Goal: Task Accomplishment & Management: Complete application form

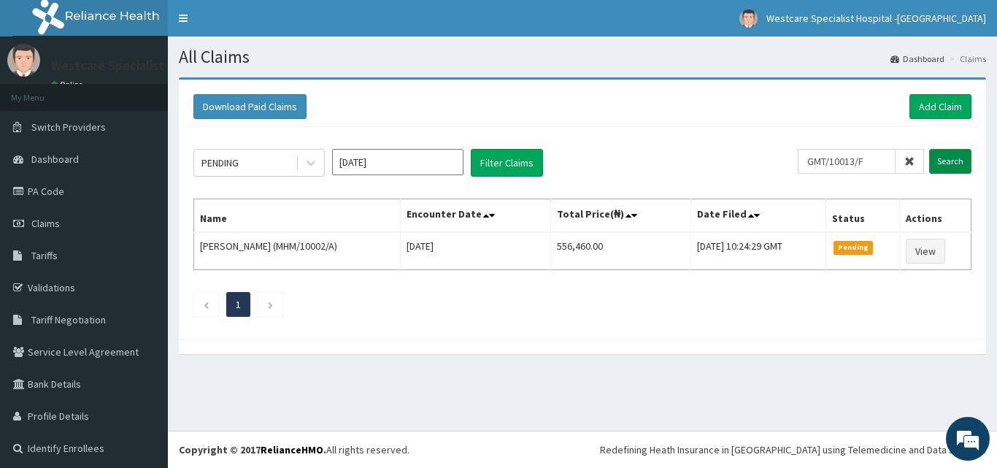
type input "GMT/10013/F"
click at [945, 163] on input "Search" at bounding box center [950, 161] width 42 height 25
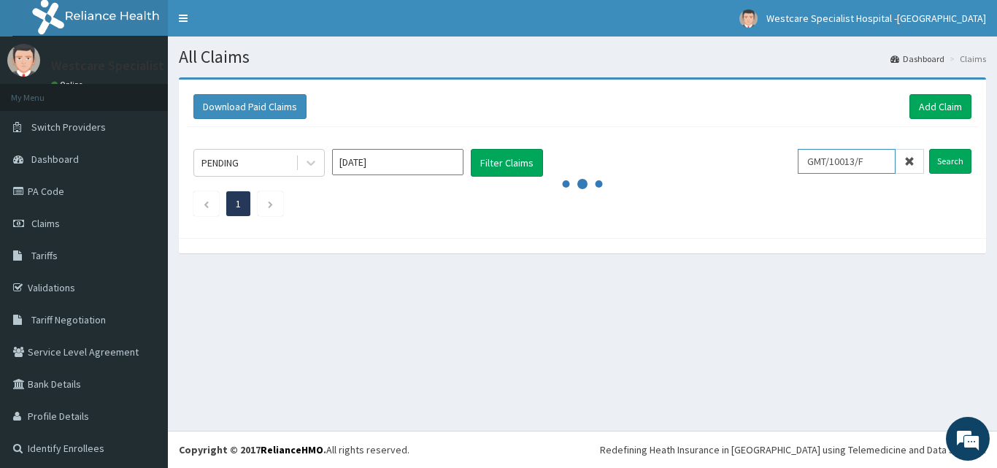
click at [828, 161] on input "GMT/10013/F" at bounding box center [847, 161] width 98 height 25
click at [910, 105] on link "Add Claim" at bounding box center [941, 106] width 62 height 25
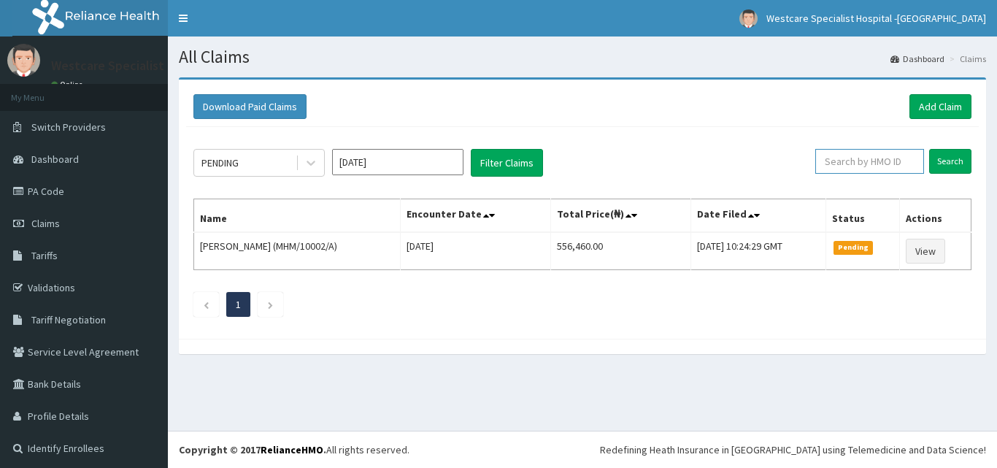
click at [882, 151] on input "text" at bounding box center [869, 161] width 109 height 25
paste input "GMT/10013/F"
click at [947, 163] on input "Search" at bounding box center [950, 161] width 42 height 25
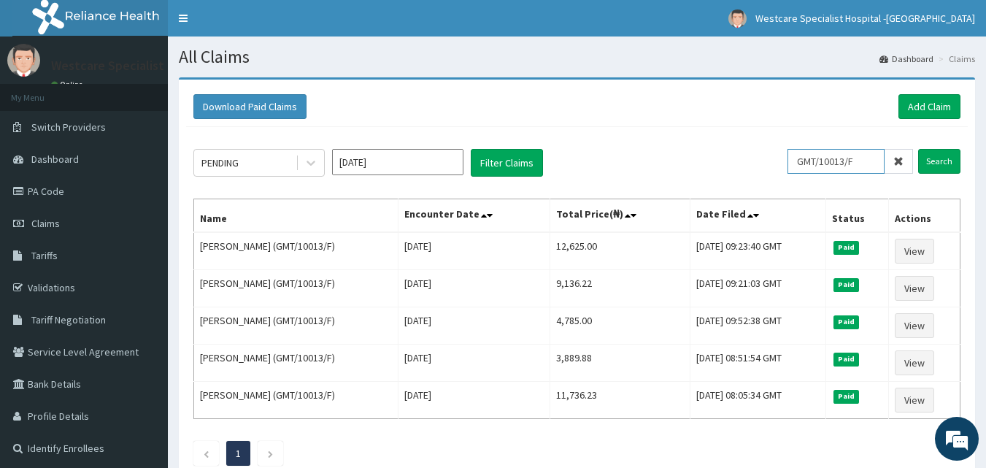
click at [832, 165] on input "GMT/10013/F" at bounding box center [836, 161] width 97 height 25
click at [831, 164] on input "GMT/10013/F" at bounding box center [836, 161] width 97 height 25
paste input "RWT/10002/A"
click at [952, 155] on input "Search" at bounding box center [939, 161] width 42 height 25
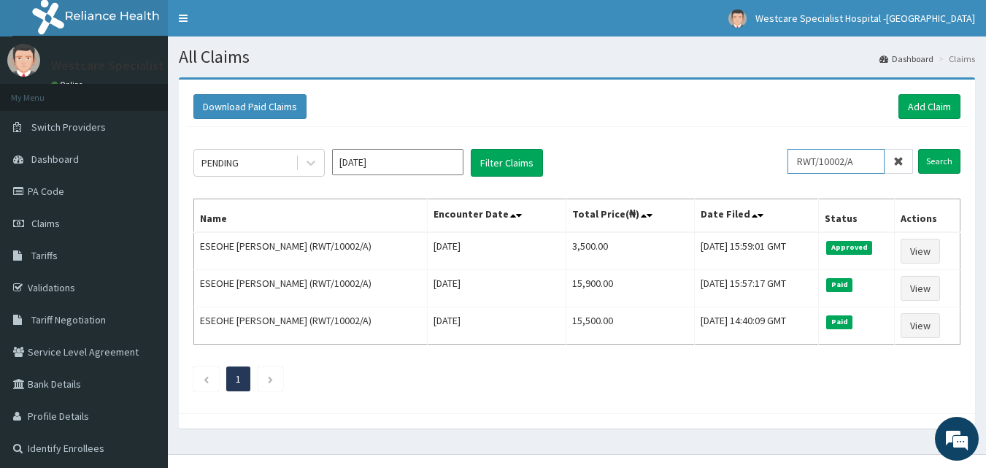
click at [806, 163] on input "RWT/10002/A" at bounding box center [836, 161] width 97 height 25
paste input "GMT/10013/F"
type input "GMT/10013/F"
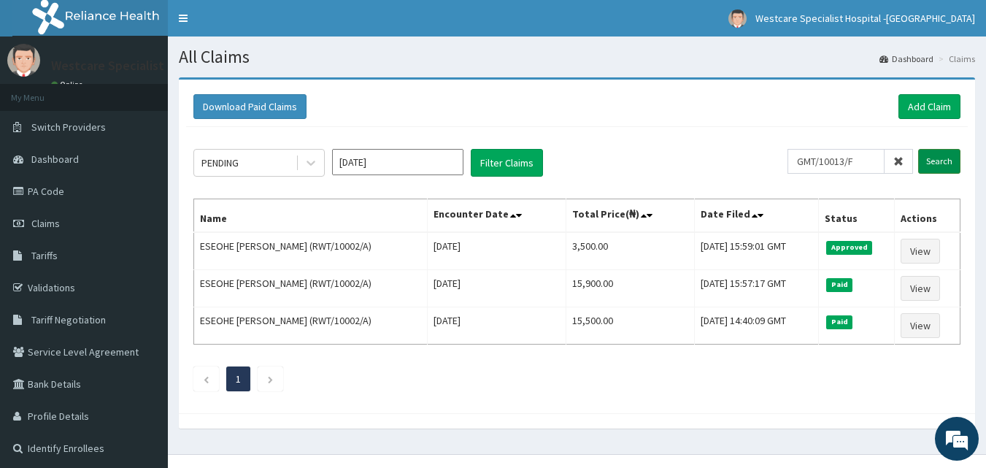
click at [926, 153] on input "Search" at bounding box center [939, 161] width 42 height 25
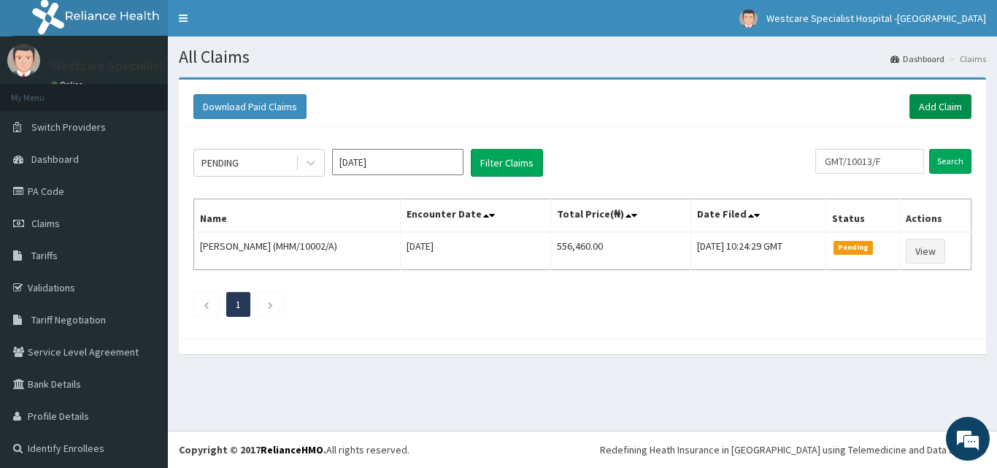
click at [910, 107] on link "Add Claim" at bounding box center [941, 106] width 62 height 25
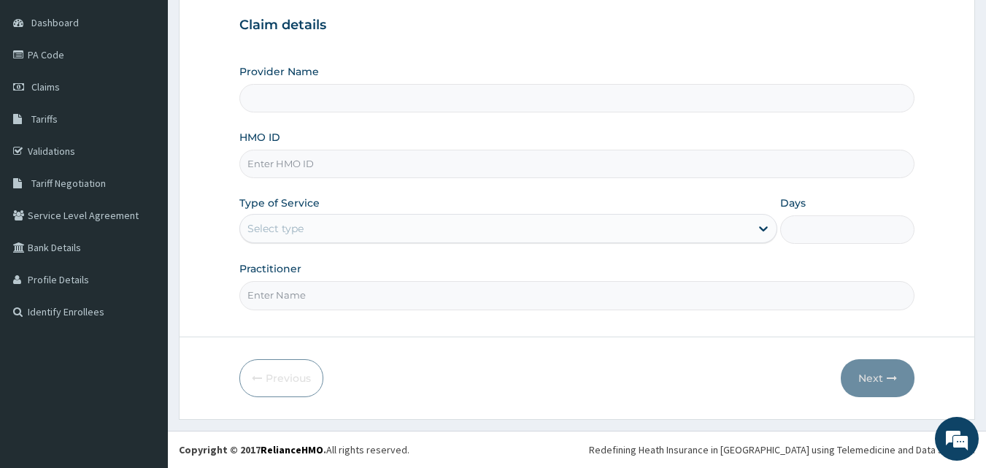
click at [285, 162] on input "HMO ID" at bounding box center [577, 164] width 676 height 28
paste input "GMT/10013/F"
type input "GMT/10013/F"
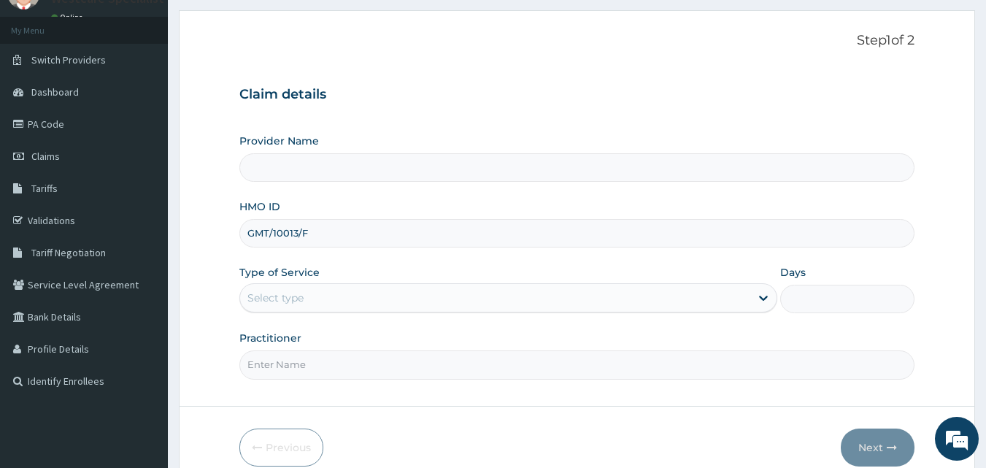
type input "WestCare Specialist Hospital - Ejigbo"
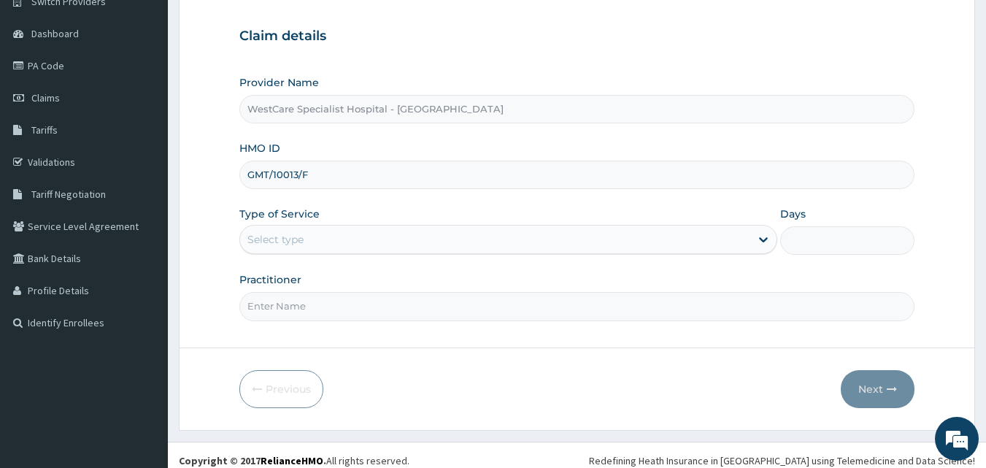
scroll to position [136, 0]
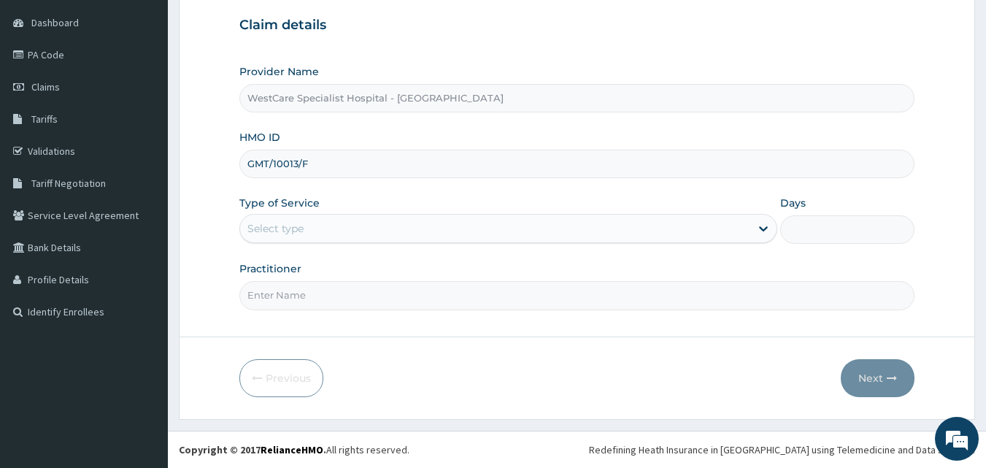
type input "GMT/10013/F"
click at [418, 227] on div "Select type" at bounding box center [495, 228] width 510 height 23
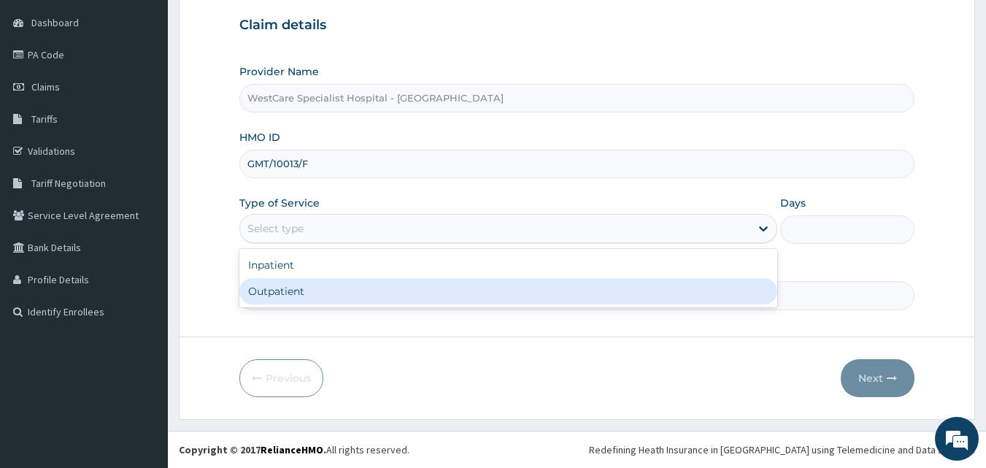
drag, startPoint x: 331, startPoint y: 287, endPoint x: 331, endPoint y: 267, distance: 19.7
click at [331, 291] on div "Outpatient" at bounding box center [508, 291] width 538 height 26
type input "1"
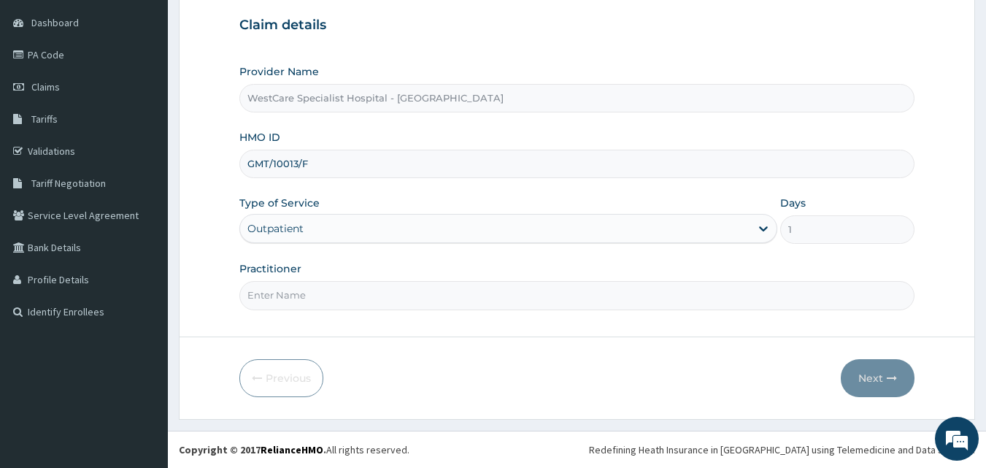
click at [315, 302] on input "Practitioner" at bounding box center [577, 295] width 676 height 28
type input "OBIDEYI"
click at [875, 368] on button "Next" at bounding box center [878, 378] width 74 height 38
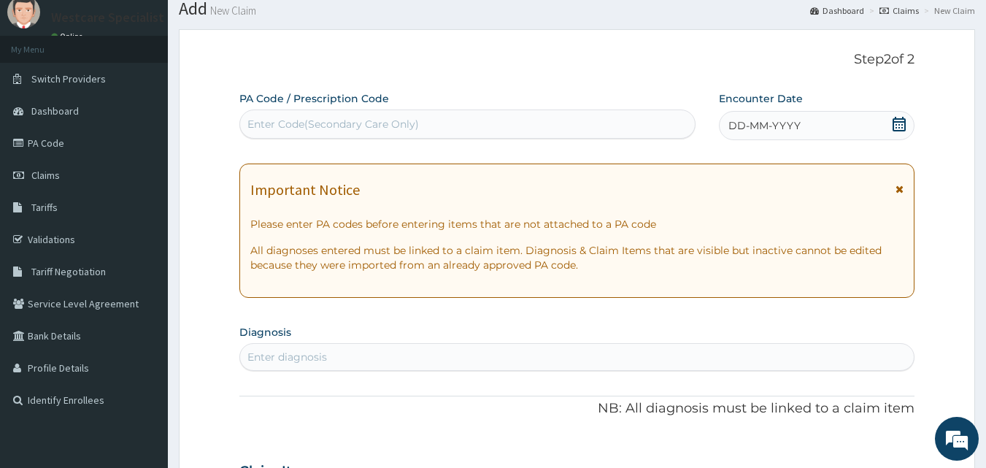
scroll to position [0, 0]
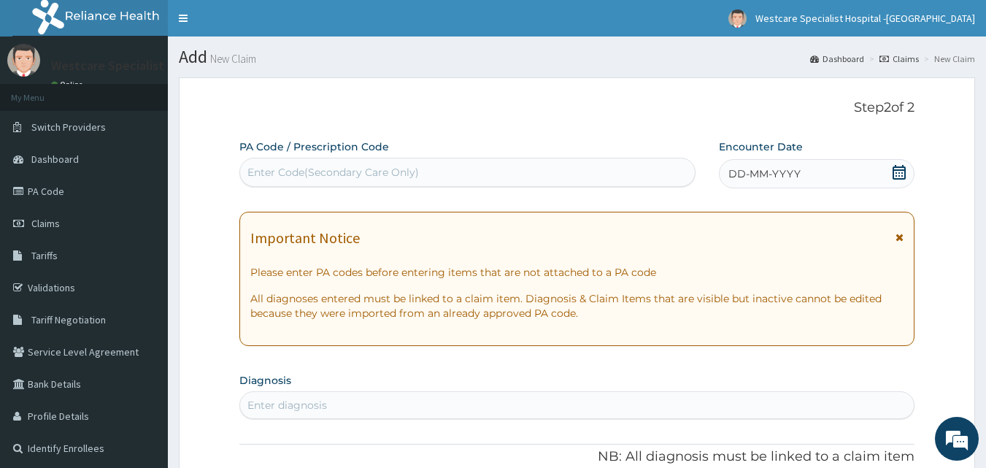
click at [898, 172] on icon at bounding box center [899, 172] width 15 height 15
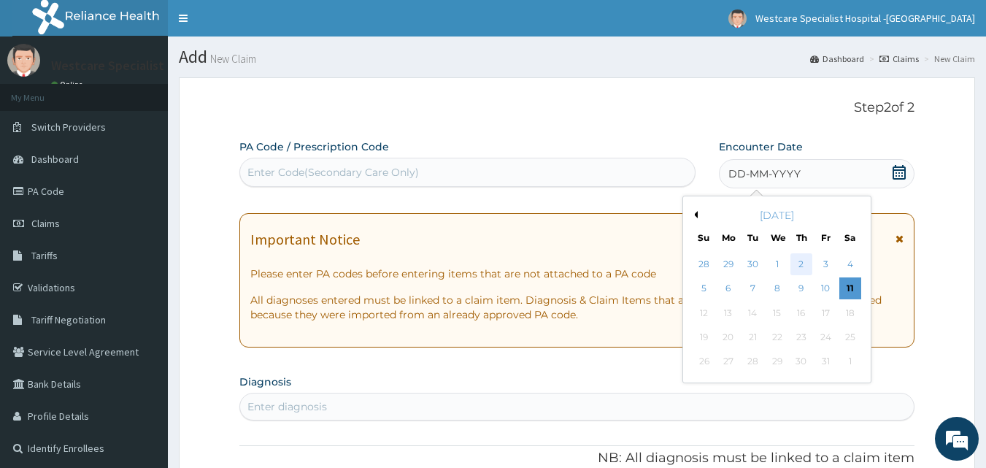
click at [804, 262] on div "2" at bounding box center [802, 264] width 22 height 22
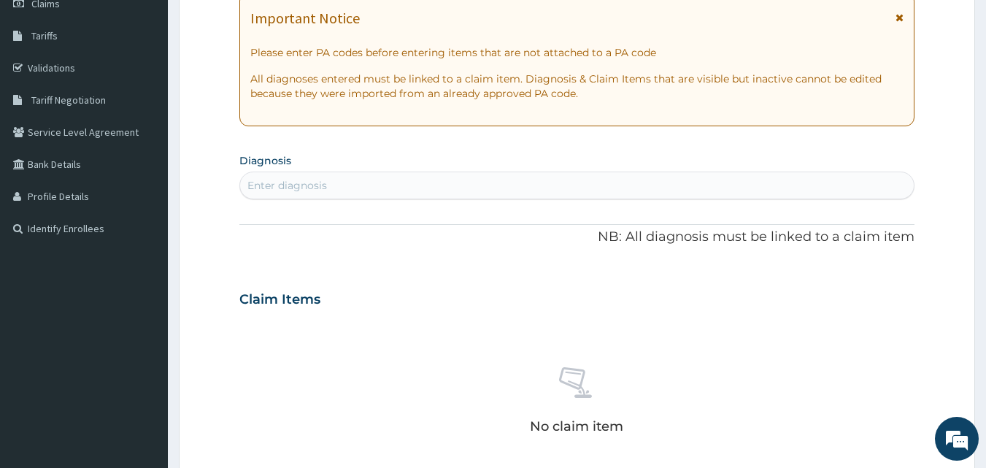
scroll to position [219, 0]
click at [295, 201] on div "PA Code / Prescription Code Enter Code(Secondary Care Only) Encounter Date 02-1…" at bounding box center [577, 297] width 676 height 755
click at [289, 188] on div "Enter diagnosis" at bounding box center [287, 186] width 80 height 15
type input "M"
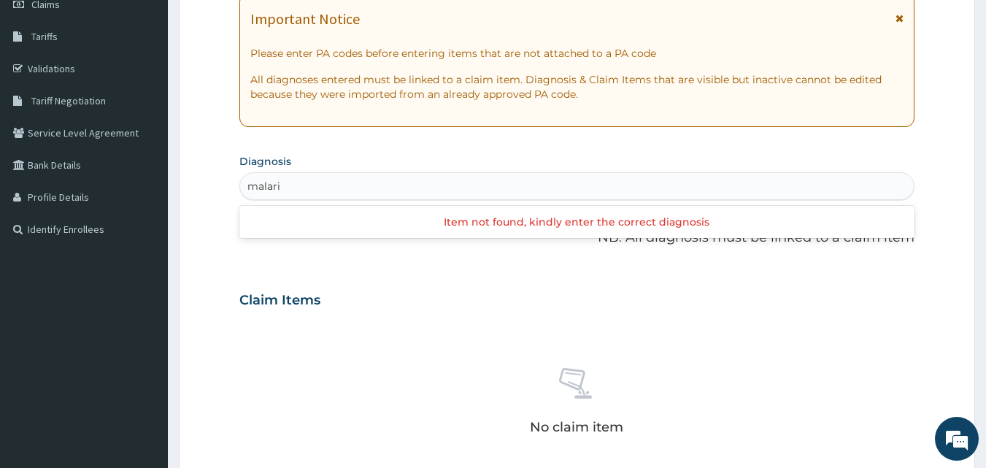
type input "malaria"
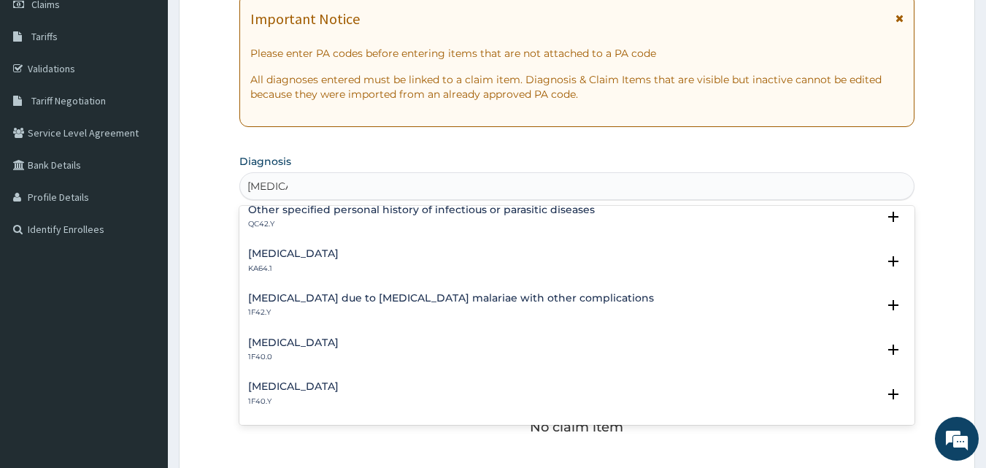
scroll to position [438, 0]
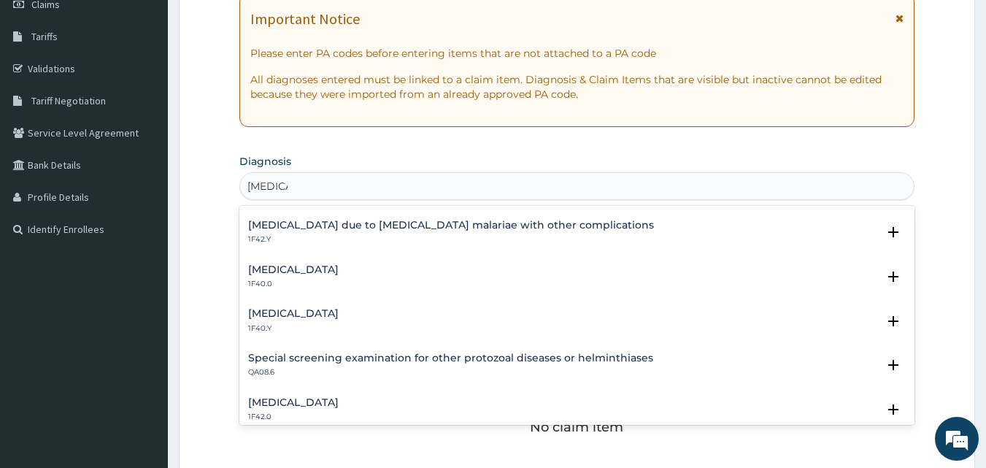
click at [339, 309] on h4 "Other severe and complicated Plasmodium falciparum malaria" at bounding box center [293, 313] width 91 height 11
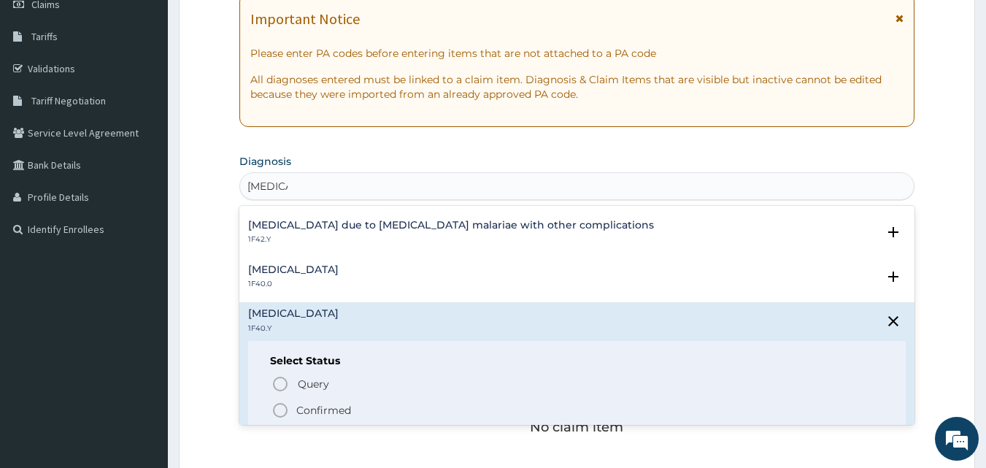
click at [276, 412] on icon "status option filled" at bounding box center [281, 410] width 18 height 18
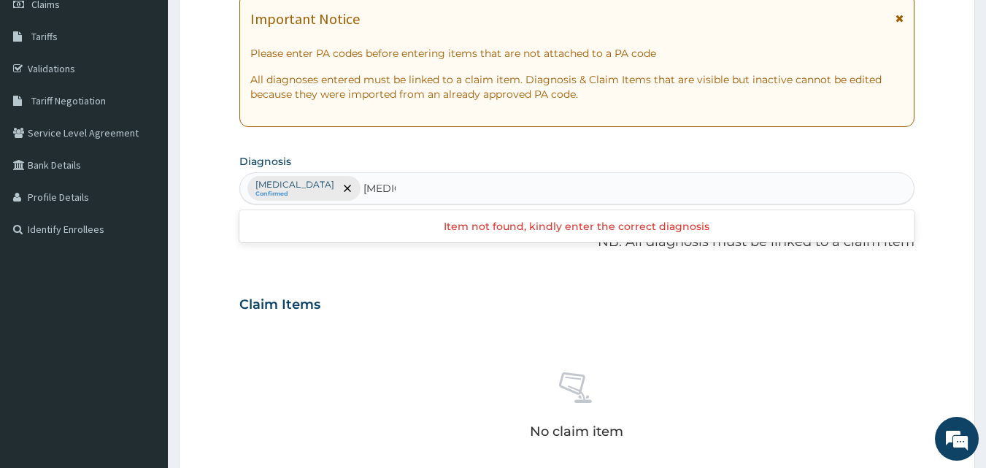
type input "sepsi"
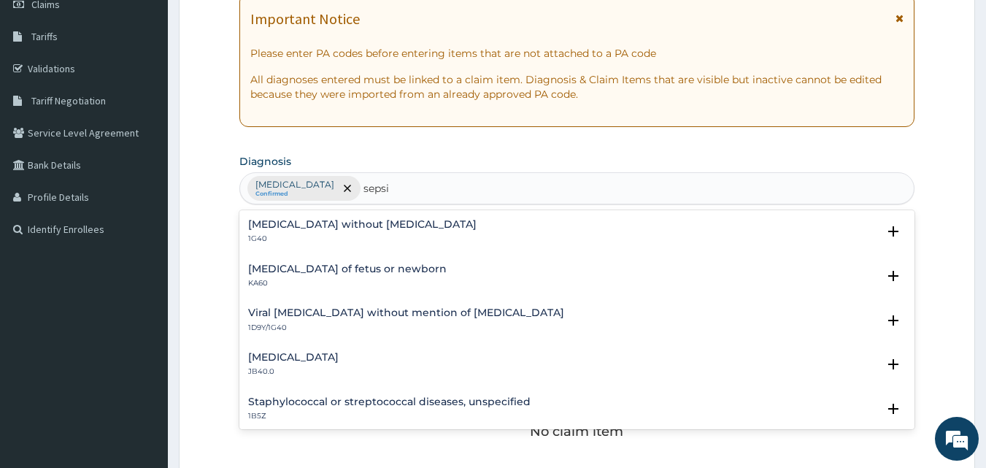
click at [274, 229] on h4 "Sepsis without septic shock" at bounding box center [362, 224] width 228 height 11
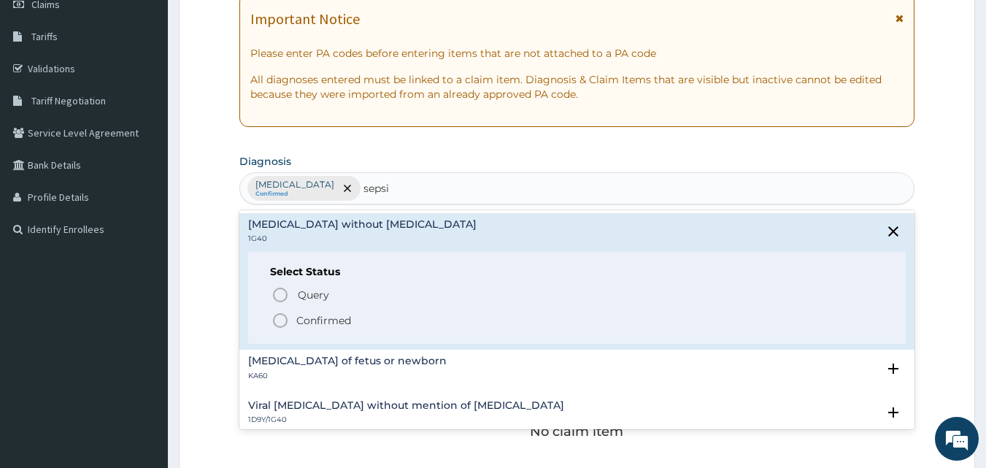
click at [287, 319] on circle "status option filled" at bounding box center [280, 320] width 13 height 13
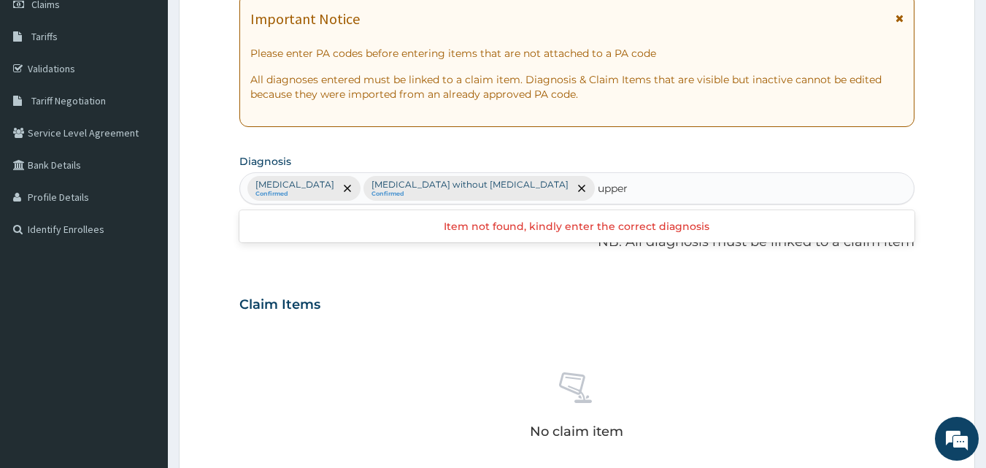
type input "upper"
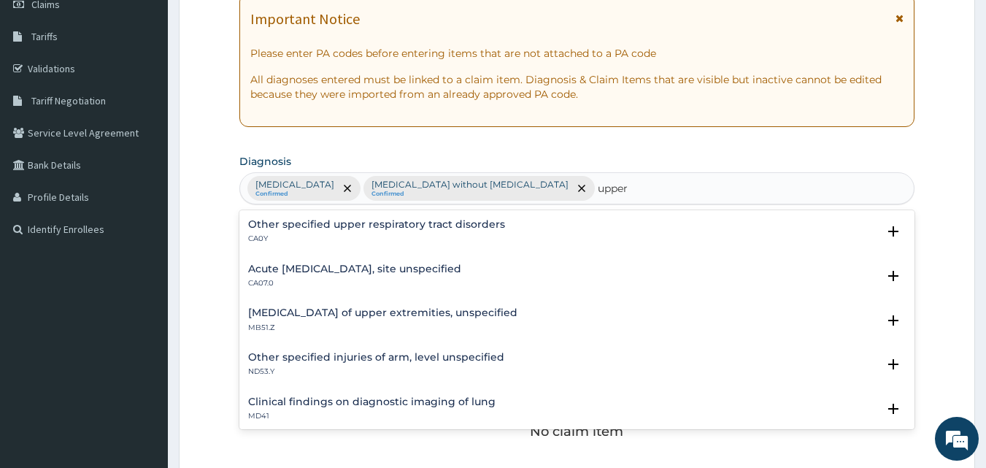
click at [344, 276] on div "Acute upper respiratory infection, site unspecified CA07.0" at bounding box center [354, 277] width 213 height 26
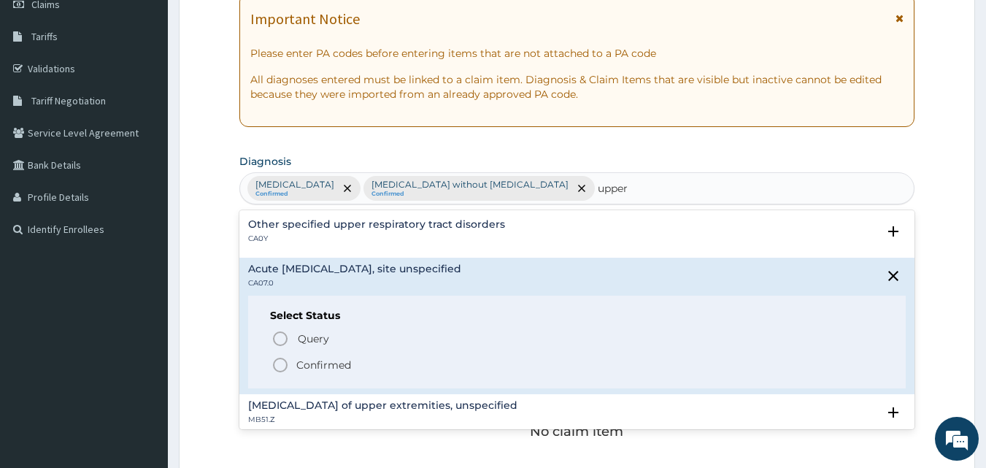
click at [279, 367] on icon "status option filled" at bounding box center [281, 365] width 18 height 18
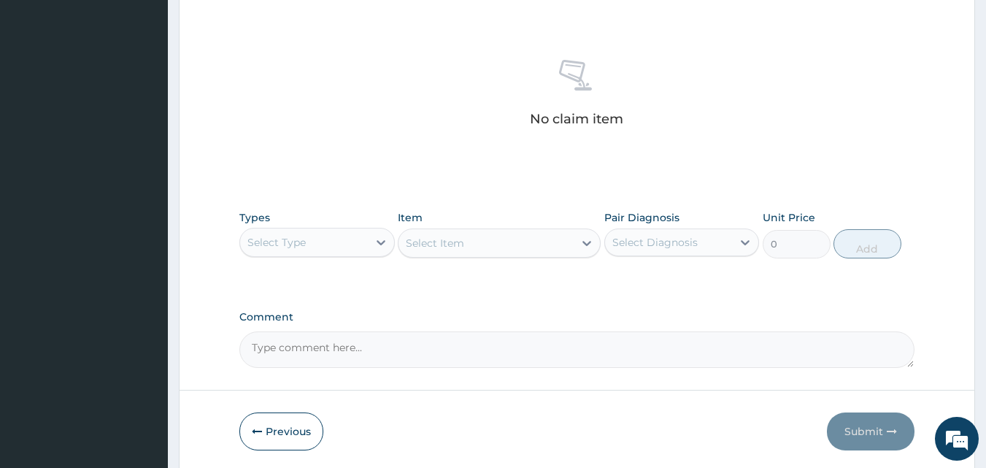
scroll to position [584, 0]
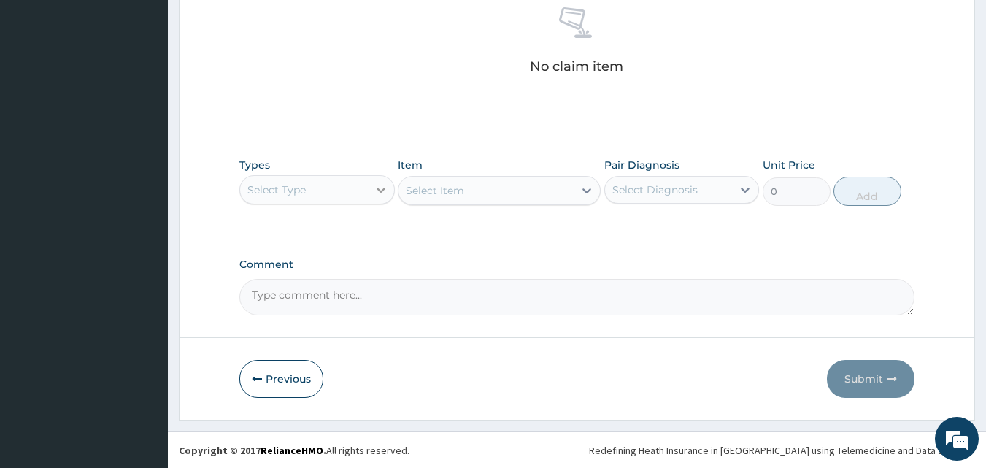
click at [383, 197] on icon at bounding box center [381, 189] width 15 height 15
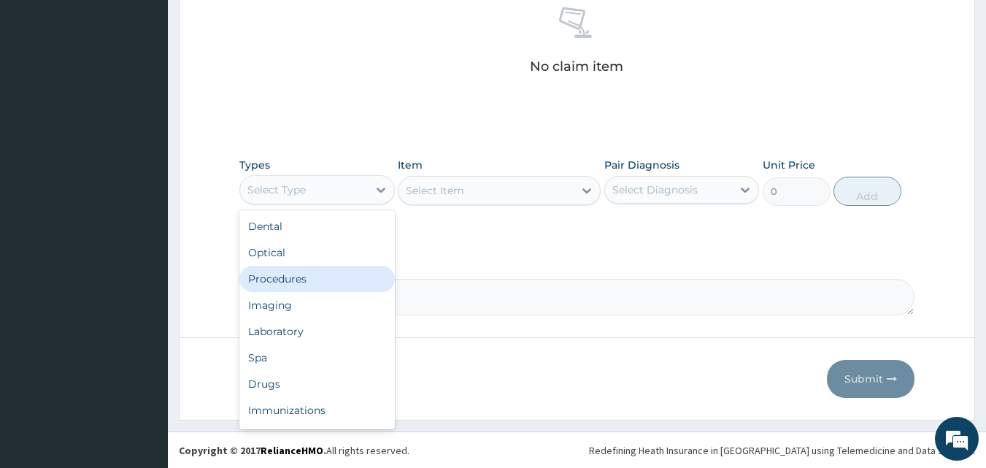
click at [271, 292] on div "Procedures" at bounding box center [316, 279] width 155 height 26
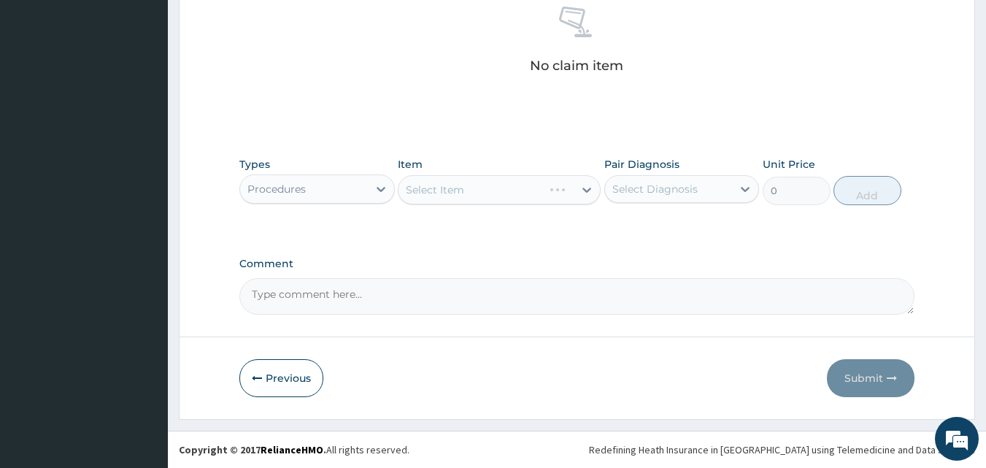
scroll to position [539, 0]
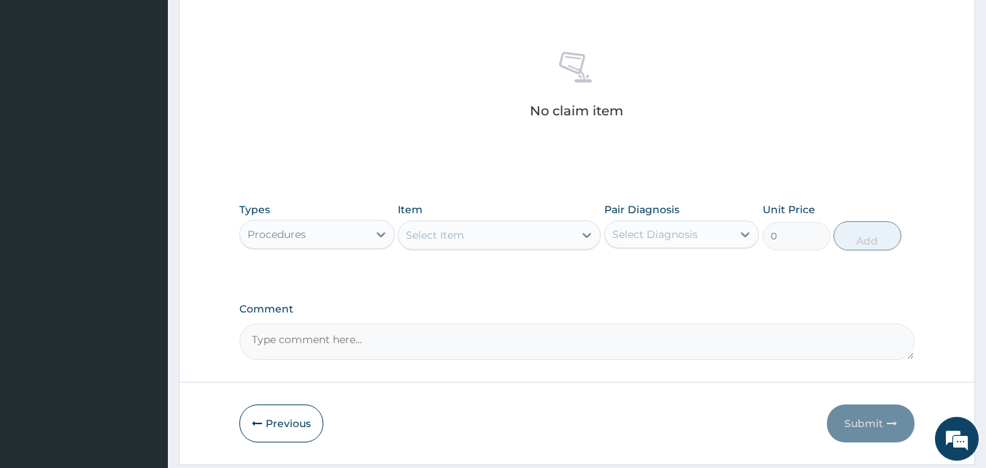
click at [457, 242] on div "Select Item" at bounding box center [435, 235] width 58 height 15
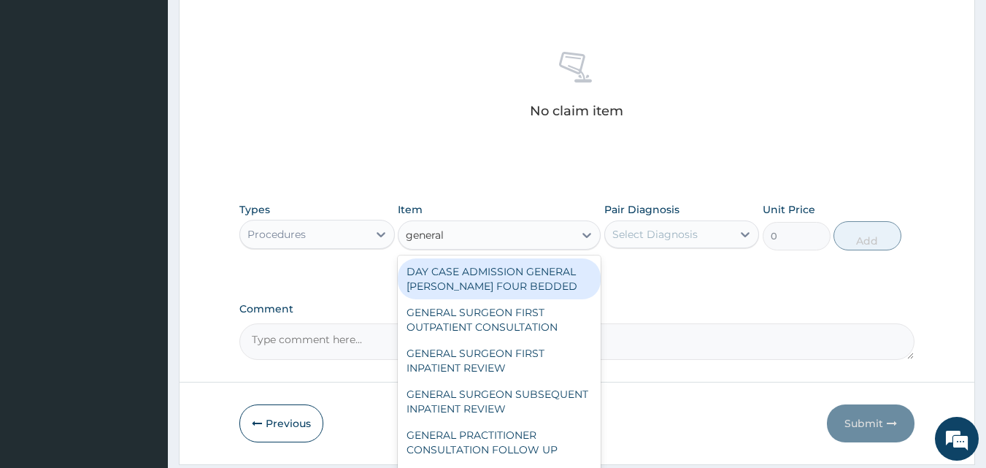
type input "general p"
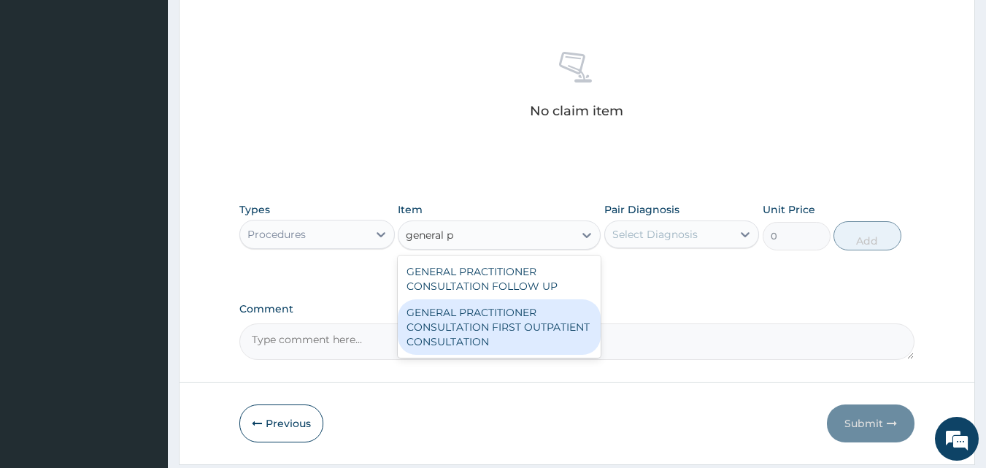
click at [530, 348] on div "GENERAL PRACTITIONER CONSULTATION FIRST OUTPATIENT CONSULTATION" at bounding box center [499, 326] width 203 height 55
type input "3000"
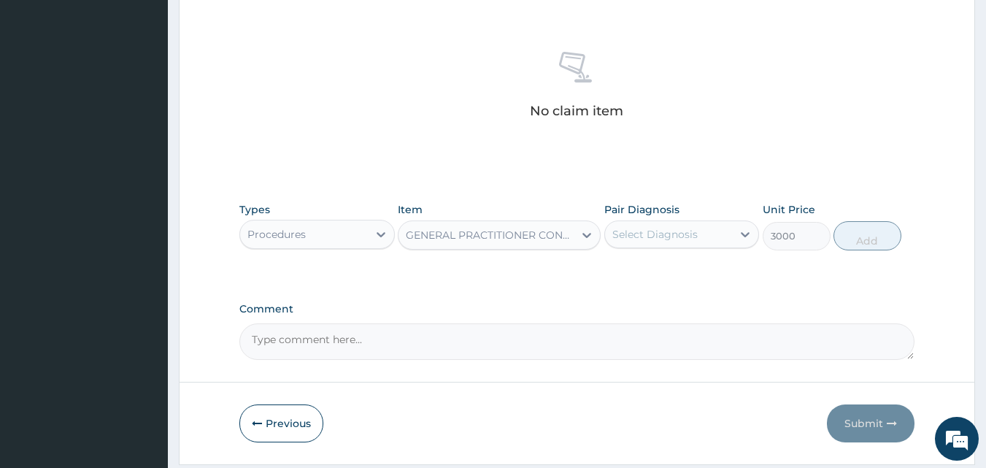
drag, startPoint x: 735, startPoint y: 245, endPoint x: 709, endPoint y: 278, distance: 42.6
click at [734, 248] on div "Pair Diagnosis Select Diagnosis" at bounding box center [681, 226] width 155 height 48
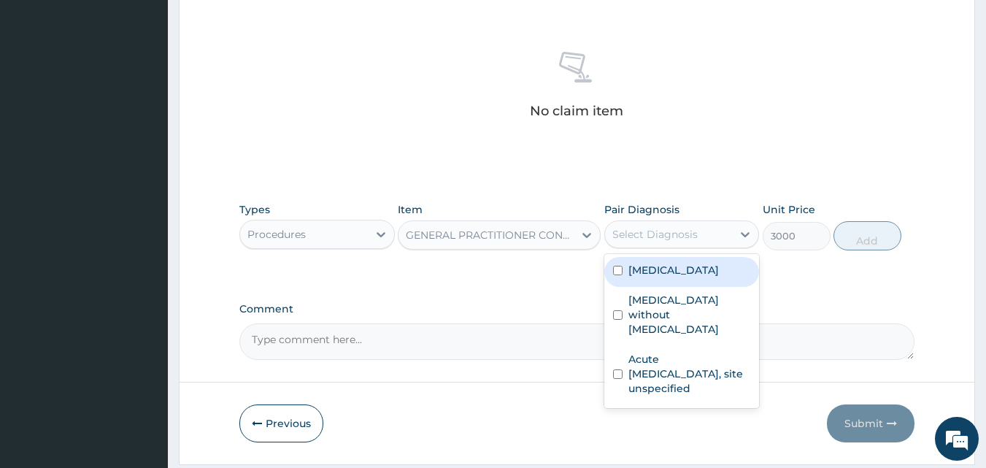
click at [718, 246] on div "Select Diagnosis" at bounding box center [669, 234] width 128 height 23
drag, startPoint x: 647, startPoint y: 302, endPoint x: 645, endPoint y: 355, distance: 52.6
click at [648, 277] on label "Other severe and complicated Plasmodium falciparum malaria" at bounding box center [673, 270] width 91 height 15
checkbox input "true"
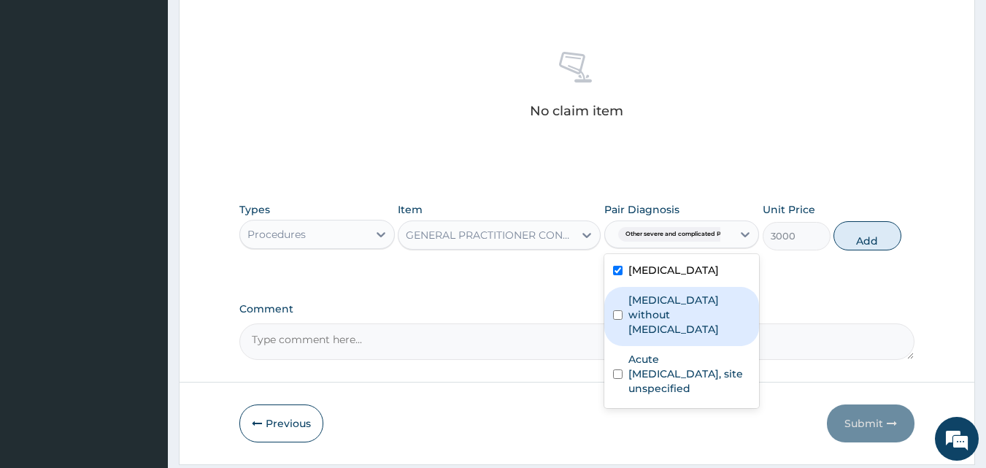
drag, startPoint x: 639, startPoint y: 376, endPoint x: 640, endPoint y: 423, distance: 46.7
click at [639, 337] on label "[MEDICAL_DATA] without [MEDICAL_DATA]" at bounding box center [689, 315] width 123 height 44
checkbox input "true"
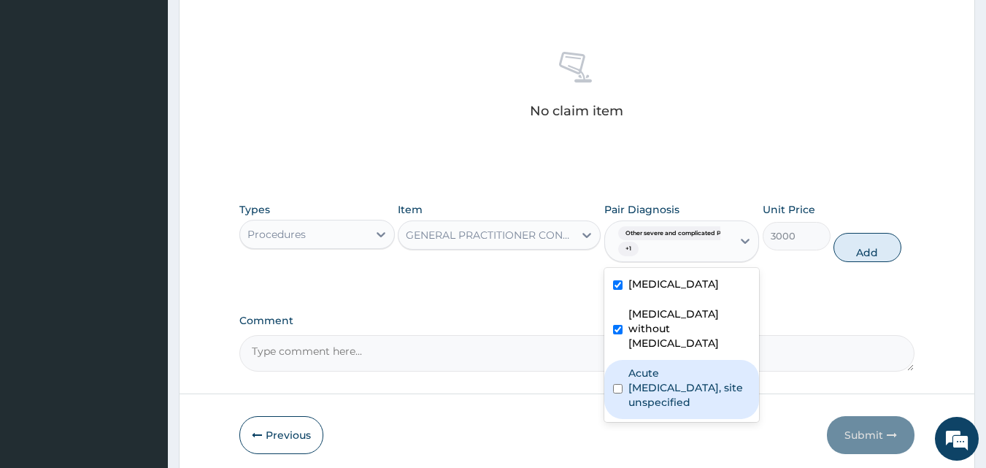
click at [637, 409] on label "Acute [MEDICAL_DATA], site unspecified" at bounding box center [689, 388] width 123 height 44
checkbox input "true"
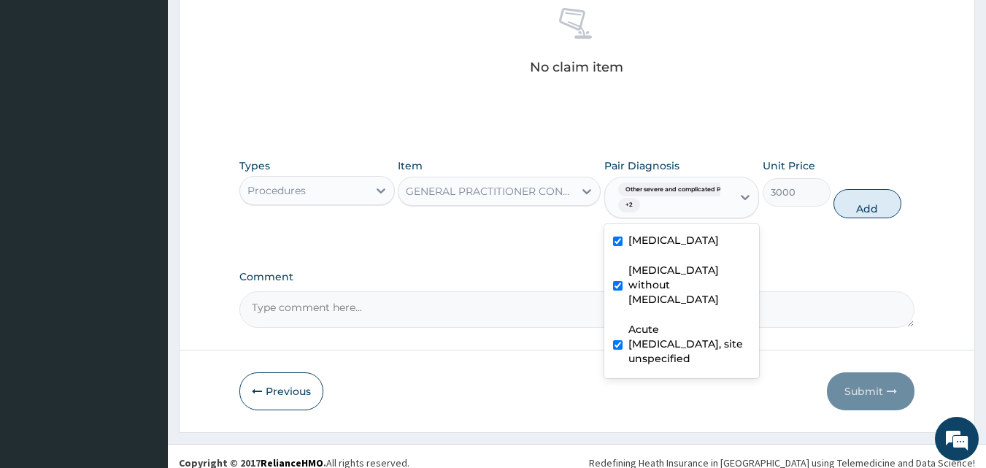
scroll to position [624, 0]
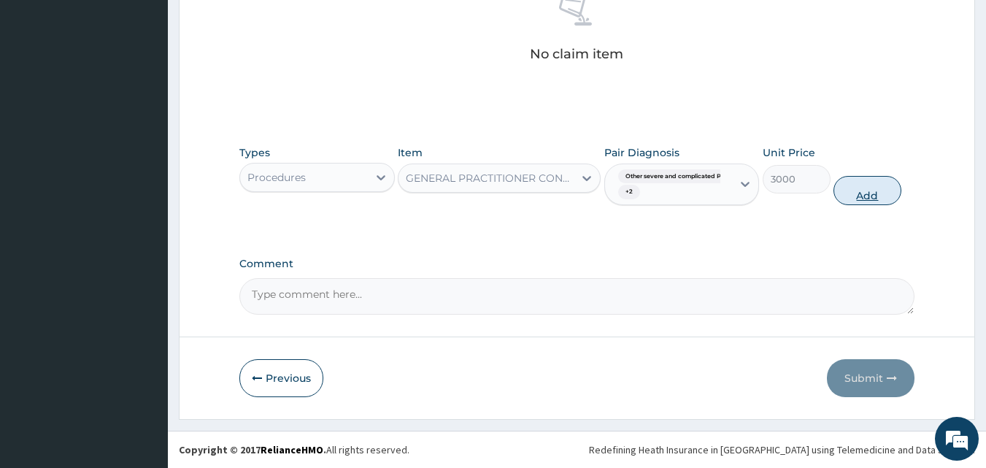
click at [884, 199] on button "Add" at bounding box center [868, 190] width 68 height 29
type input "0"
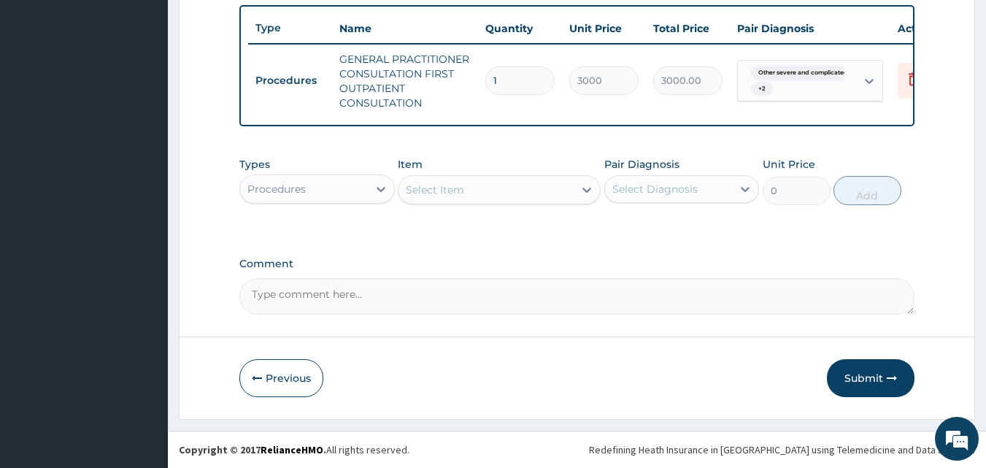
scroll to position [577, 0]
click at [374, 194] on icon at bounding box center [381, 189] width 15 height 15
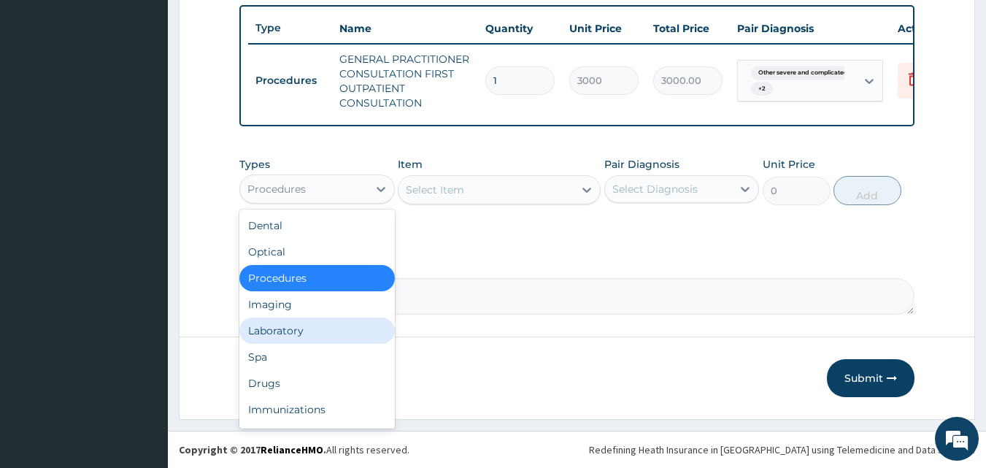
click at [303, 329] on div "Laboratory" at bounding box center [316, 331] width 155 height 26
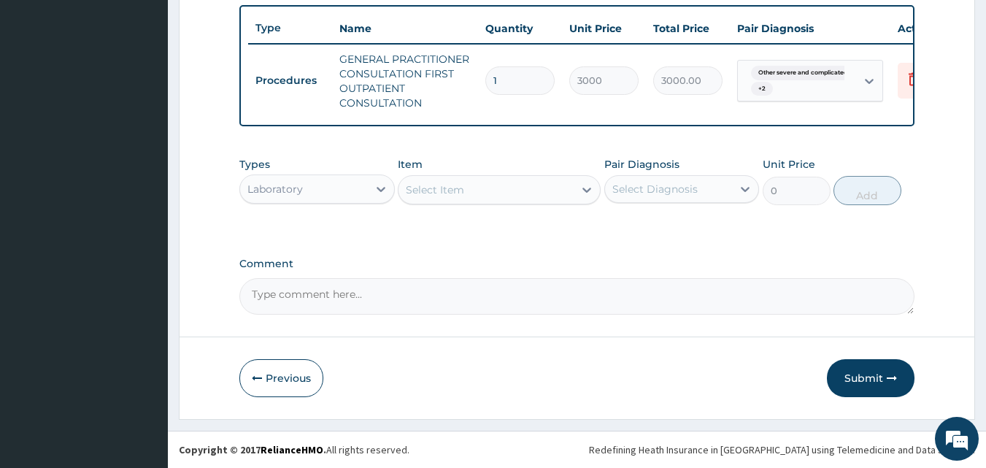
click at [504, 185] on div "Select Item" at bounding box center [486, 189] width 175 height 23
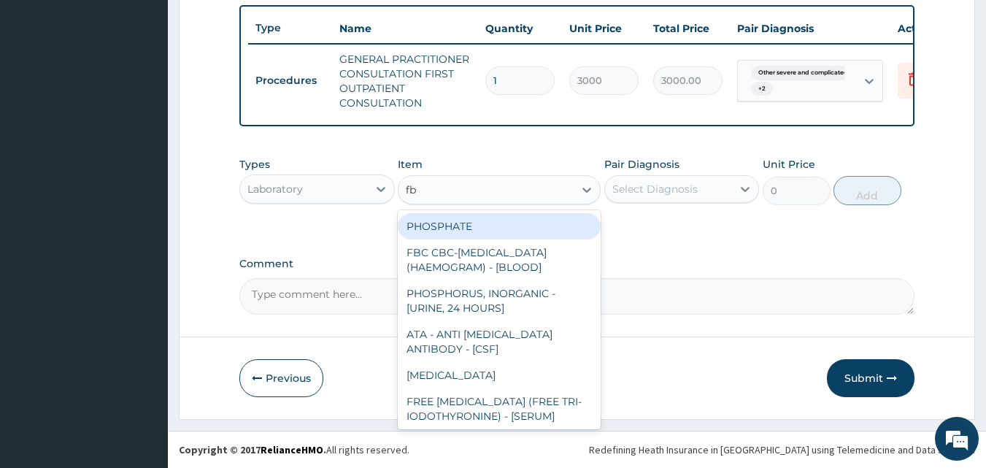
type input "fbc"
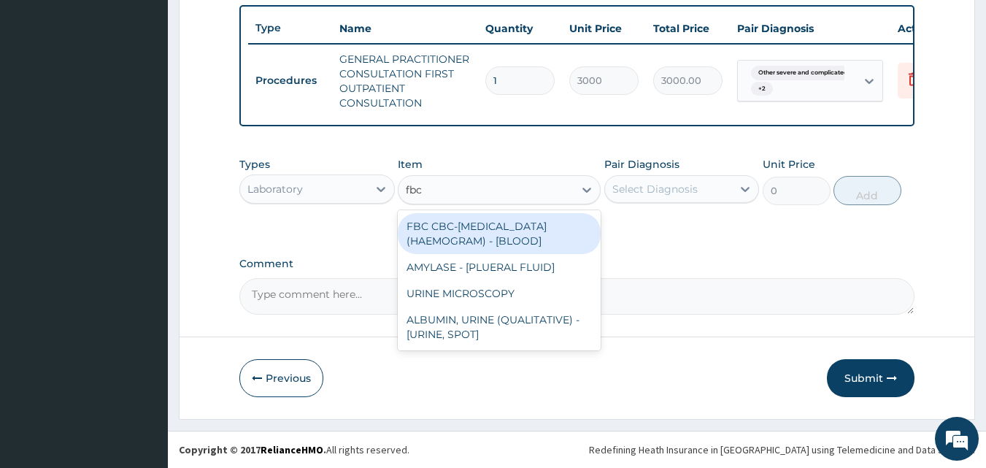
click at [472, 230] on div "FBC CBC-COMPLETE BLOOD COUNT (HAEMOGRAM) - [BLOOD]" at bounding box center [499, 233] width 203 height 41
type input "3000"
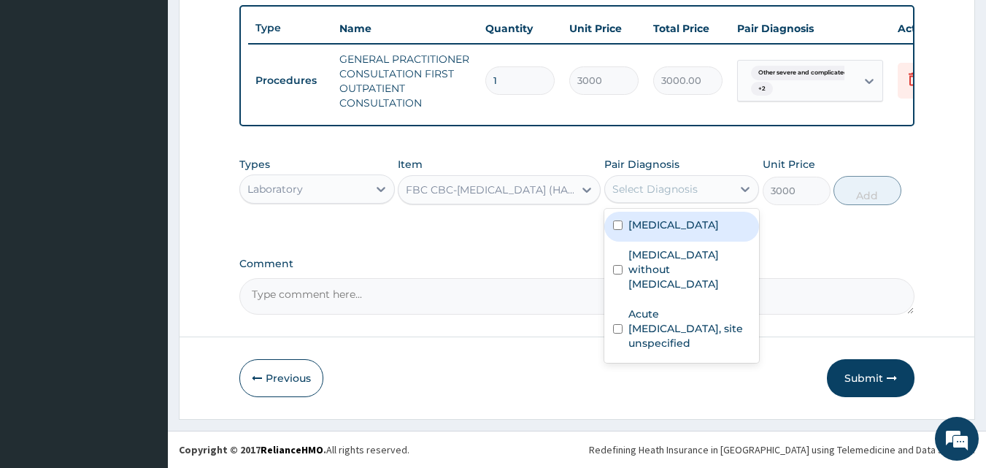
click at [632, 196] on div "Select Diagnosis" at bounding box center [669, 188] width 128 height 23
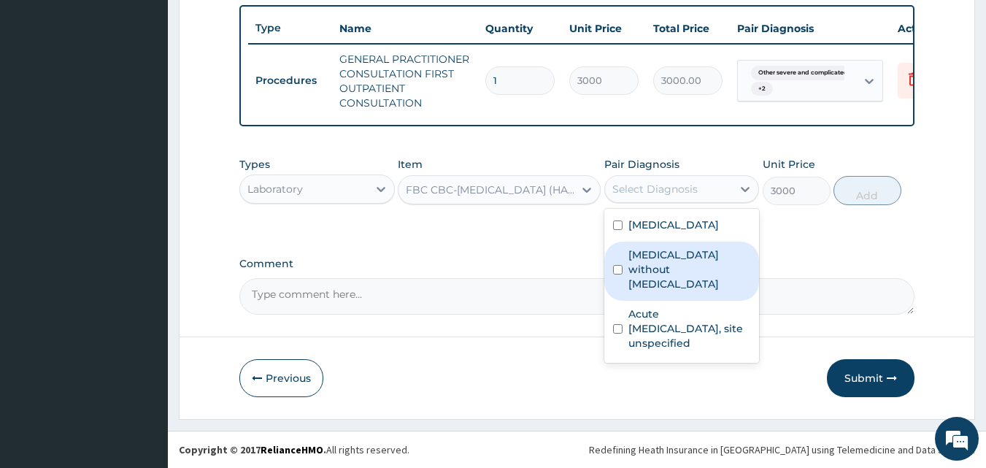
click at [635, 301] on div "[MEDICAL_DATA] without [MEDICAL_DATA]" at bounding box center [681, 271] width 155 height 59
checkbox input "true"
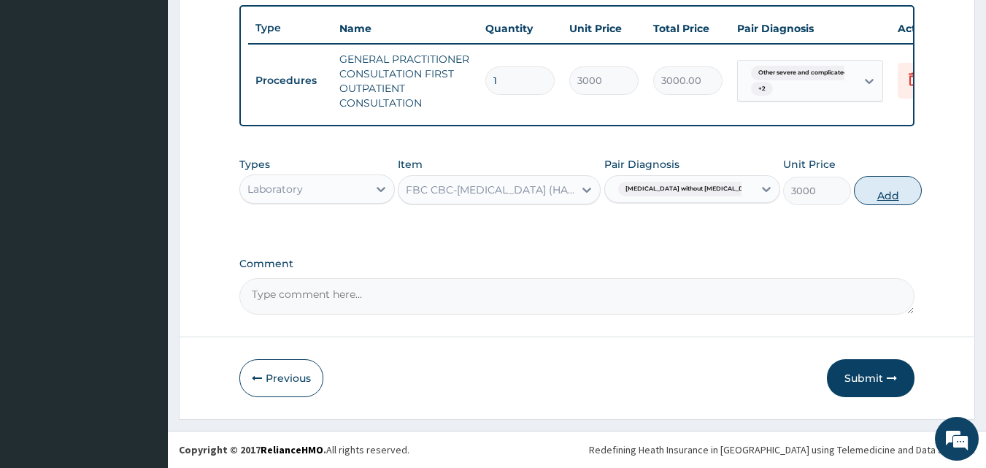
click at [854, 187] on button "Add" at bounding box center [888, 190] width 68 height 29
type input "0"
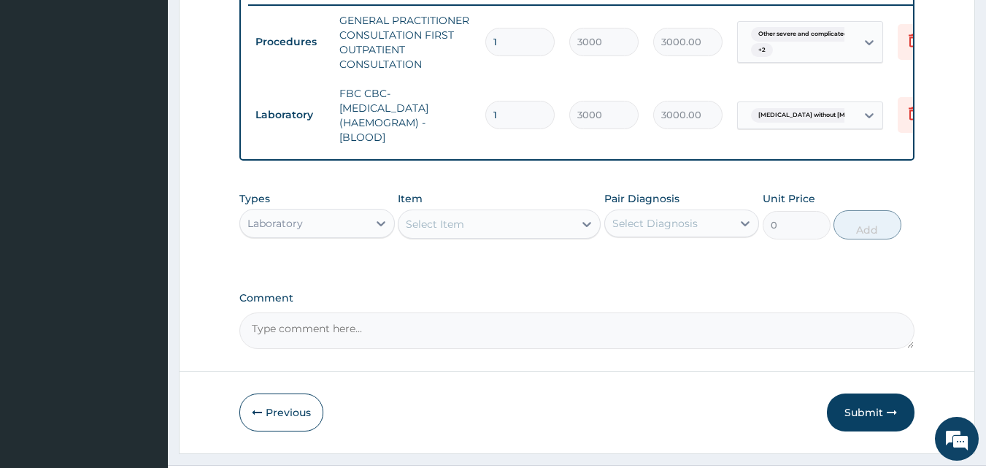
click at [471, 236] on div "Select Item" at bounding box center [486, 223] width 175 height 23
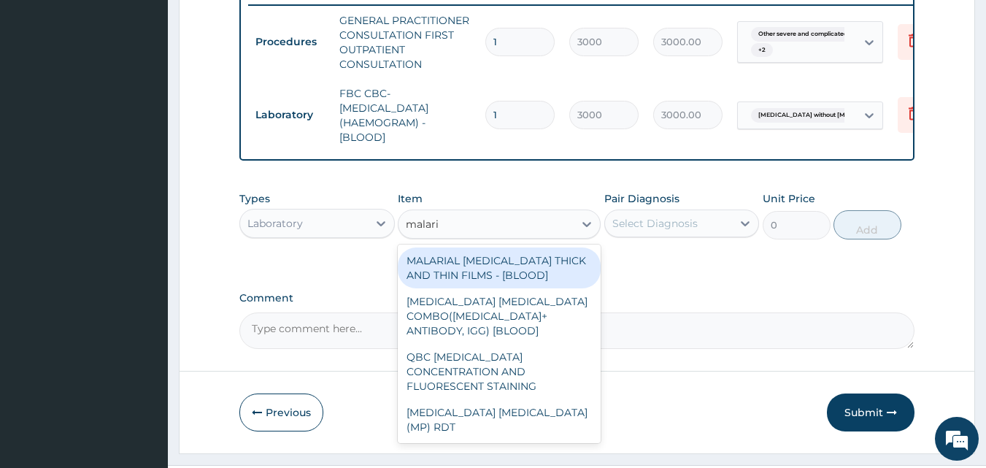
type input "[MEDICAL_DATA]"
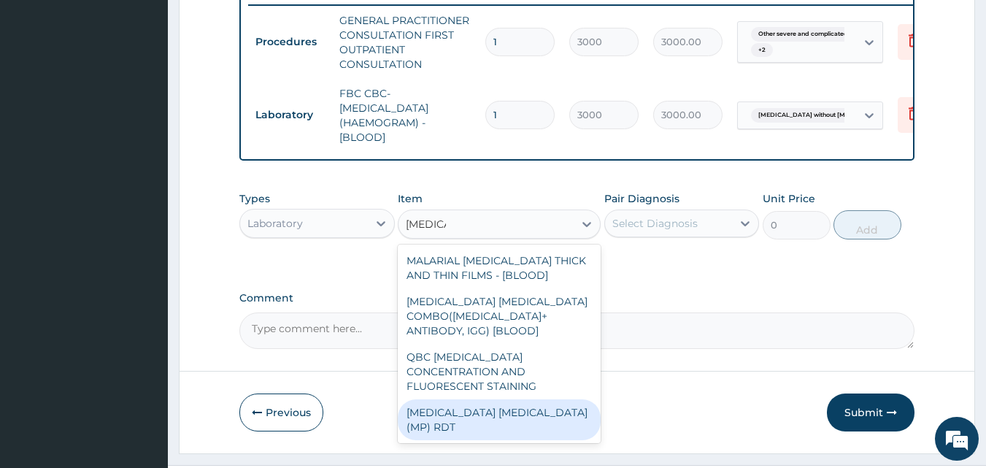
click at [501, 440] on div "MALARIA PARASITE (MP) RDT" at bounding box center [499, 419] width 203 height 41
type input "1500"
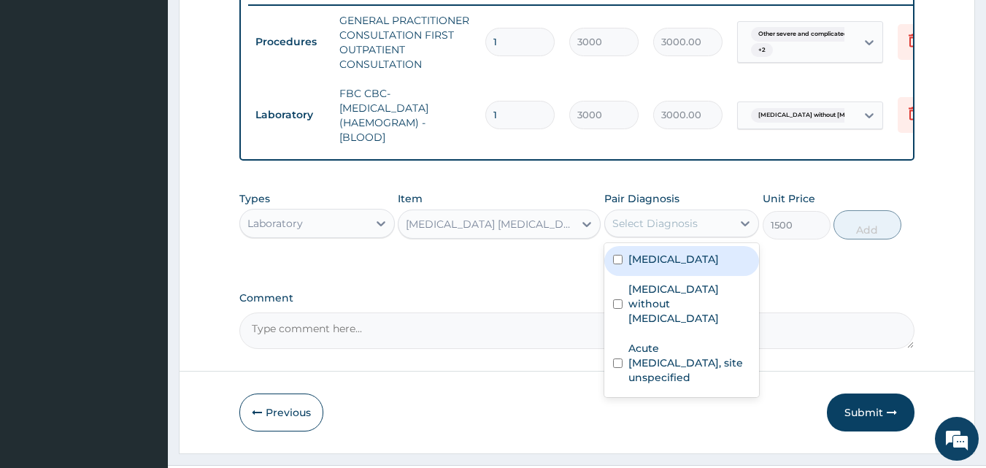
click at [678, 231] on div "Select Diagnosis" at bounding box center [654, 223] width 85 height 15
click at [632, 266] on label "[MEDICAL_DATA]" at bounding box center [673, 259] width 91 height 15
checkbox input "true"
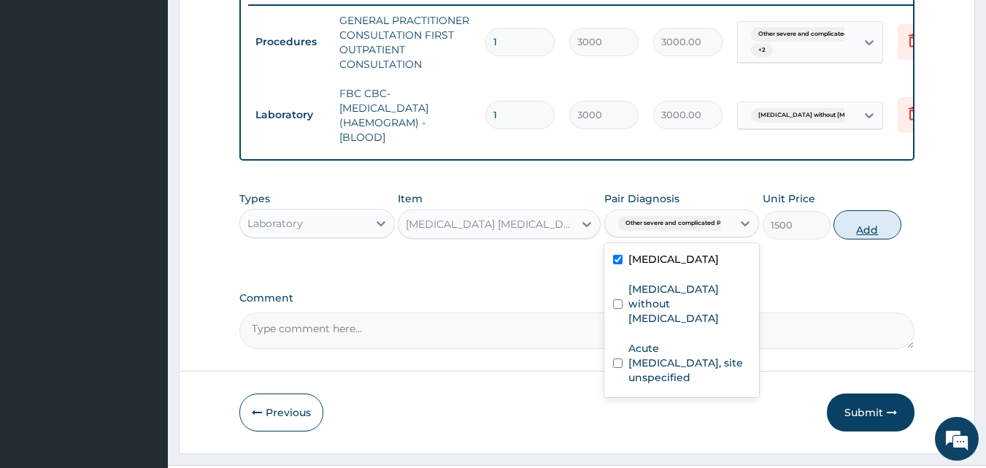
click at [859, 239] on button "Add" at bounding box center [868, 224] width 68 height 29
type input "0"
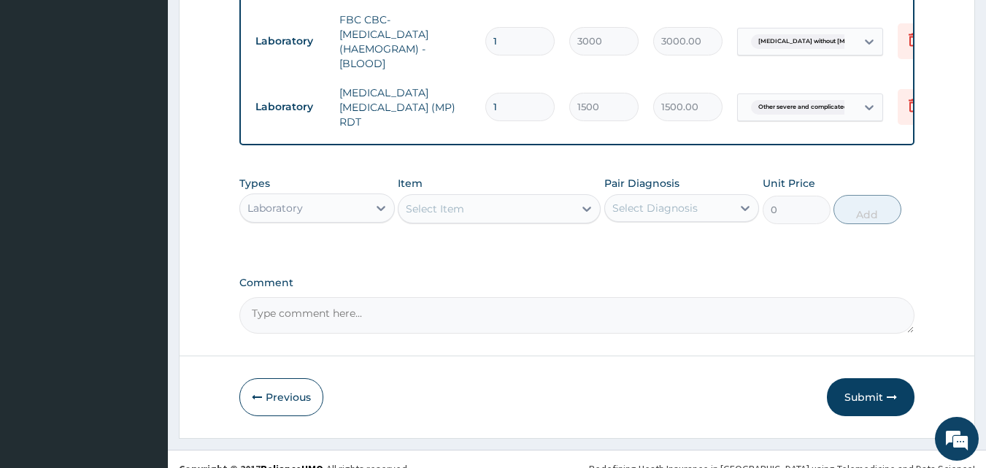
scroll to position [700, 0]
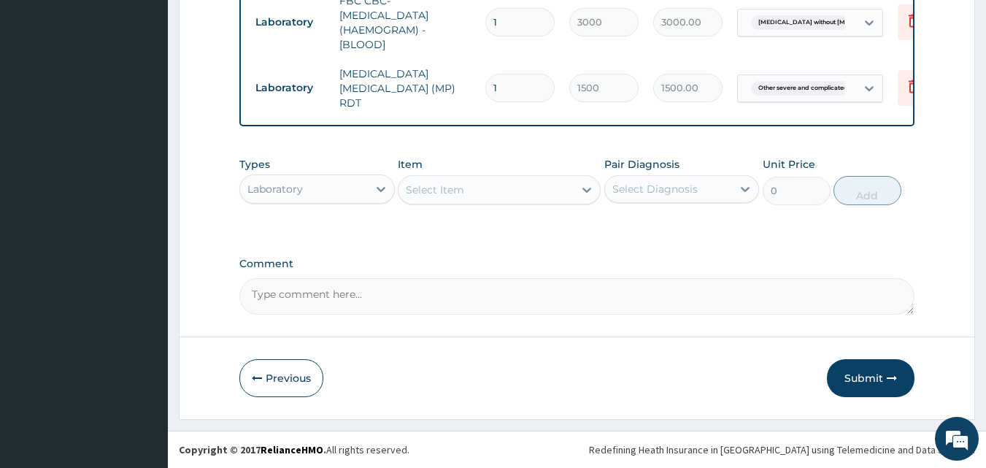
click at [361, 199] on div "Laboratory" at bounding box center [304, 188] width 128 height 23
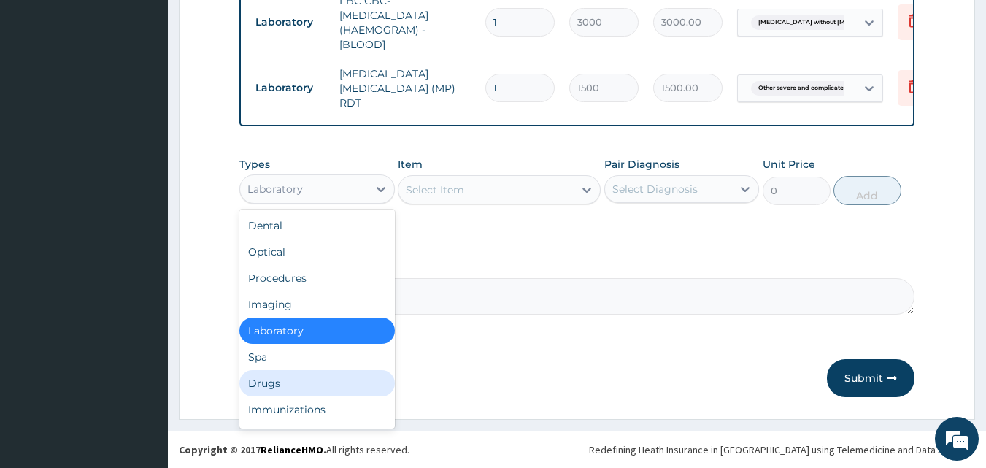
click at [278, 379] on div "Drugs" at bounding box center [316, 383] width 155 height 26
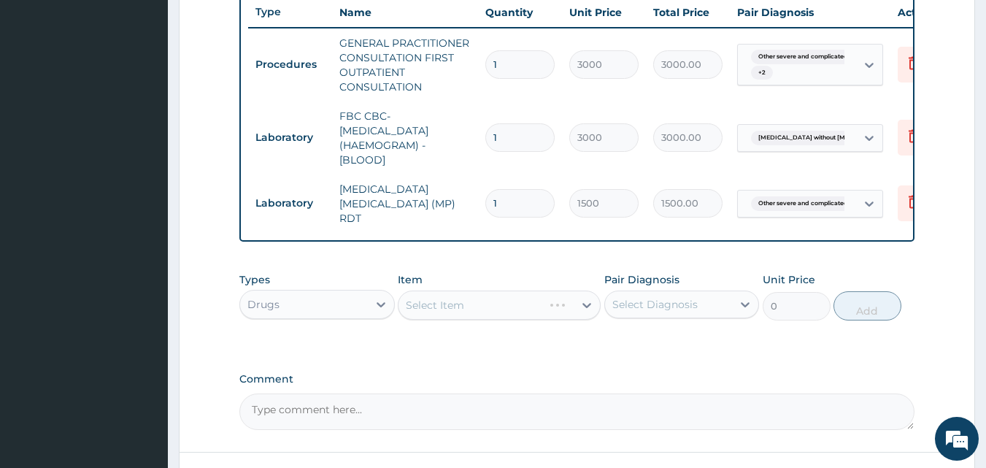
scroll to position [627, 0]
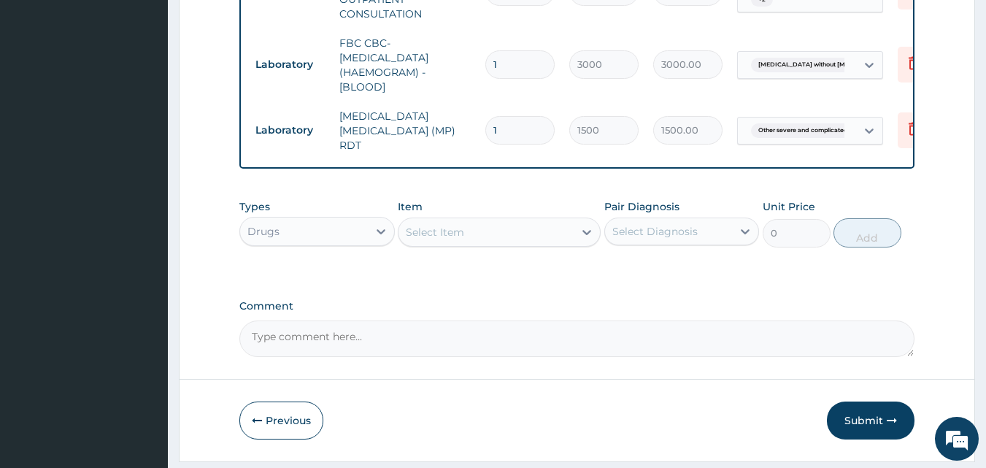
click at [435, 244] on div "Select Item" at bounding box center [486, 231] width 175 height 23
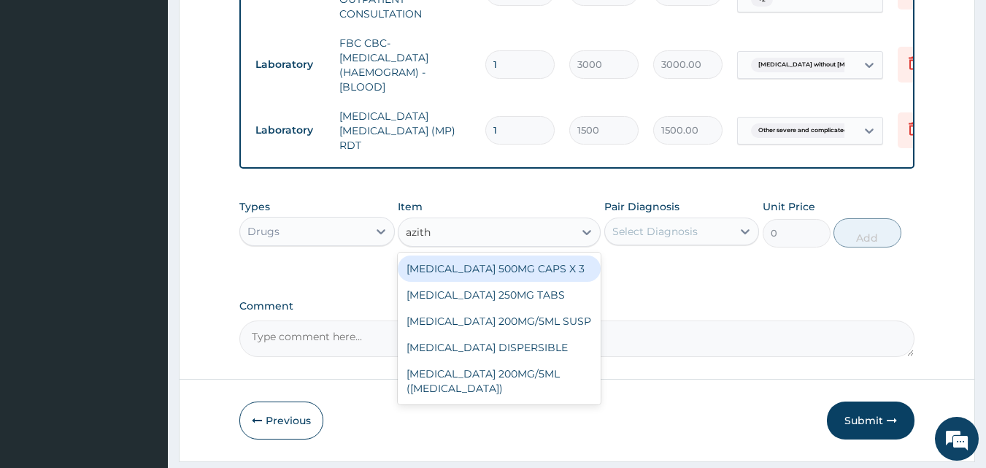
type input "azithr"
click at [531, 282] on div "AZITHROMYCIN 500MG CAPS X 3" at bounding box center [499, 268] width 203 height 26
type input "341.25"
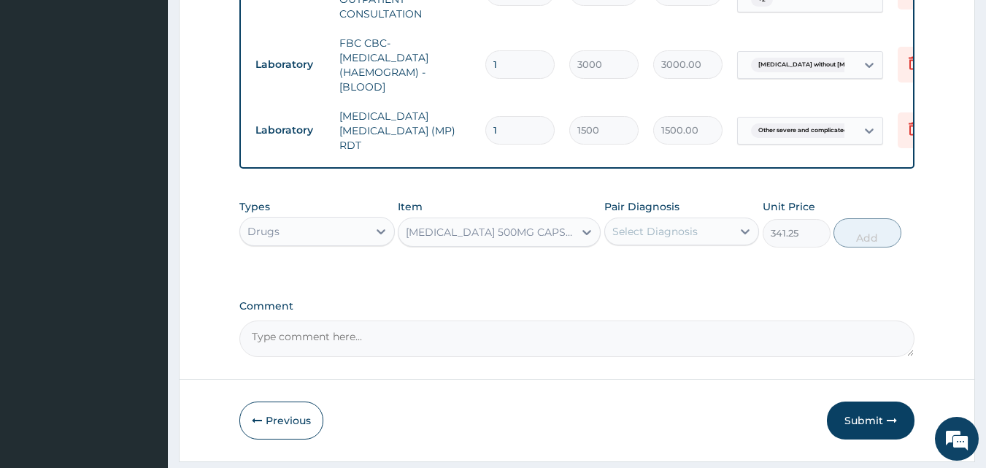
click at [703, 243] on div "Select Diagnosis" at bounding box center [669, 231] width 128 height 23
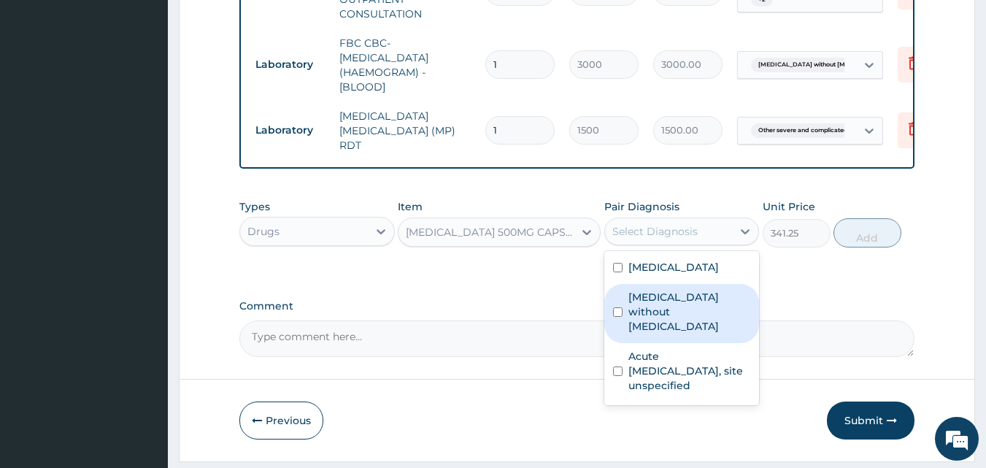
click at [643, 334] on label "[MEDICAL_DATA] without [MEDICAL_DATA]" at bounding box center [689, 312] width 123 height 44
checkbox input "true"
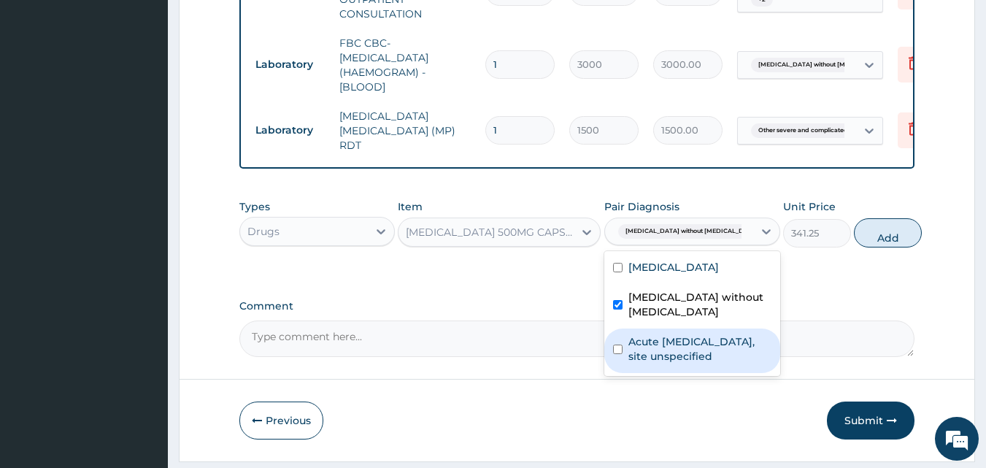
click at [634, 364] on label "Acute [MEDICAL_DATA], site unspecified" at bounding box center [699, 348] width 143 height 29
checkbox input "true"
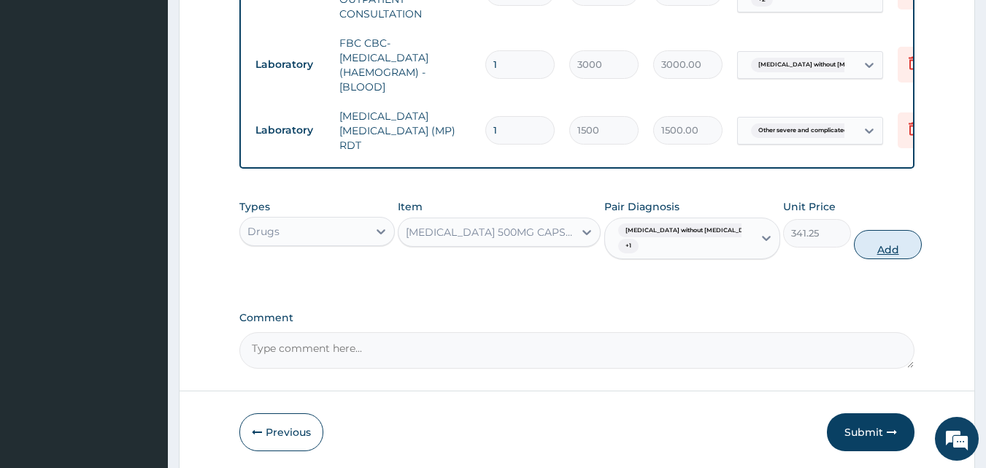
click at [866, 259] on button "Add" at bounding box center [888, 244] width 68 height 29
type input "0"
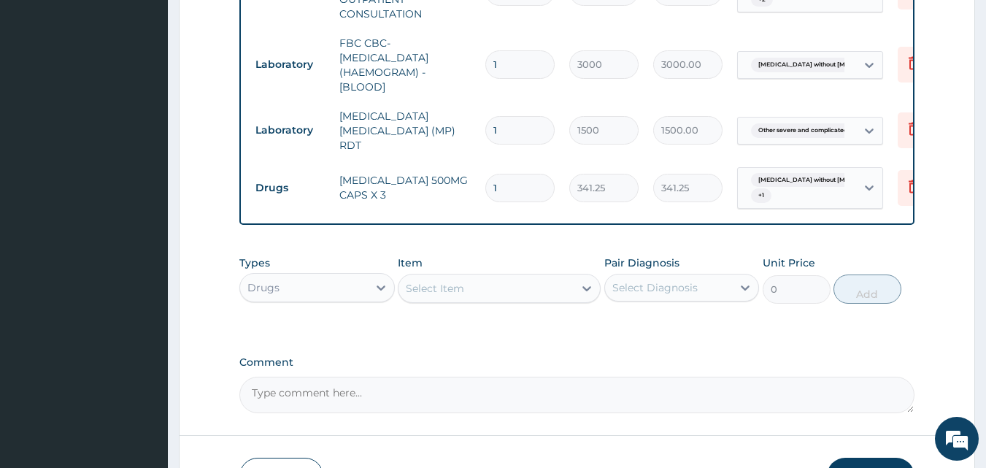
type input "0.00"
type input "5"
type input "1706.25"
type input "5"
click at [491, 300] on div "Select Item" at bounding box center [486, 288] width 175 height 23
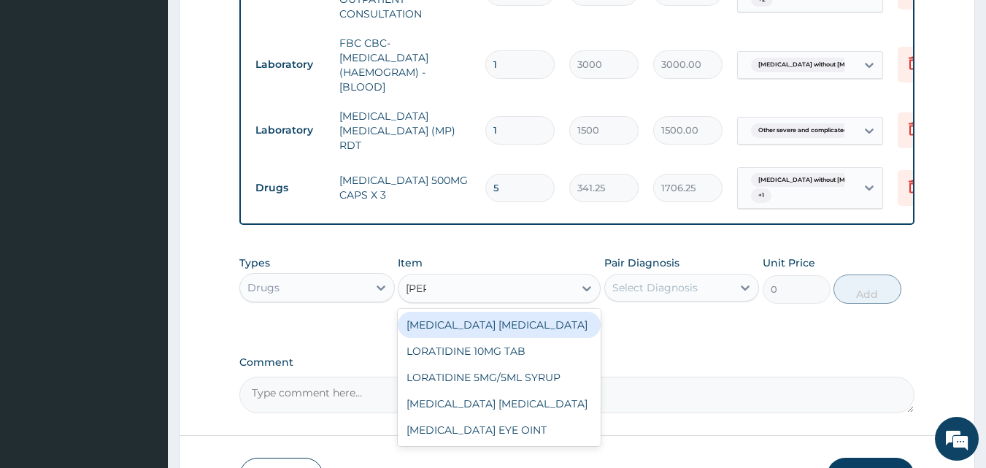
type input "lorat"
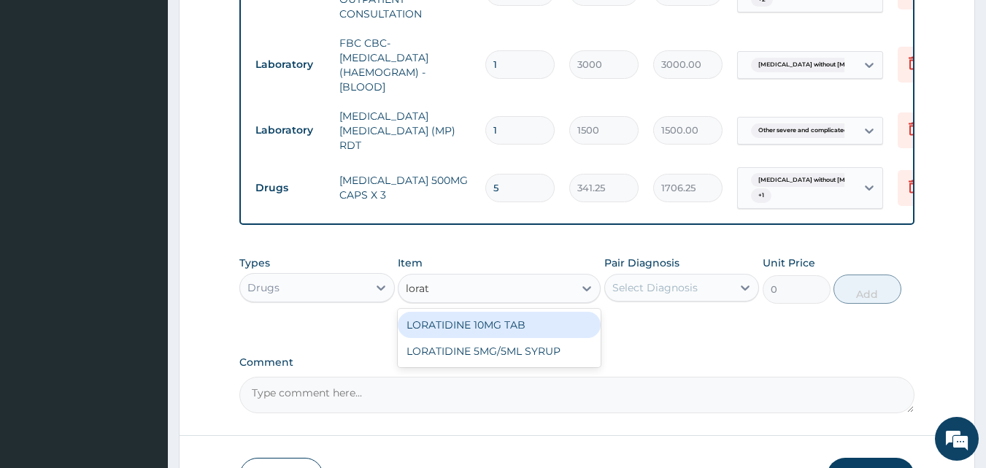
click at [495, 338] on div "LORATIDINE 10MG TAB" at bounding box center [499, 325] width 203 height 26
type input "52.5"
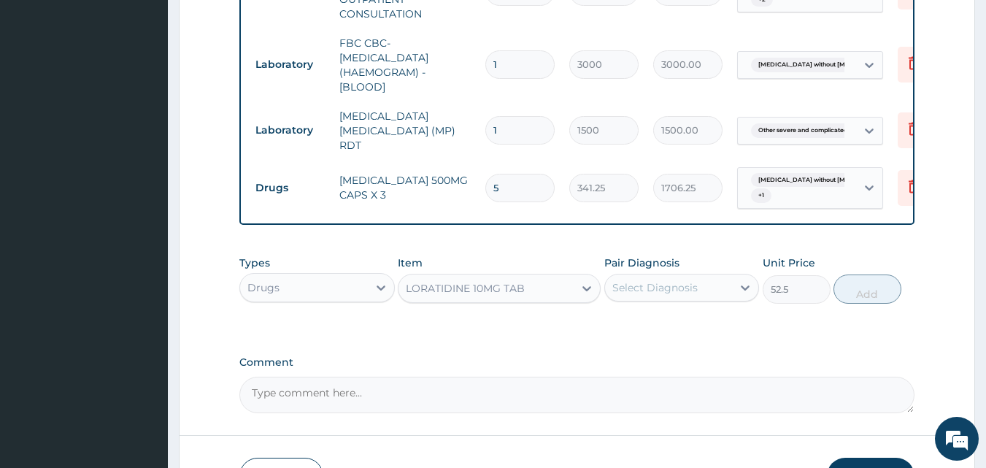
click at [661, 295] on div "Select Diagnosis" at bounding box center [654, 287] width 85 height 15
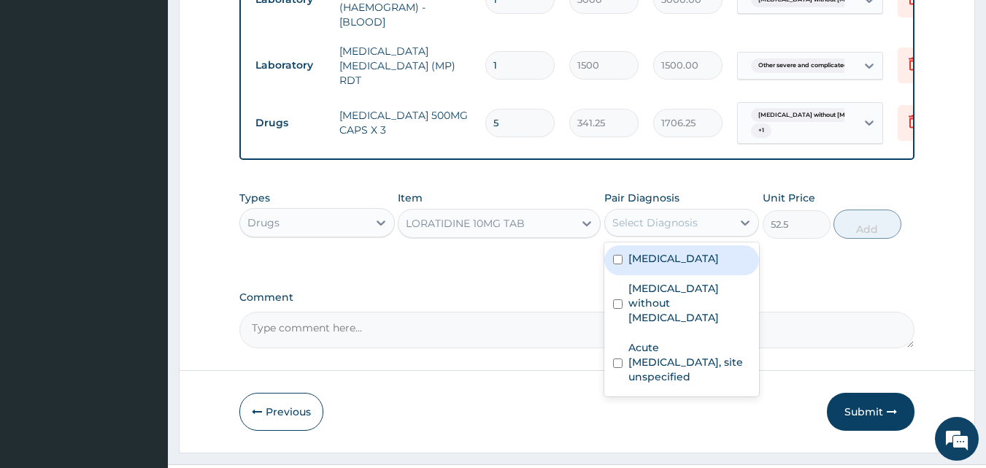
scroll to position [756, 0]
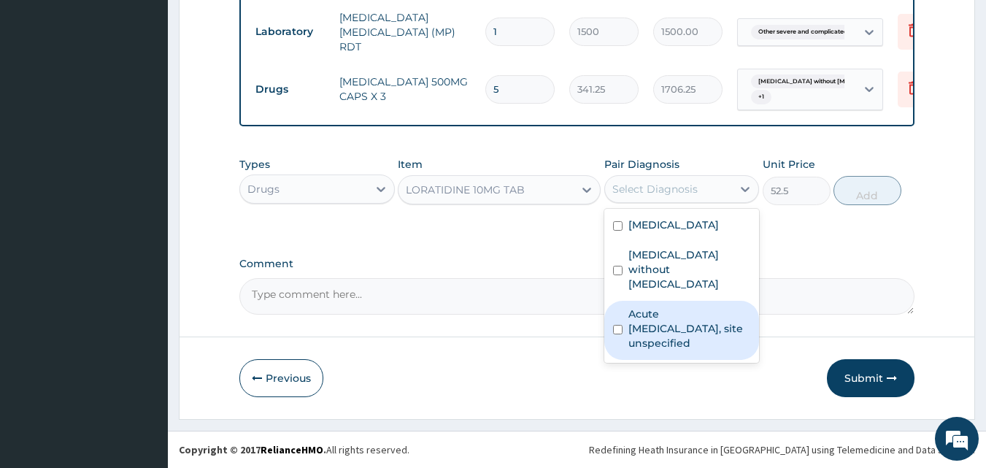
click at [637, 350] on label "Acute [MEDICAL_DATA], site unspecified" at bounding box center [689, 329] width 123 height 44
checkbox input "true"
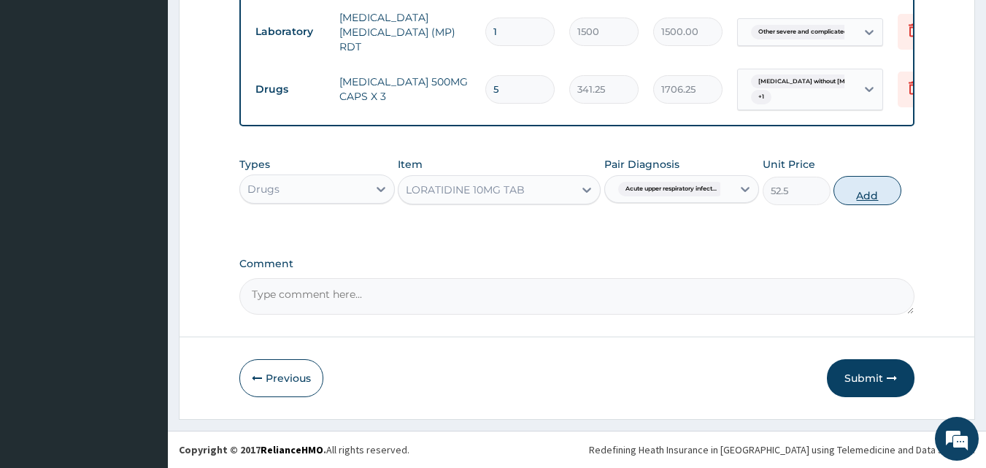
click at [847, 191] on button "Add" at bounding box center [868, 190] width 68 height 29
type input "0"
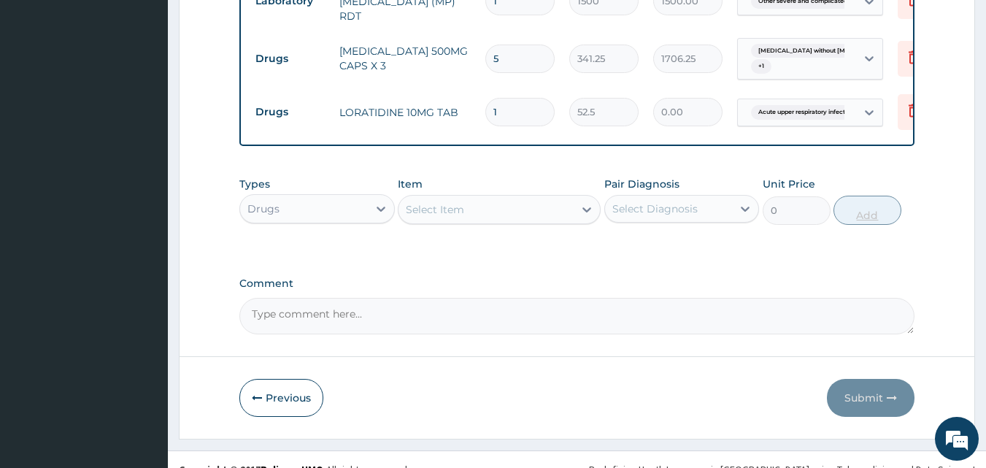
type input "0.00"
type input "5"
type input "262.50"
type input "5"
click at [423, 217] on div "Select Item" at bounding box center [435, 209] width 58 height 15
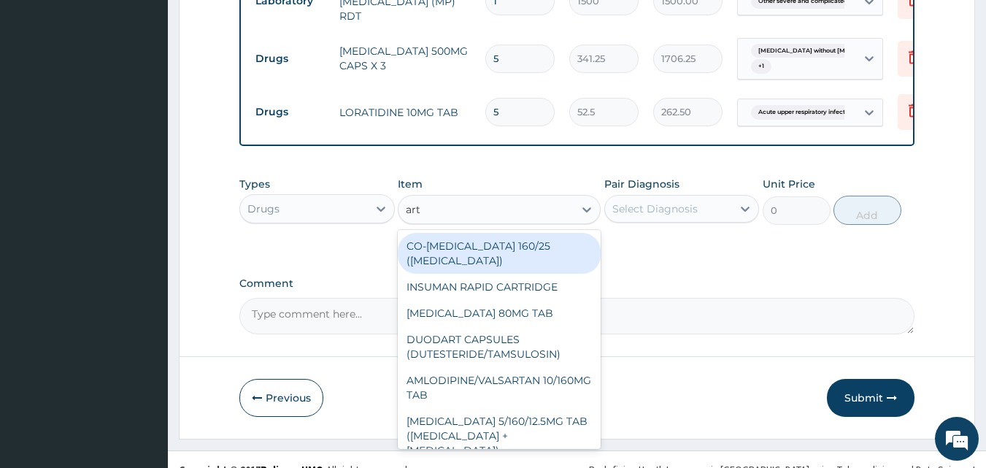
type input "arte"
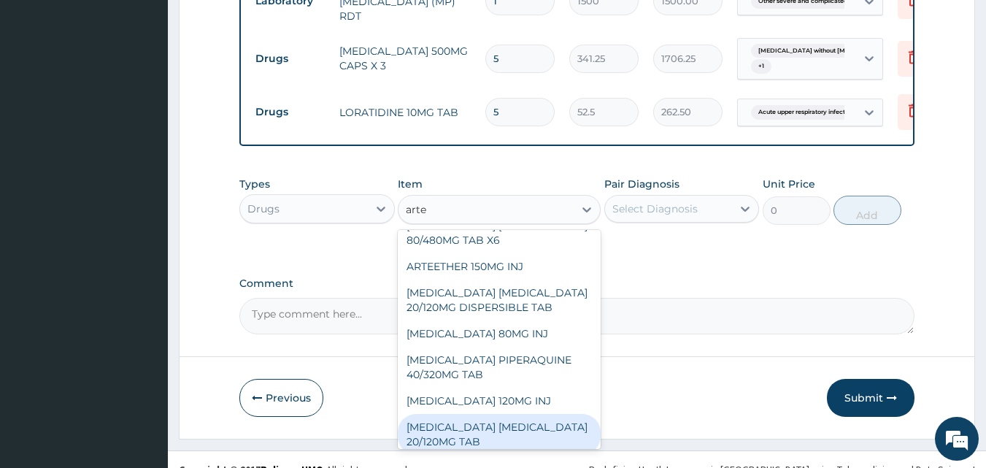
scroll to position [119, 0]
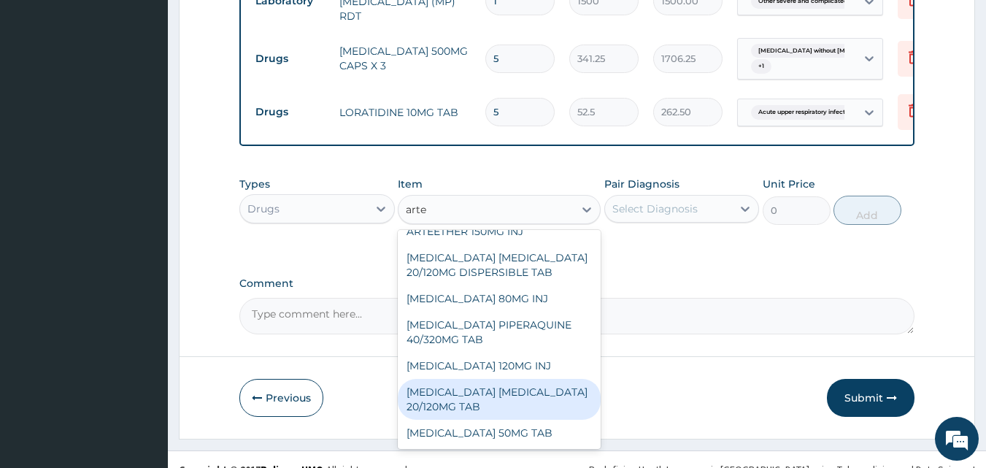
click at [484, 420] on div "ARTEMETHER LUMEFANTRINE 20/120MG TAB" at bounding box center [499, 399] width 203 height 41
type input "84"
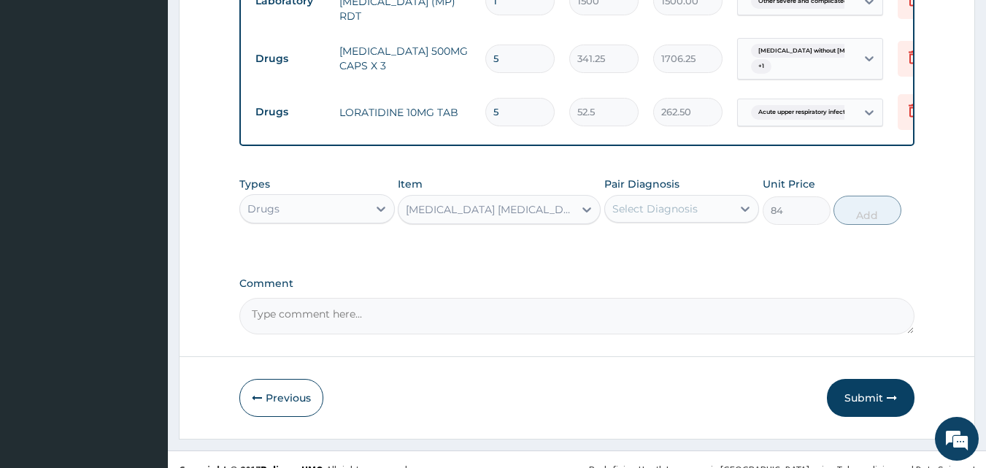
click at [704, 220] on div "Select Diagnosis" at bounding box center [669, 208] width 128 height 23
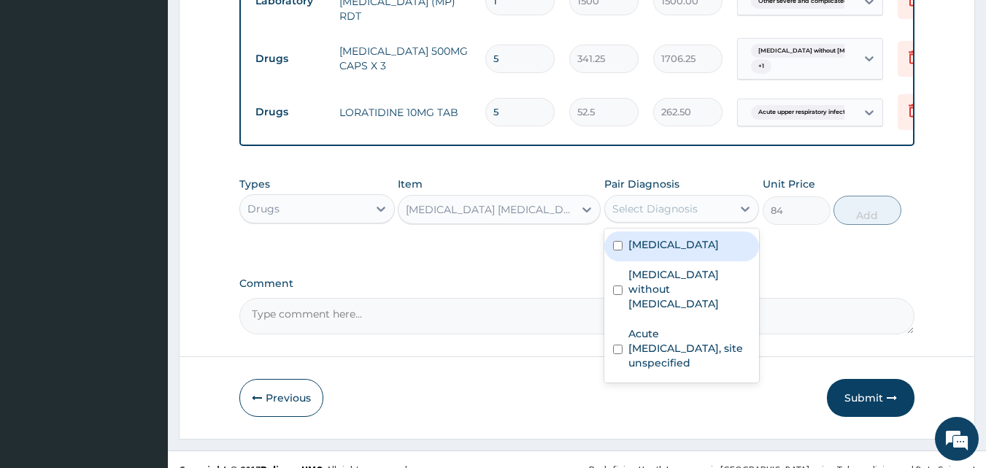
click at [628, 252] on label "[MEDICAL_DATA]" at bounding box center [673, 244] width 91 height 15
checkbox input "true"
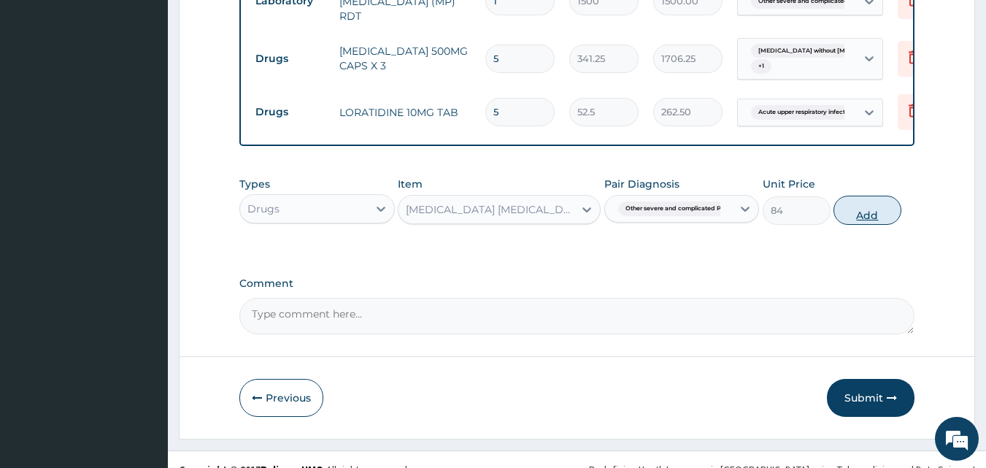
click at [867, 225] on button "Add" at bounding box center [868, 210] width 68 height 29
type input "0"
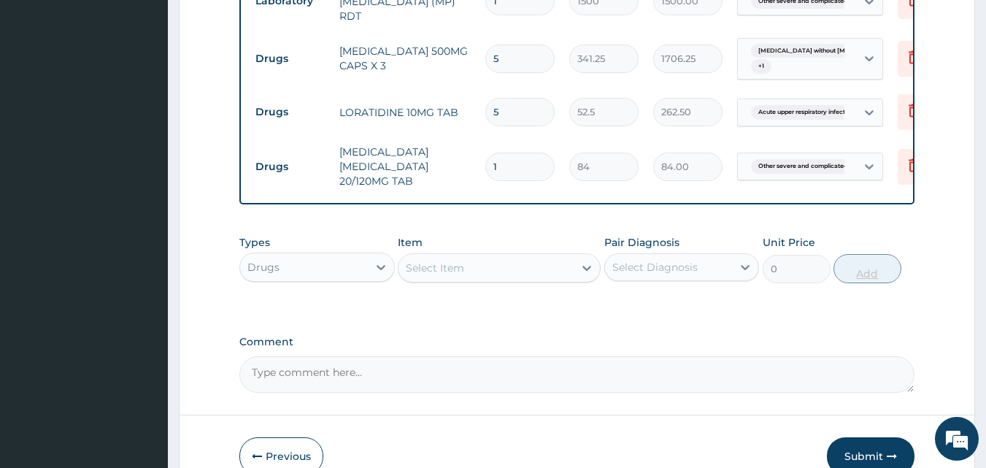
type input "12"
type input "1008.00"
type input "12"
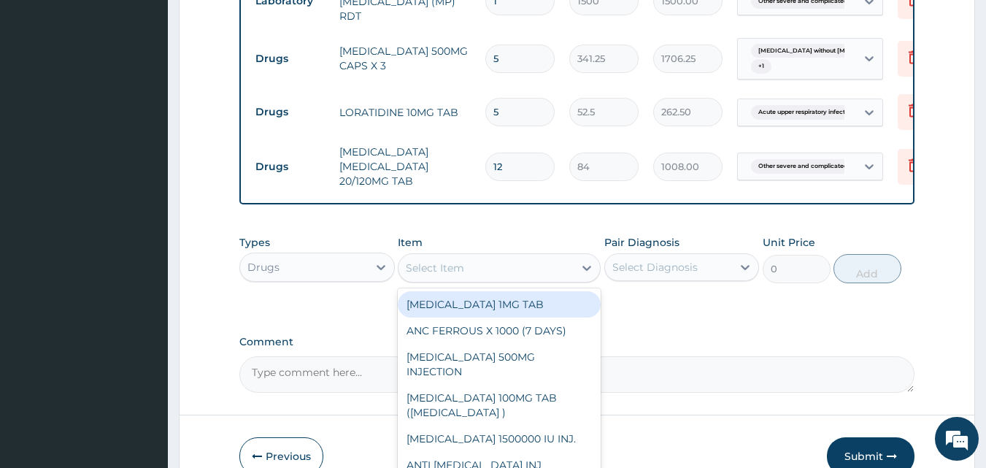
click at [455, 275] on div "Select Item" at bounding box center [435, 268] width 58 height 15
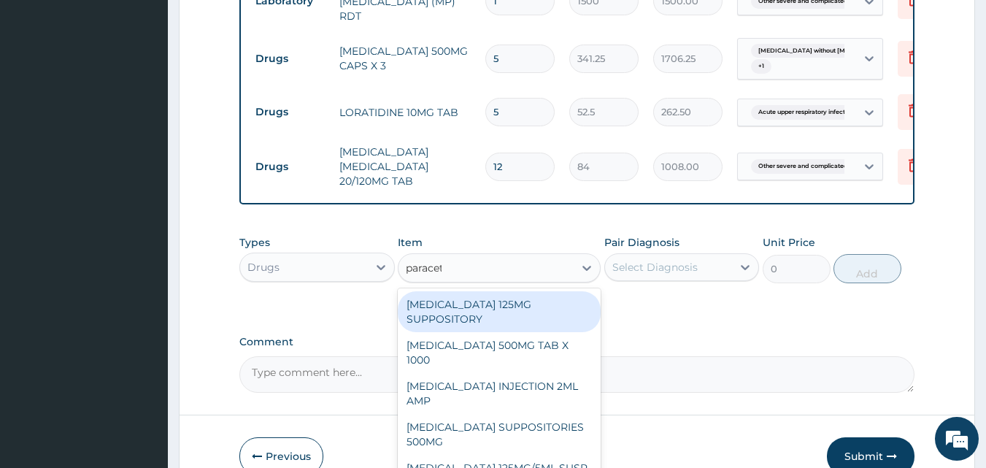
type input "paraceta"
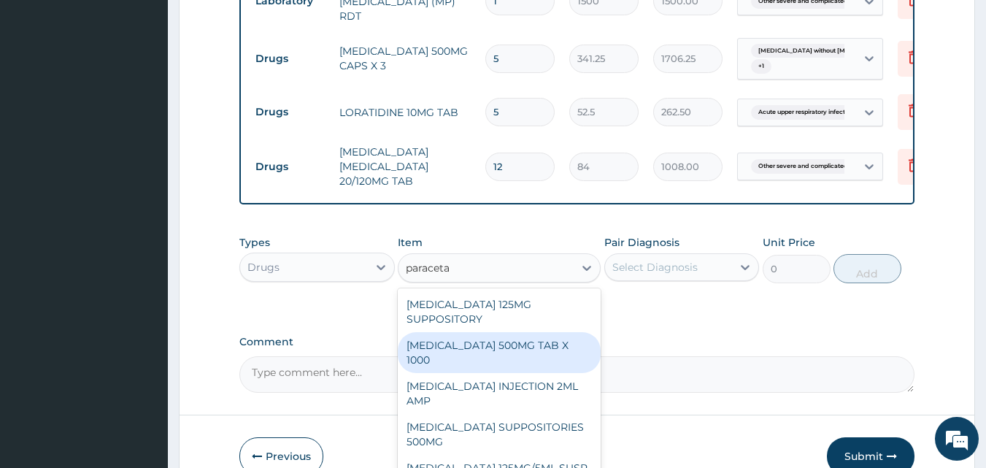
click at [511, 373] on div "PARACETAMOL 500MG TAB X 1000" at bounding box center [499, 352] width 203 height 41
type input "11.02499961853027"
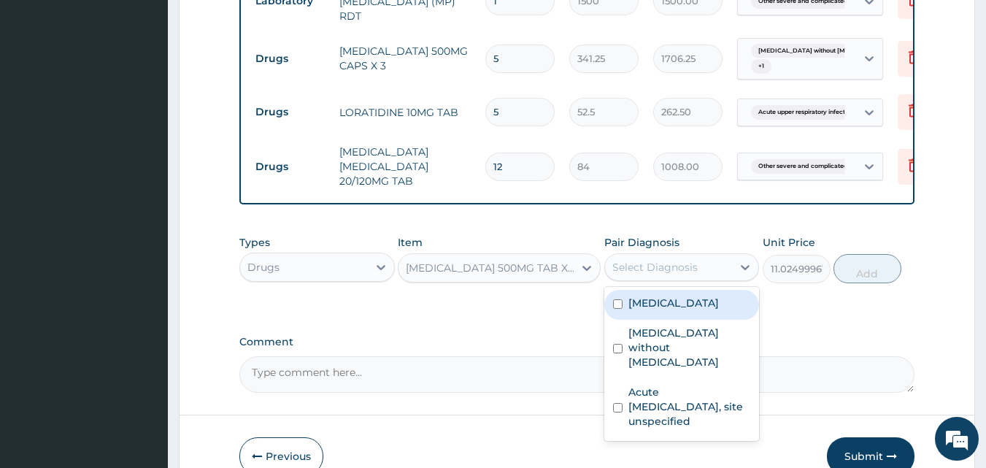
click at [657, 274] on div "Select Diagnosis" at bounding box center [654, 267] width 85 height 15
drag, startPoint x: 650, startPoint y: 347, endPoint x: 649, endPoint y: 384, distance: 37.2
click at [649, 310] on label "[MEDICAL_DATA]" at bounding box center [673, 303] width 91 height 15
checkbox input "true"
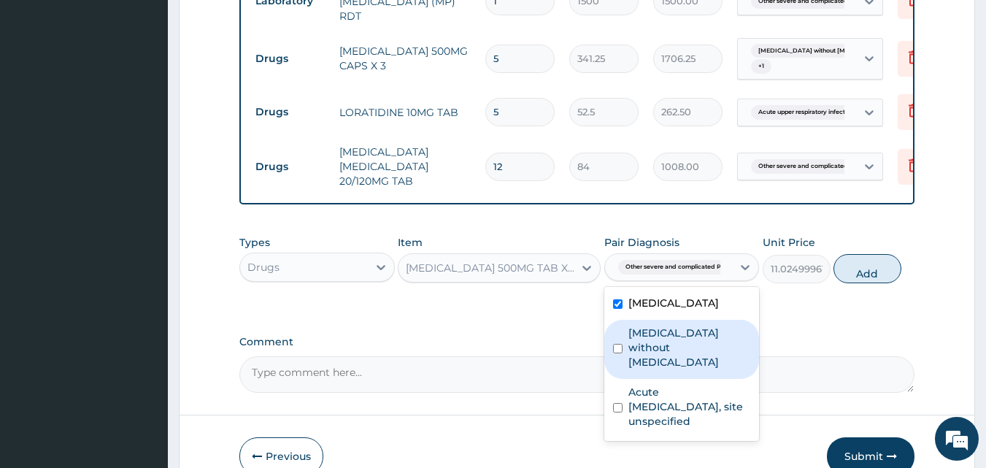
click at [635, 369] on label "[MEDICAL_DATA] without [MEDICAL_DATA]" at bounding box center [689, 348] width 123 height 44
checkbox input "true"
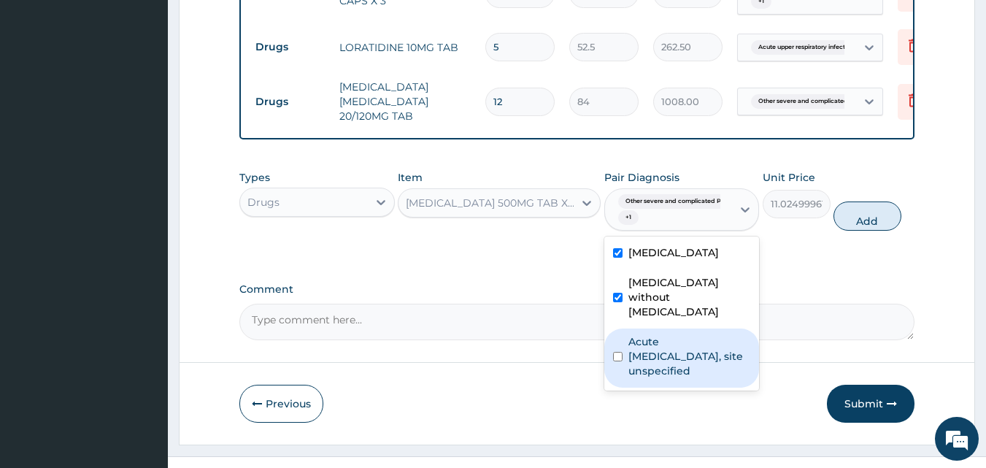
scroll to position [877, 0]
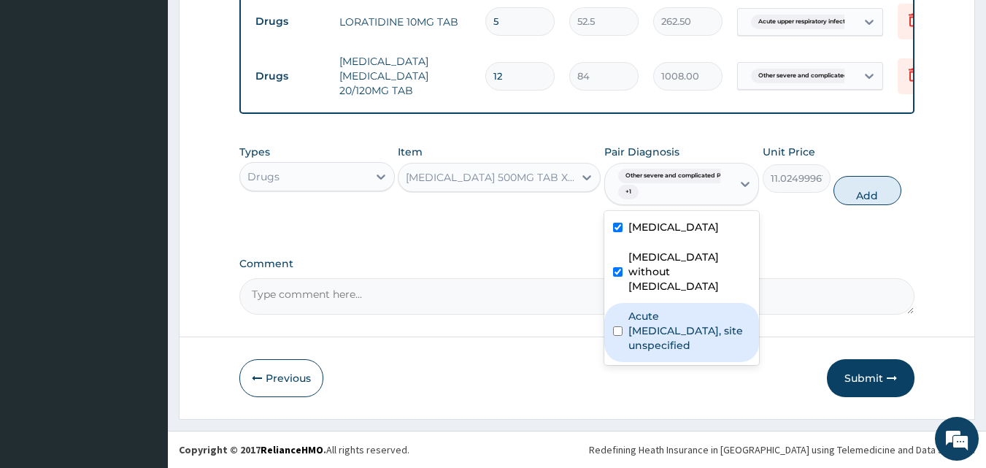
click at [647, 353] on label "Acute [MEDICAL_DATA], site unspecified" at bounding box center [689, 331] width 123 height 44
checkbox input "true"
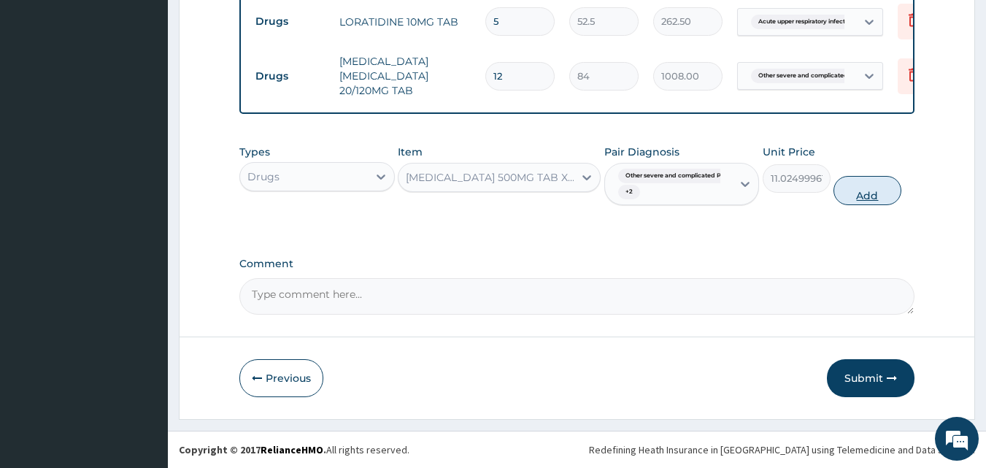
click at [853, 196] on button "Add" at bounding box center [868, 190] width 68 height 29
type input "0"
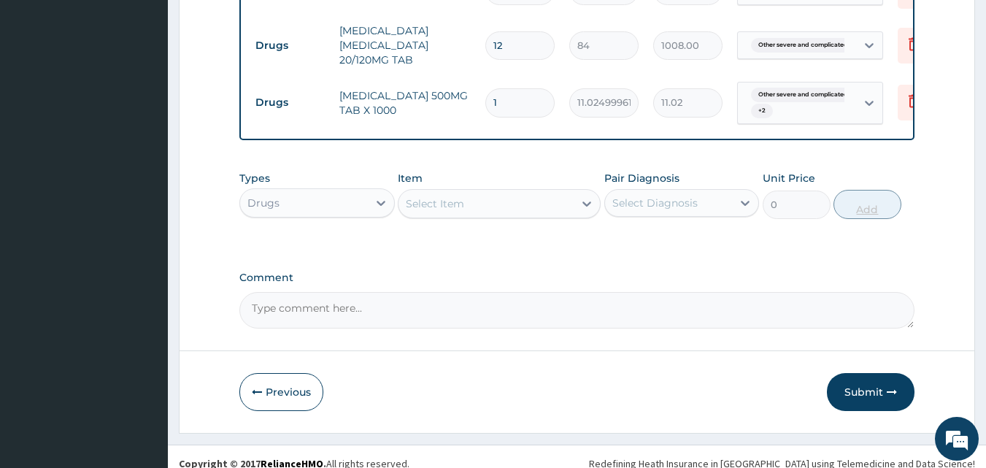
type input "12"
type input "132.30"
type input "12"
click at [868, 411] on button "Submit" at bounding box center [871, 392] width 88 height 38
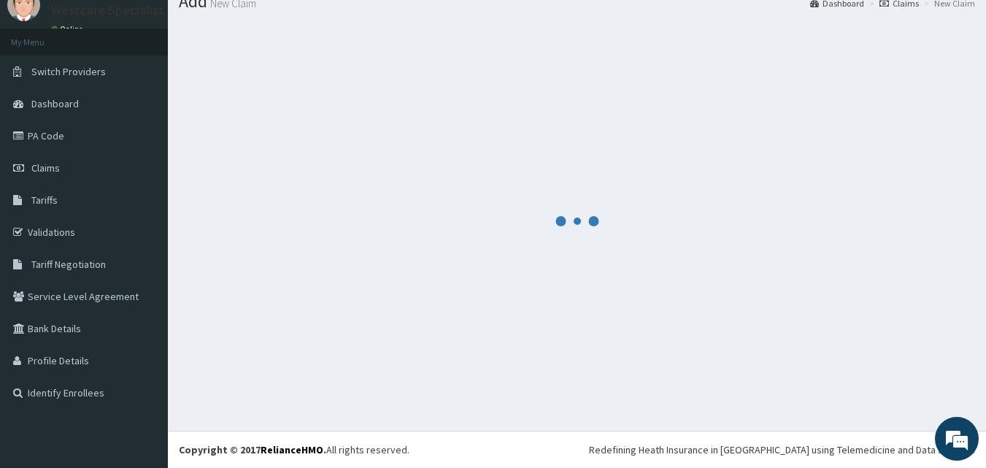
scroll to position [55, 0]
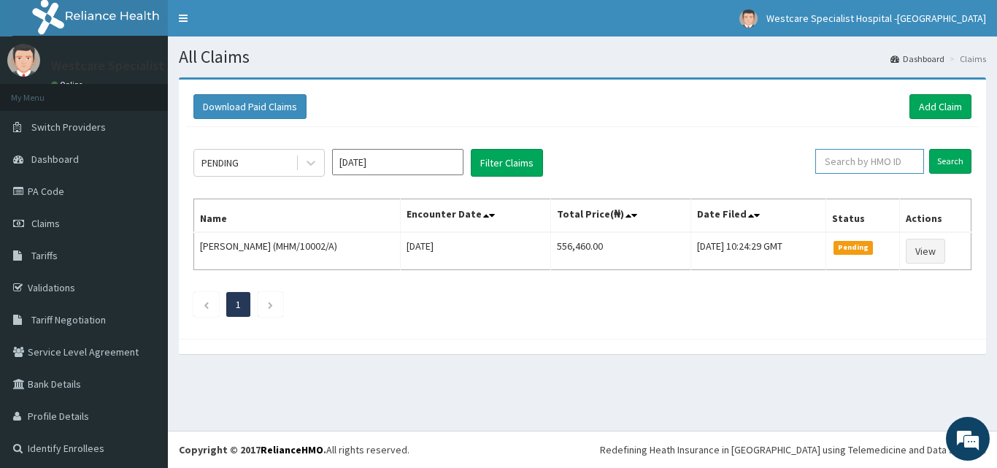
click at [838, 164] on input "text" at bounding box center [869, 161] width 109 height 25
paste input "GMT/10013/F"
type input "GMT/10013/F"
click at [930, 155] on input "Search" at bounding box center [950, 161] width 42 height 25
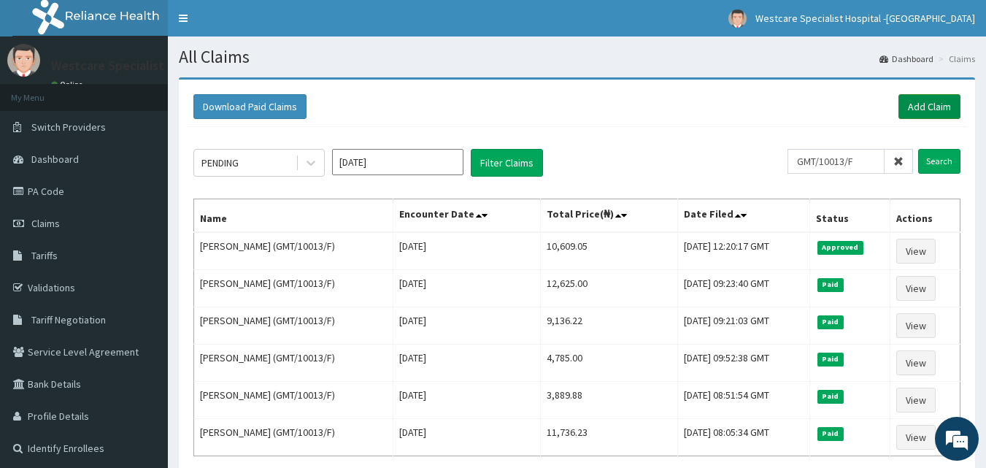
click at [921, 110] on link "Add Claim" at bounding box center [930, 106] width 62 height 25
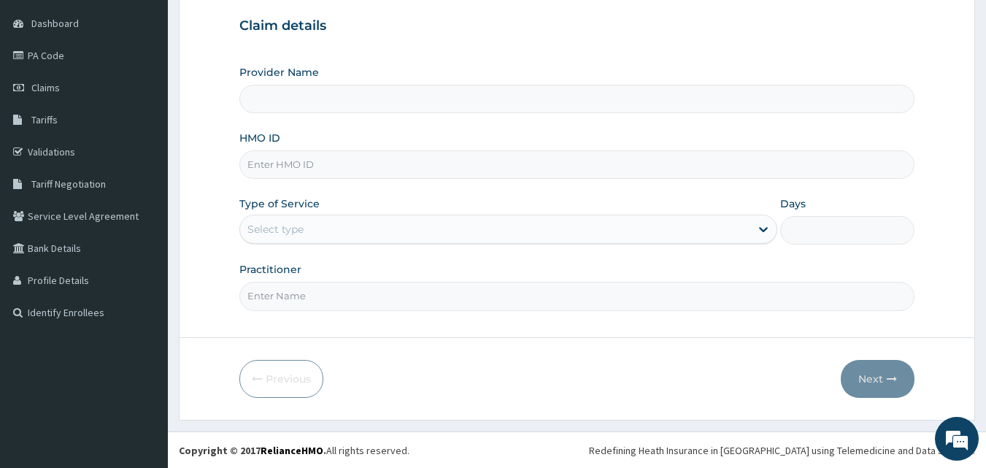
scroll to position [136, 0]
type input "WestCare Specialist Hospital - [GEOGRAPHIC_DATA]"
click at [284, 171] on input "HMO ID" at bounding box center [577, 164] width 676 height 28
paste input "GMT/10013/F"
type input "GMT/10013/F"
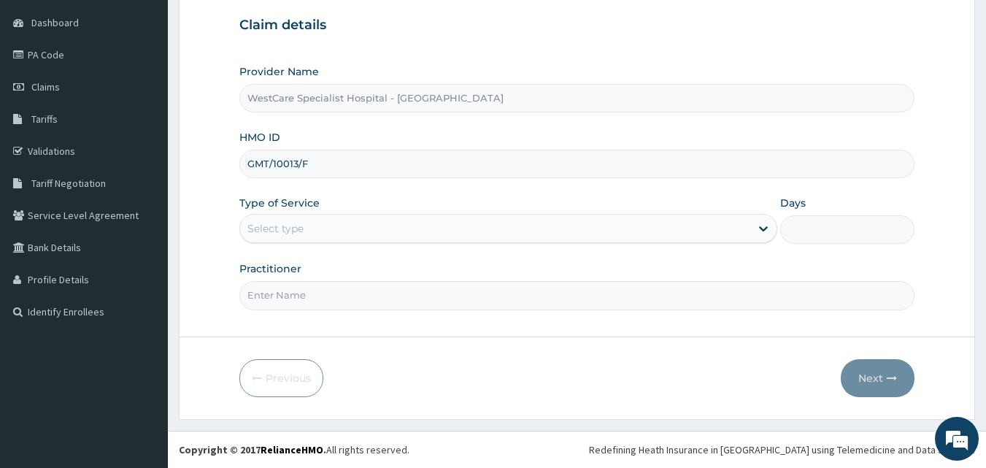
click at [312, 215] on div "Select type" at bounding box center [508, 228] width 538 height 29
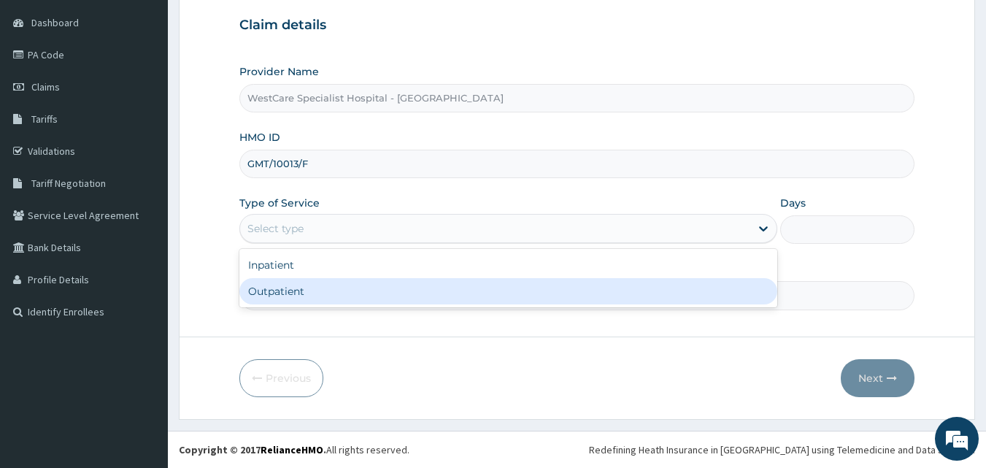
click at [291, 290] on div "Outpatient" at bounding box center [508, 291] width 538 height 26
type input "1"
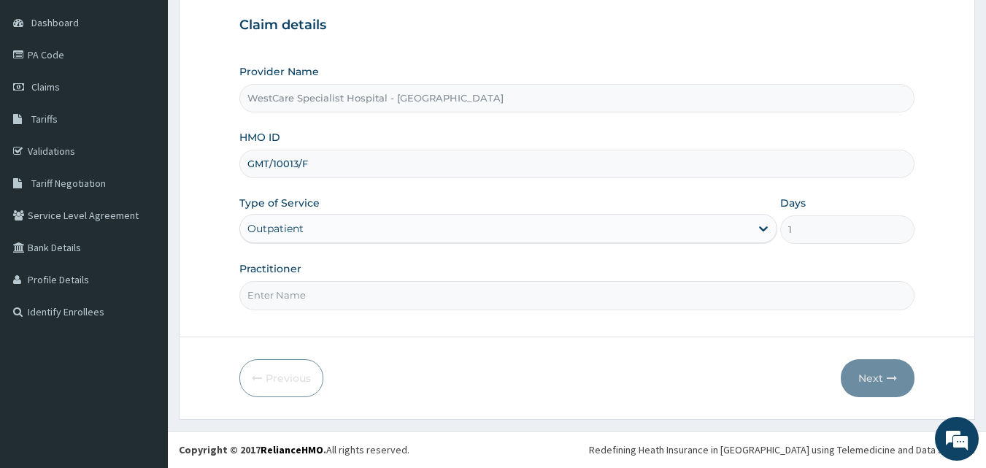
click at [306, 291] on input "Practitioner" at bounding box center [577, 295] width 676 height 28
type input "OBIDEYI"
click at [881, 382] on button "Next" at bounding box center [878, 378] width 74 height 38
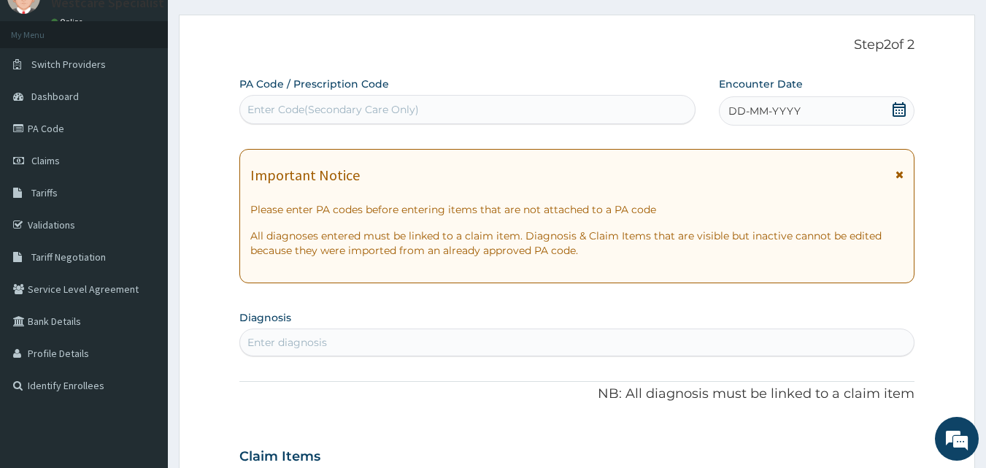
scroll to position [0, 0]
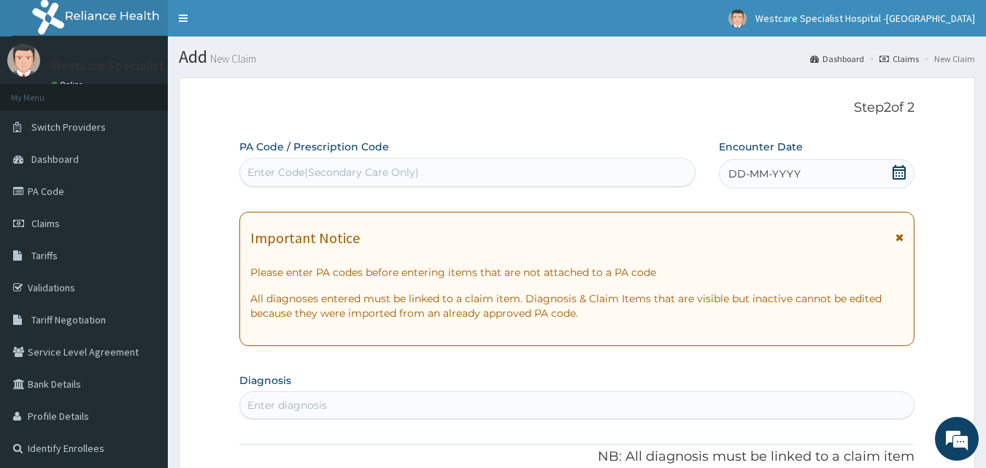
click at [904, 177] on icon at bounding box center [899, 172] width 15 height 15
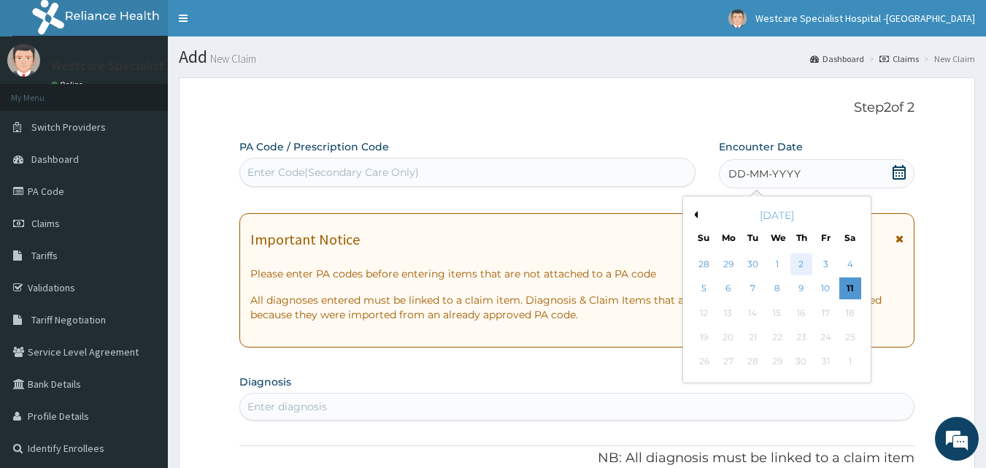
click at [799, 265] on div "2" at bounding box center [802, 264] width 22 height 22
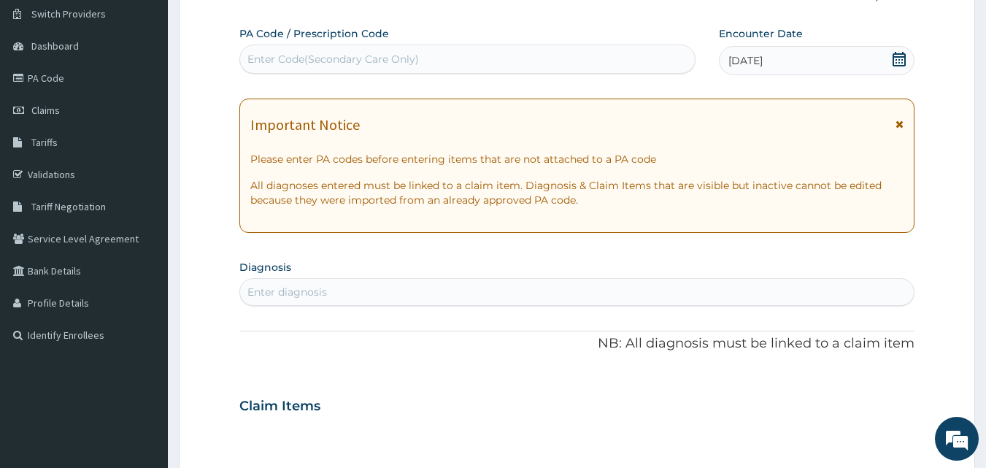
scroll to position [219, 0]
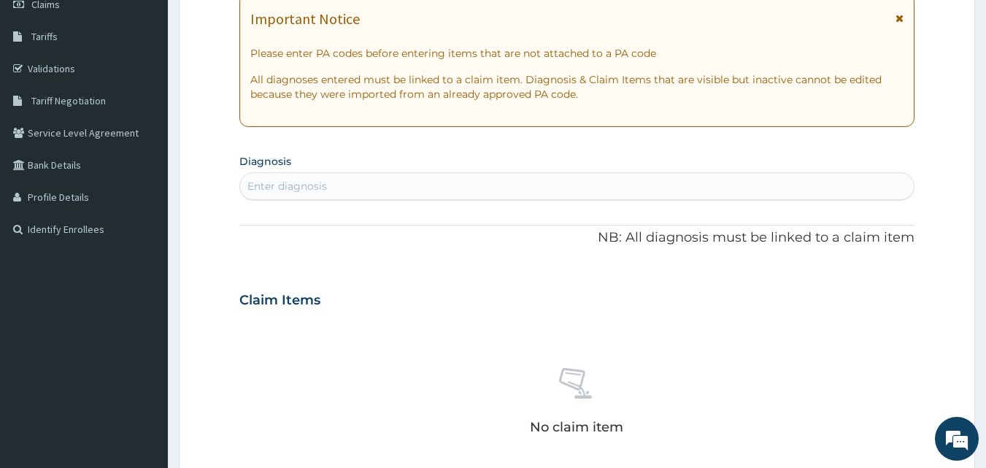
click at [335, 184] on div "Enter diagnosis" at bounding box center [577, 185] width 674 height 23
type input "u"
type input "upper"
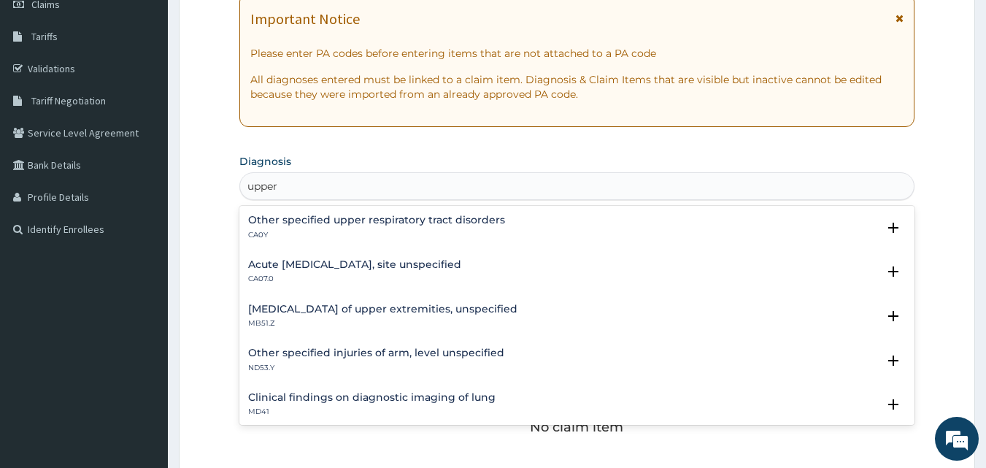
click at [351, 267] on h4 "Acute [MEDICAL_DATA], site unspecified" at bounding box center [354, 264] width 213 height 11
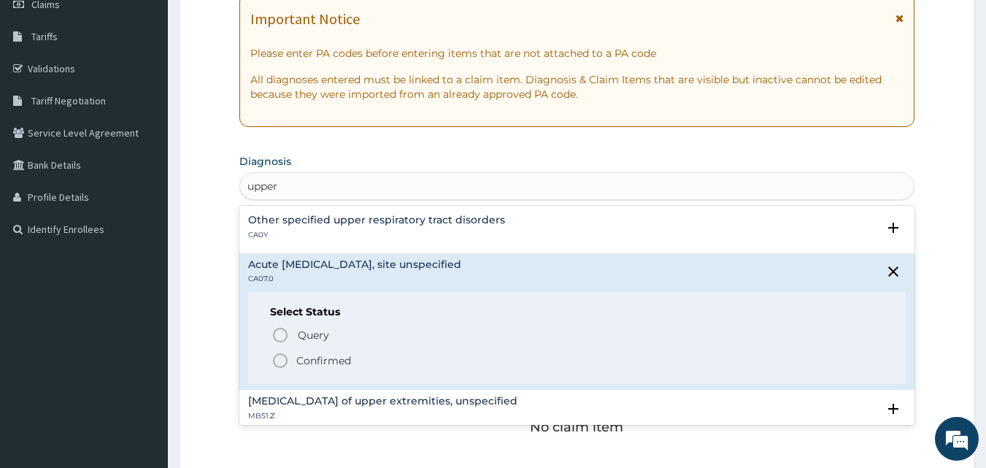
click at [279, 367] on circle "status option filled" at bounding box center [280, 360] width 13 height 13
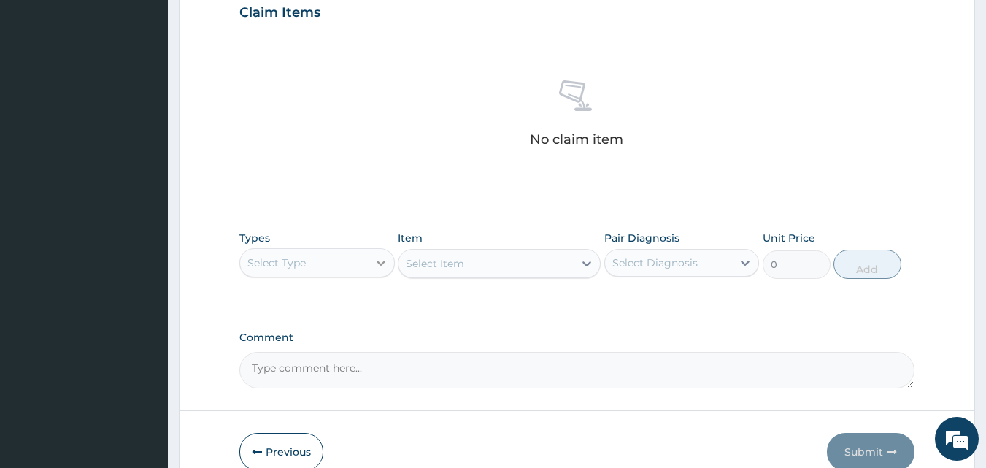
scroll to position [585, 0]
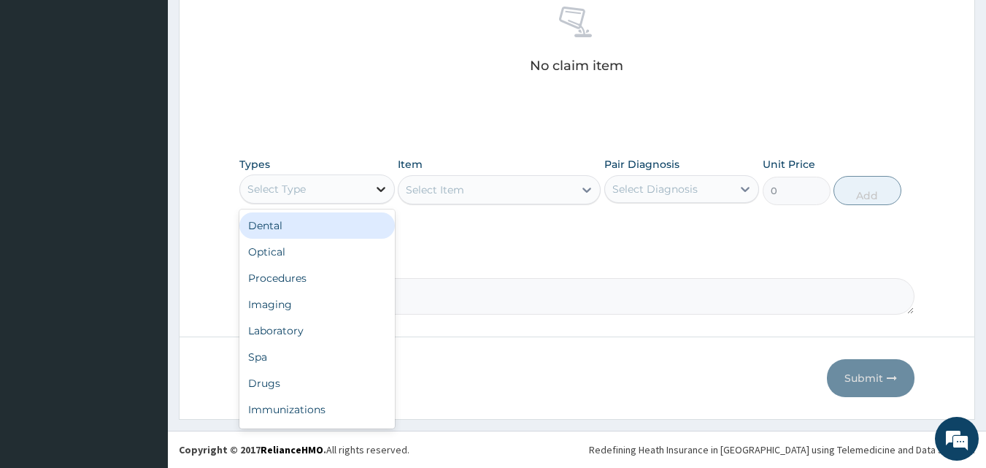
click at [377, 201] on div at bounding box center [381, 189] width 26 height 26
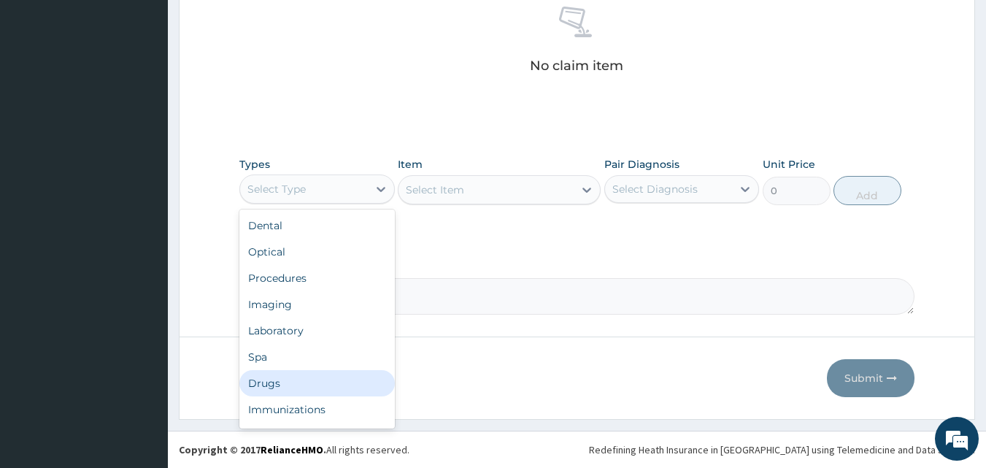
click at [276, 380] on div "Drugs" at bounding box center [316, 383] width 155 height 26
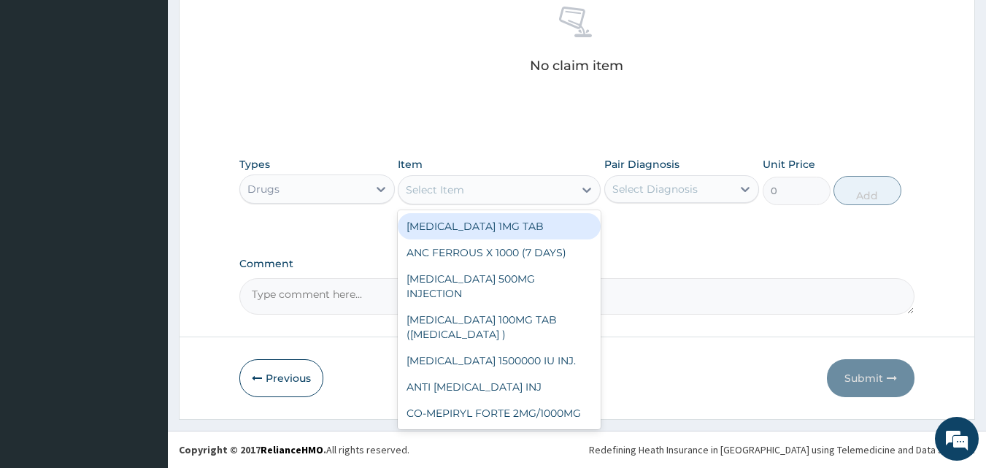
click at [507, 198] on div "Select Item" at bounding box center [486, 189] width 175 height 23
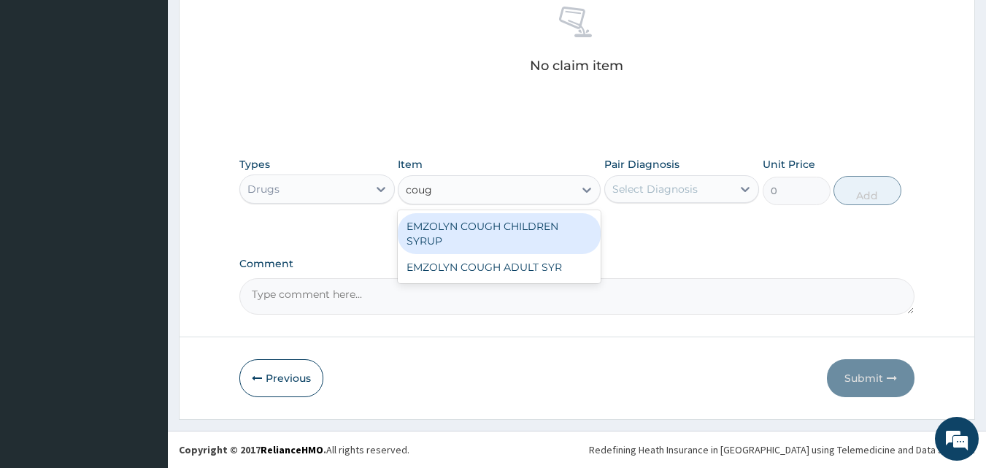
type input "cough"
click at [527, 231] on div "EMZOLYN COUGH CHILDREN SYRUP" at bounding box center [499, 233] width 203 height 41
type input "525"
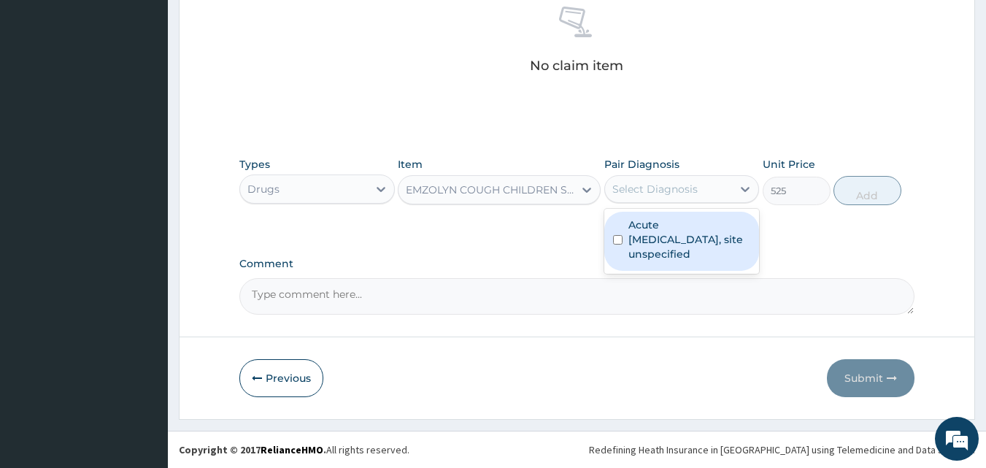
click at [699, 185] on div "Select Diagnosis" at bounding box center [669, 188] width 128 height 23
click at [654, 228] on label "Acute [MEDICAL_DATA], site unspecified" at bounding box center [689, 240] width 123 height 44
checkbox input "true"
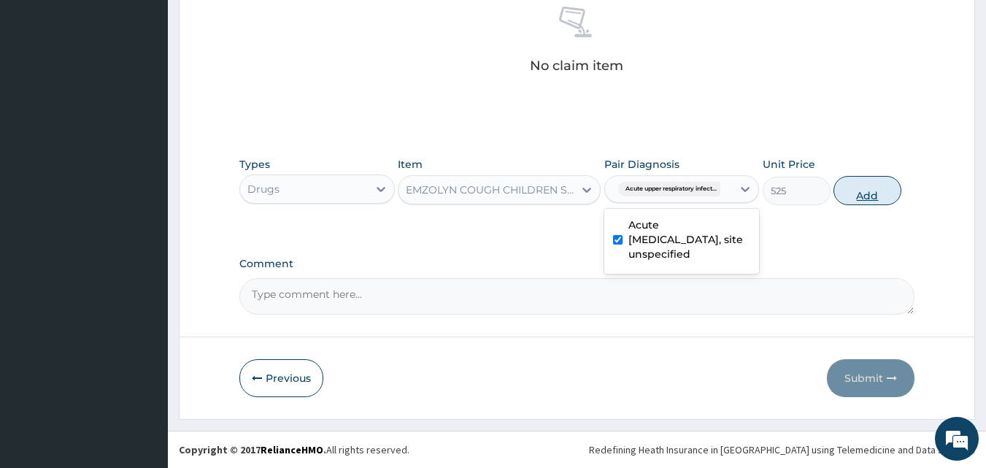
click at [867, 199] on button "Add" at bounding box center [868, 190] width 68 height 29
type input "0"
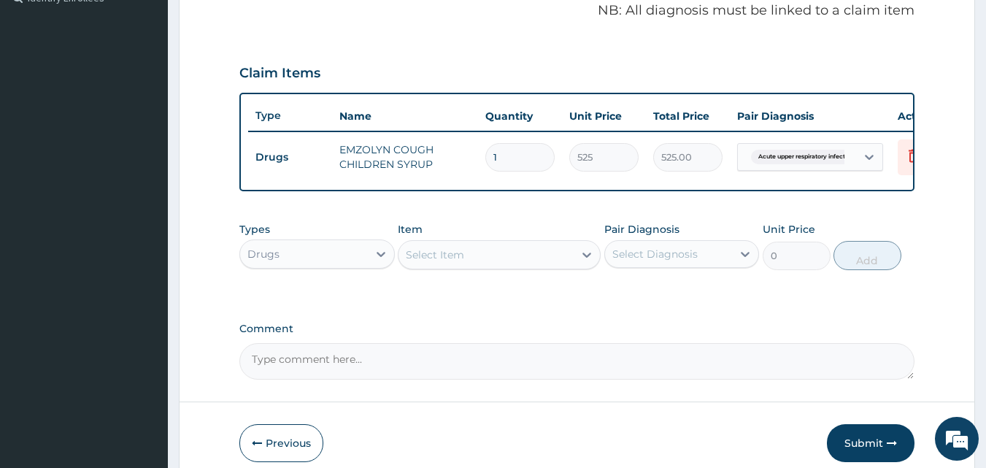
scroll to position [526, 0]
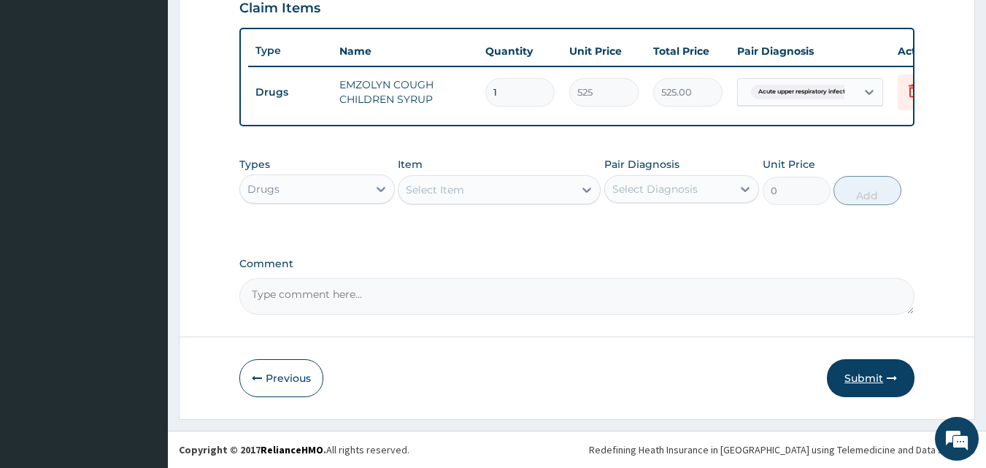
click at [849, 369] on button "Submit" at bounding box center [871, 378] width 88 height 38
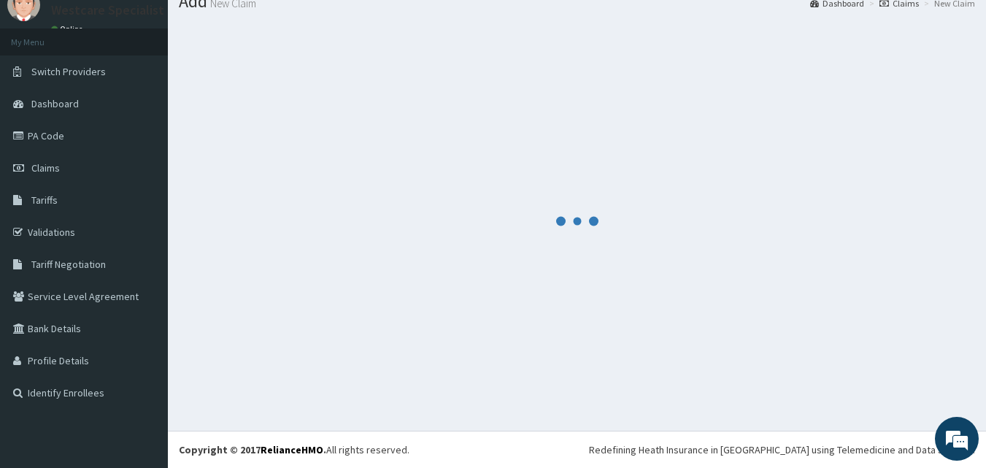
scroll to position [0, 0]
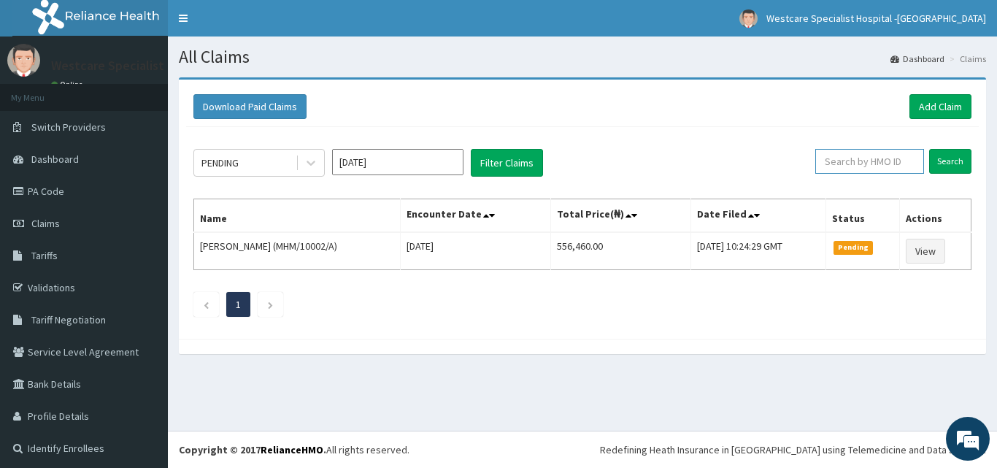
click at [852, 162] on input "text" at bounding box center [869, 161] width 109 height 25
paste input "GMT/10013/E"
type input "GMT/10013/E"
click at [940, 153] on input "Search" at bounding box center [950, 161] width 42 height 25
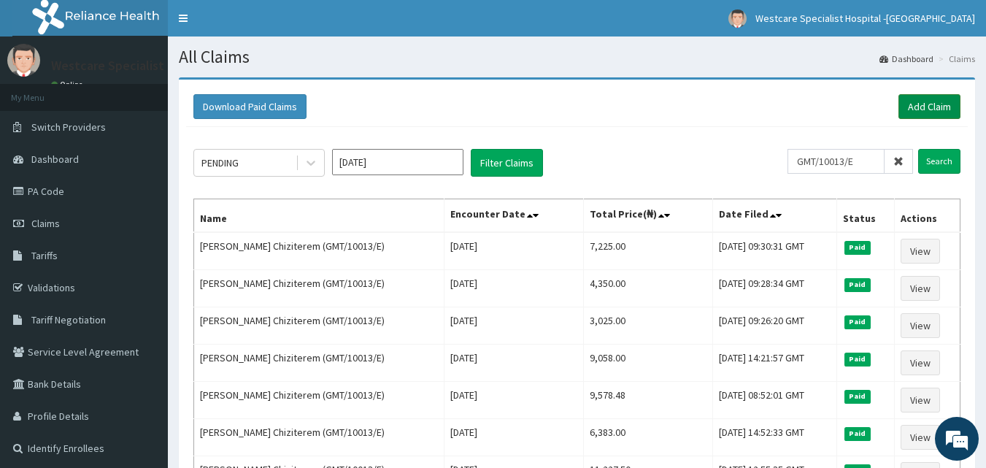
click at [929, 113] on link "Add Claim" at bounding box center [930, 106] width 62 height 25
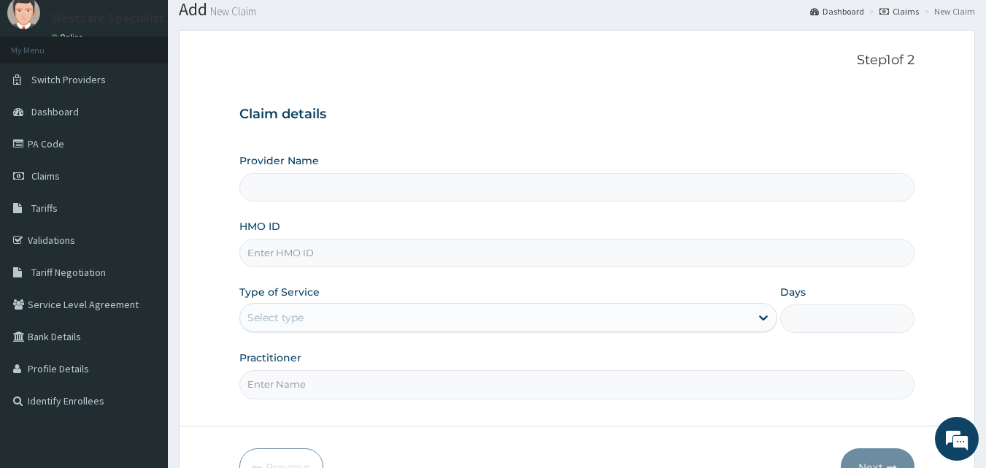
scroll to position [73, 0]
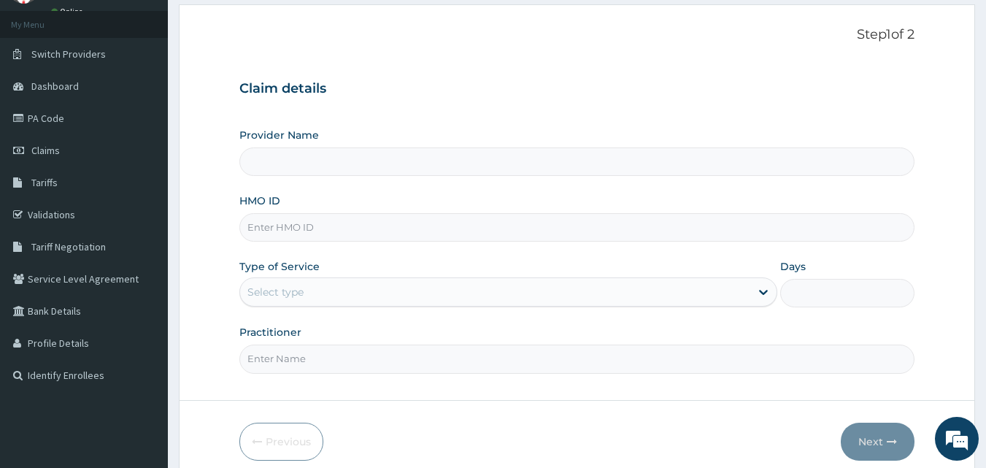
click at [311, 232] on input "HMO ID" at bounding box center [577, 227] width 676 height 28
paste input "GMT/10013/E"
type input "GMT/10013/E"
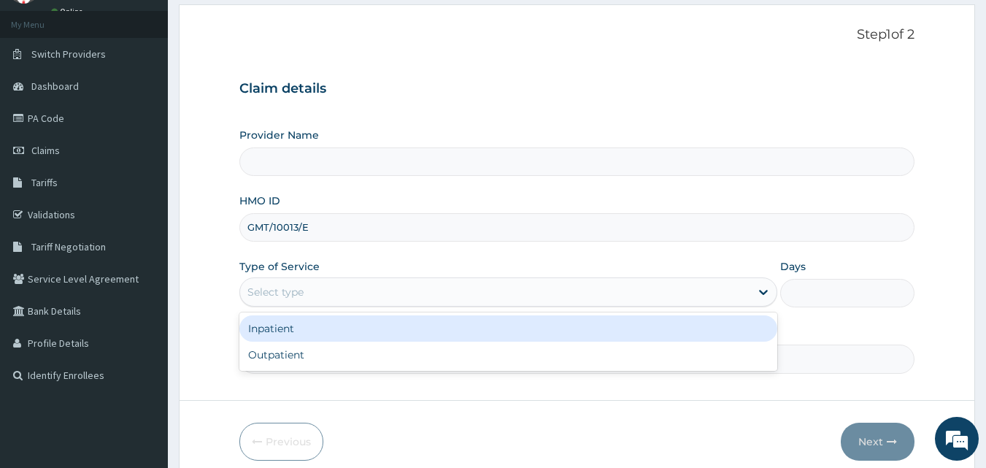
drag, startPoint x: 291, startPoint y: 286, endPoint x: 291, endPoint y: 299, distance: 13.1
click at [293, 288] on div "Select type" at bounding box center [275, 292] width 56 height 15
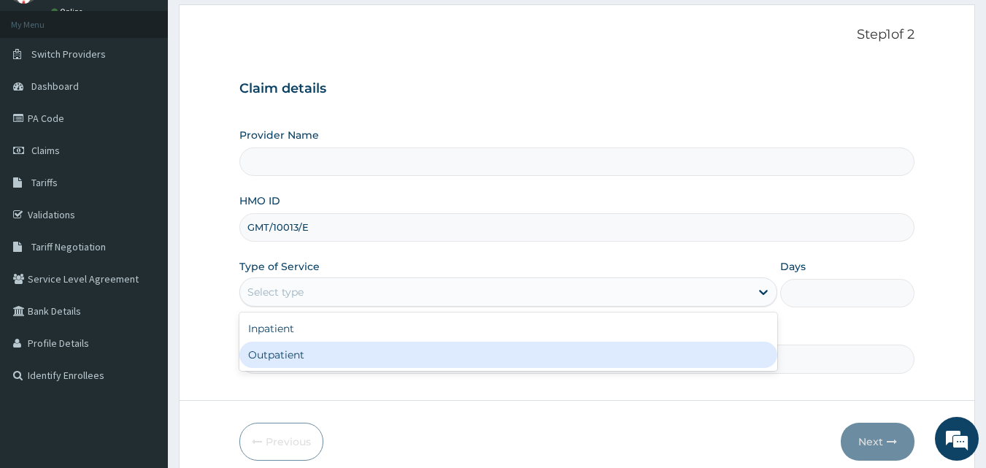
click at [287, 353] on div "Outpatient" at bounding box center [508, 355] width 538 height 26
type input "1"
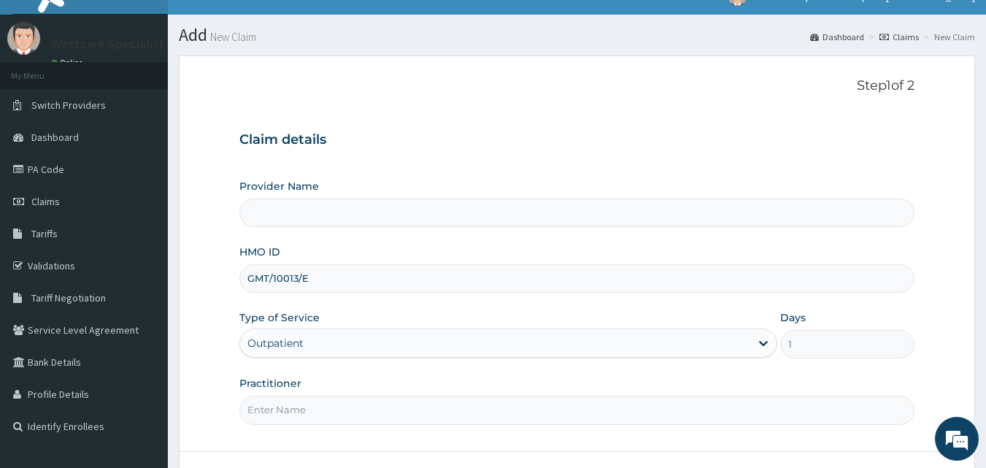
scroll to position [0, 0]
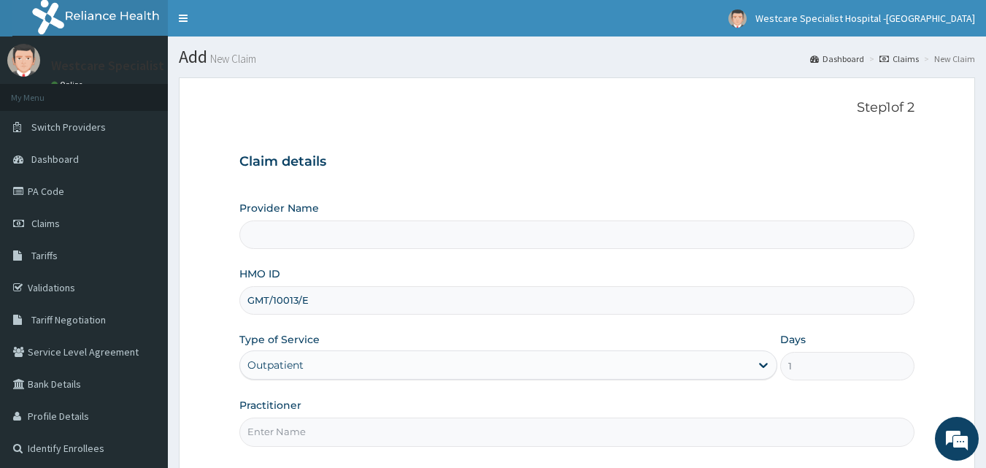
type input "WestCare Specialist Hospital - [GEOGRAPHIC_DATA]"
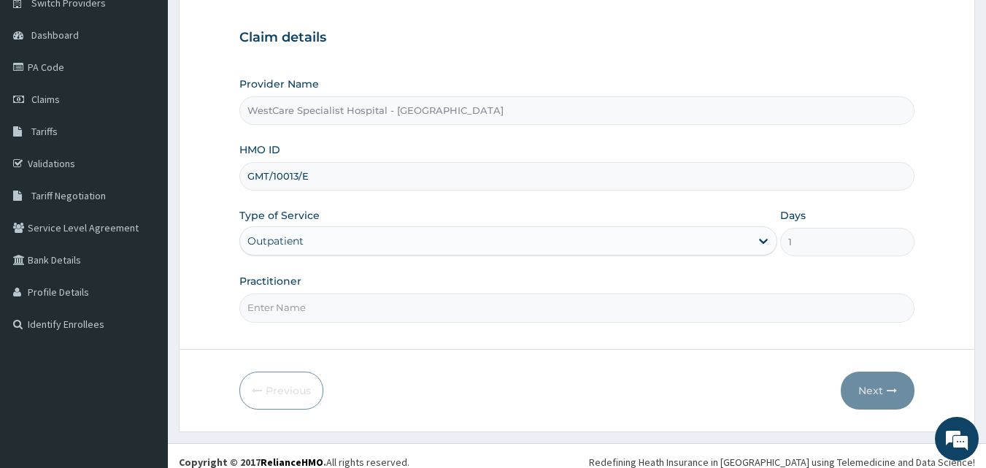
scroll to position [136, 0]
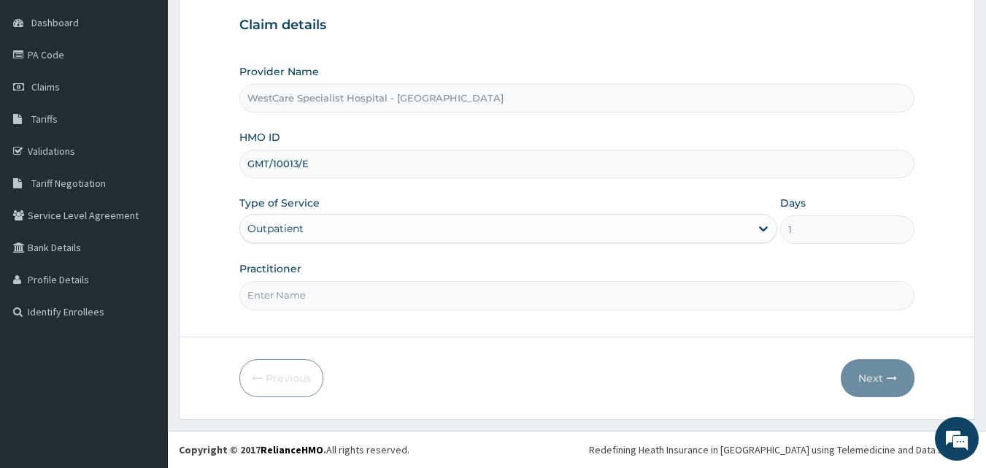
click at [445, 288] on input "Practitioner" at bounding box center [577, 295] width 676 height 28
type input "OBIDEYI"
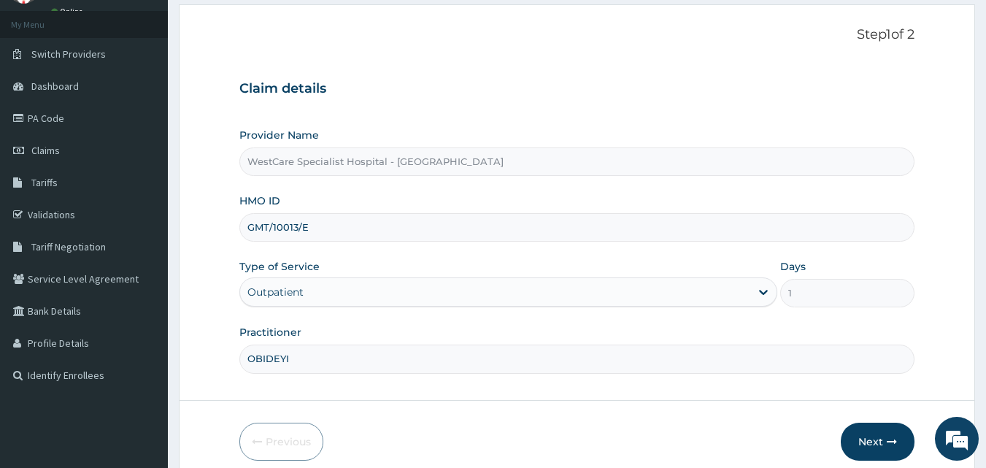
scroll to position [136, 0]
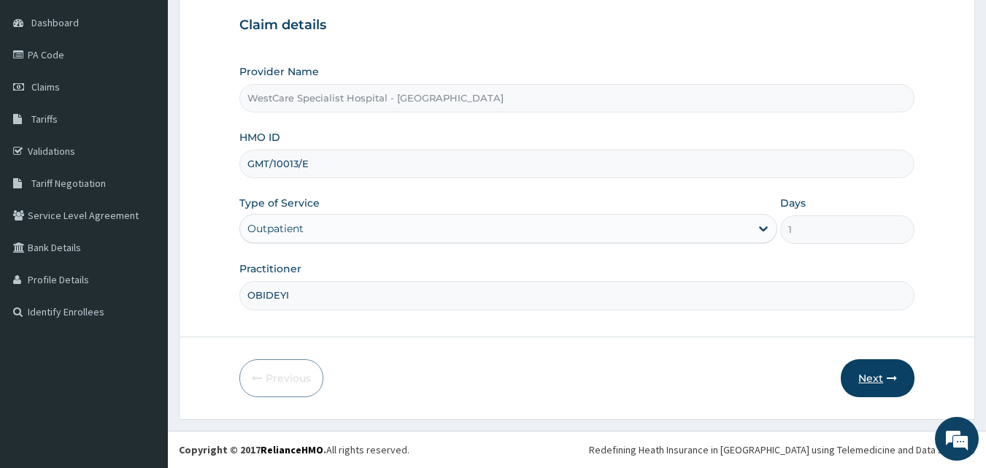
click at [870, 374] on button "Next" at bounding box center [878, 378] width 74 height 38
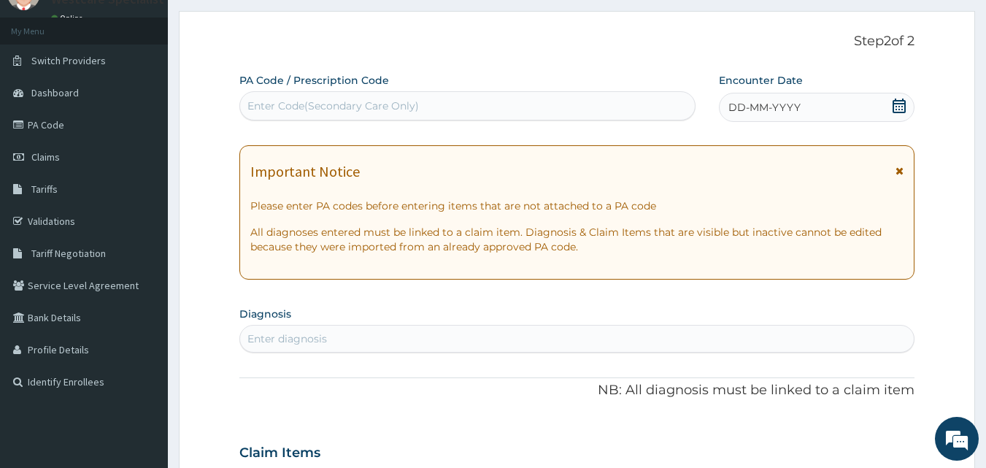
scroll to position [0, 0]
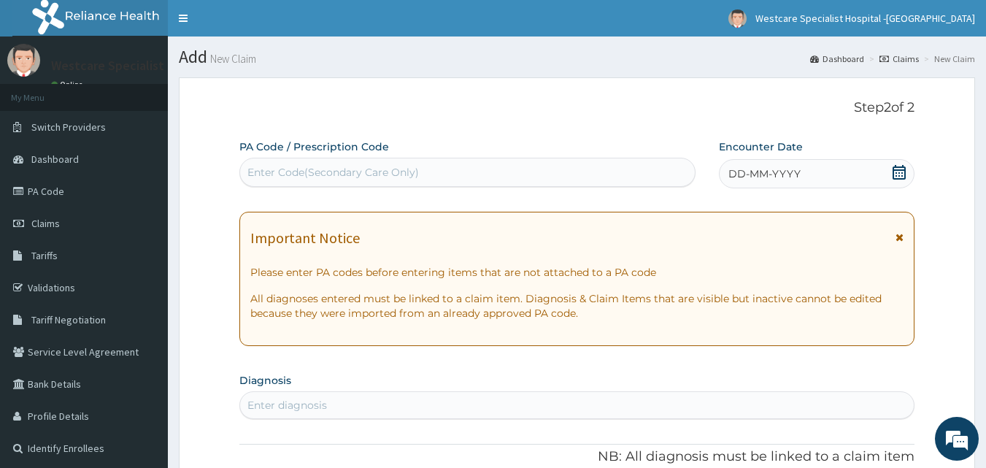
click at [899, 172] on icon at bounding box center [899, 172] width 15 height 15
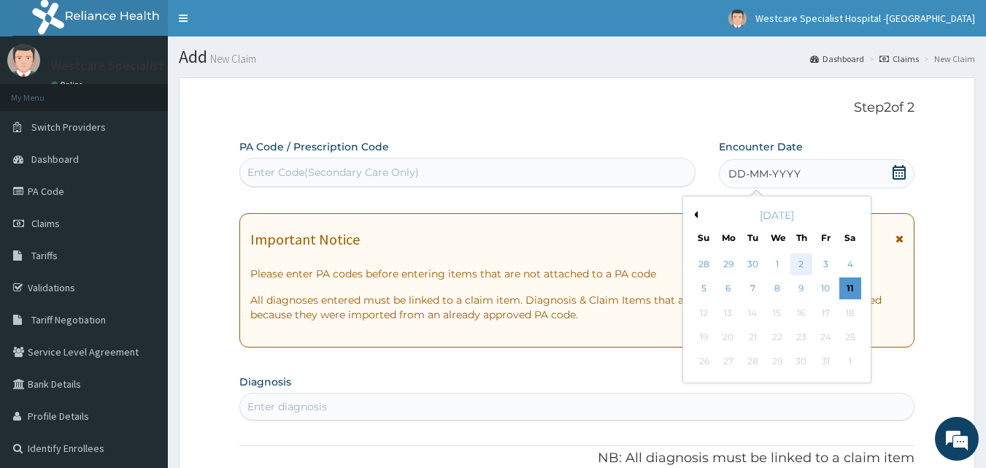
click at [804, 265] on div "2" at bounding box center [802, 264] width 22 height 22
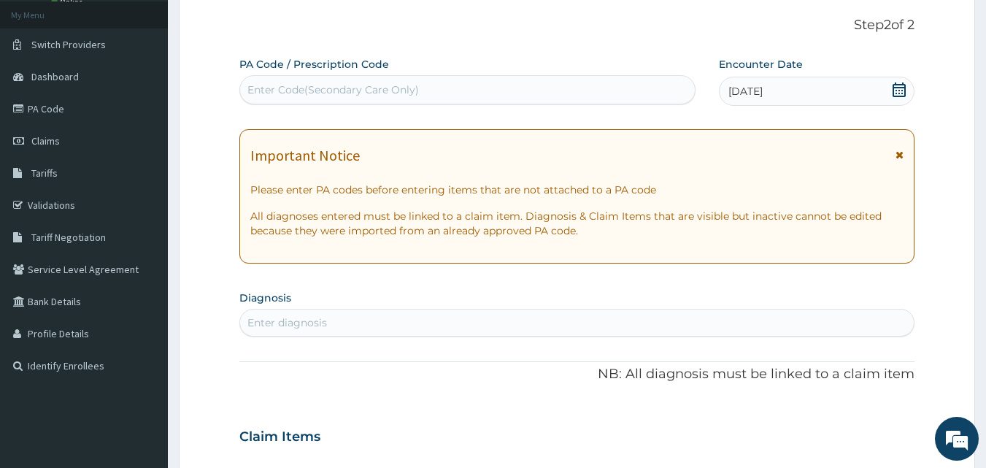
scroll to position [146, 0]
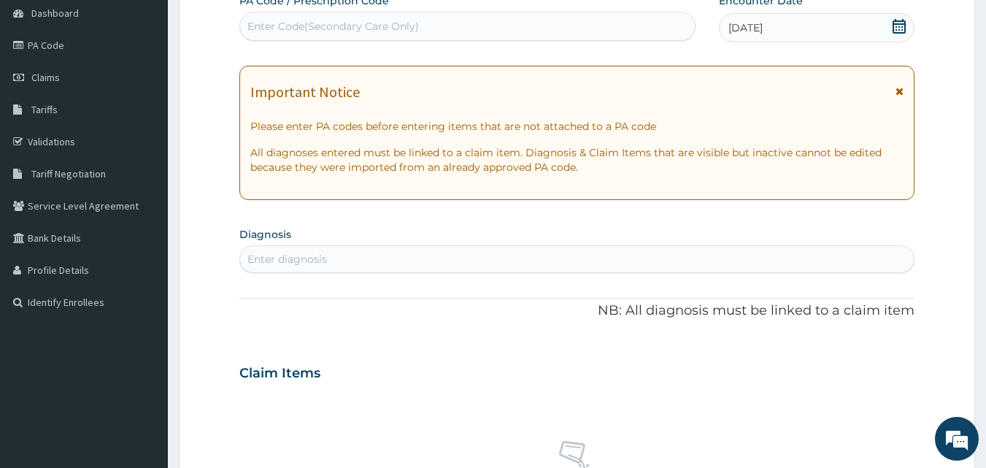
click at [366, 257] on div "Enter diagnosis" at bounding box center [577, 258] width 674 height 23
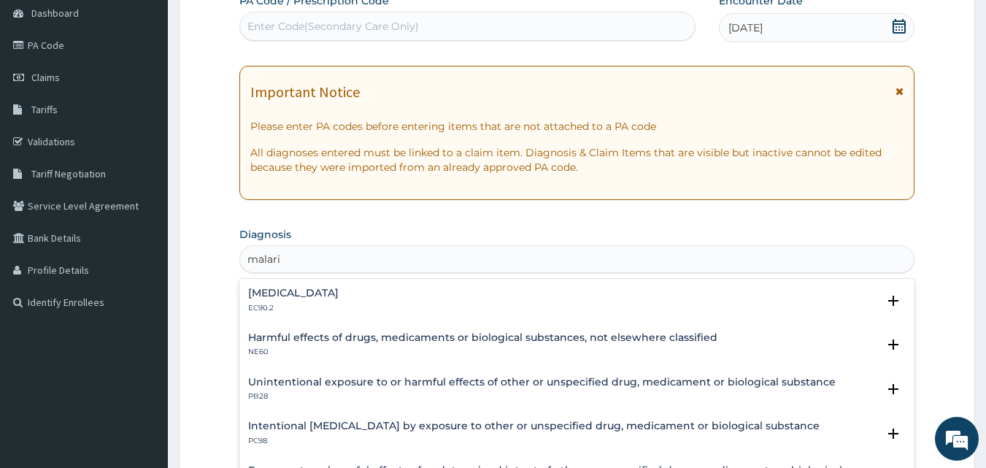
type input "[MEDICAL_DATA]"
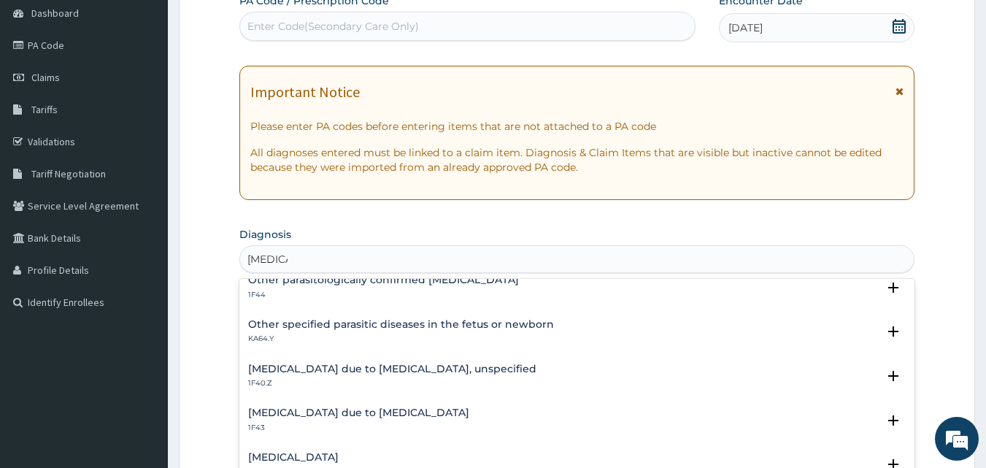
scroll to position [219, 0]
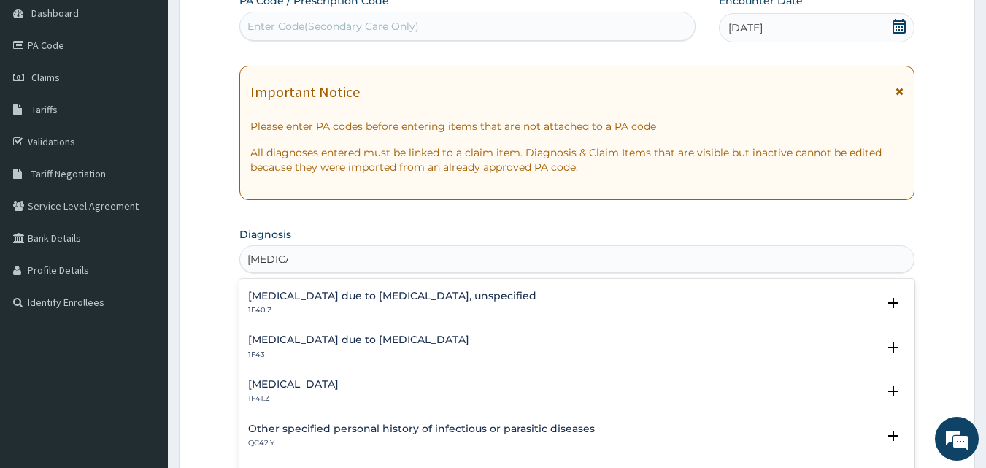
click at [334, 296] on h4 "[MEDICAL_DATA] due to [MEDICAL_DATA], unspecified" at bounding box center [392, 296] width 288 height 11
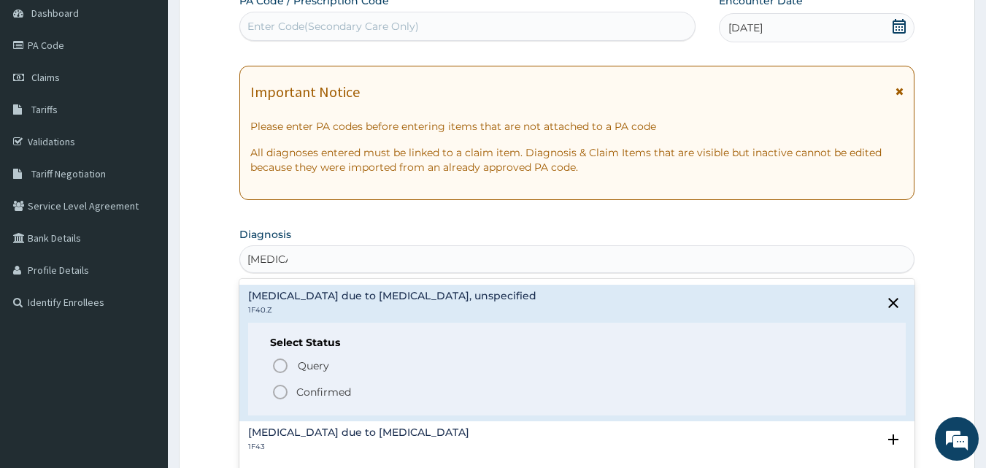
click at [272, 387] on icon "status option filled" at bounding box center [281, 392] width 18 height 18
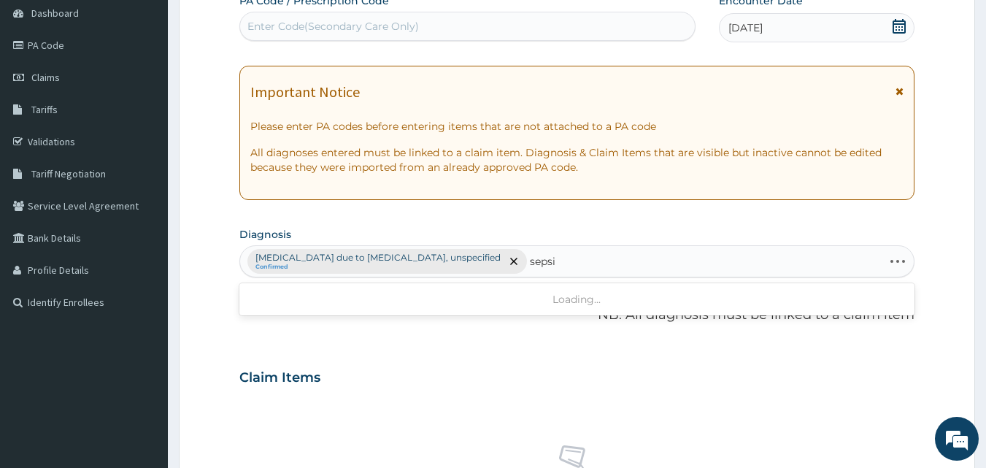
type input "[MEDICAL_DATA]"
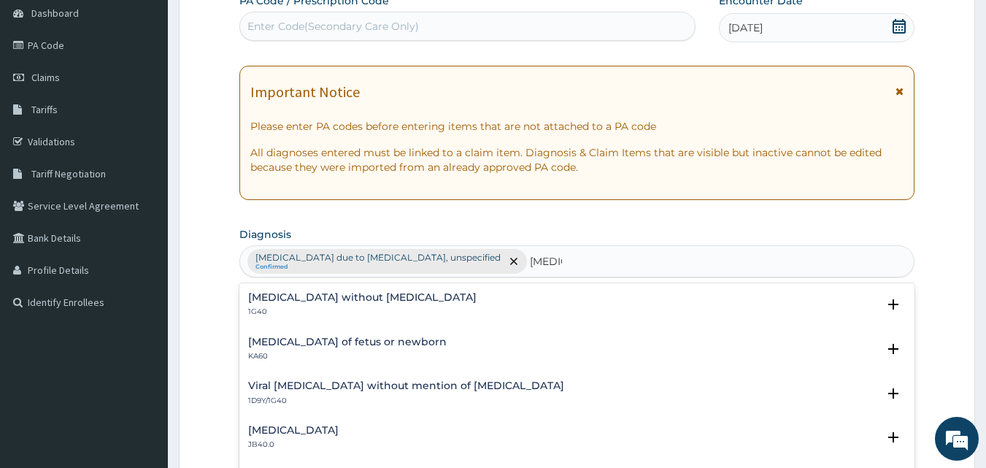
click at [308, 299] on h4 "[MEDICAL_DATA] without [MEDICAL_DATA]" at bounding box center [362, 297] width 228 height 11
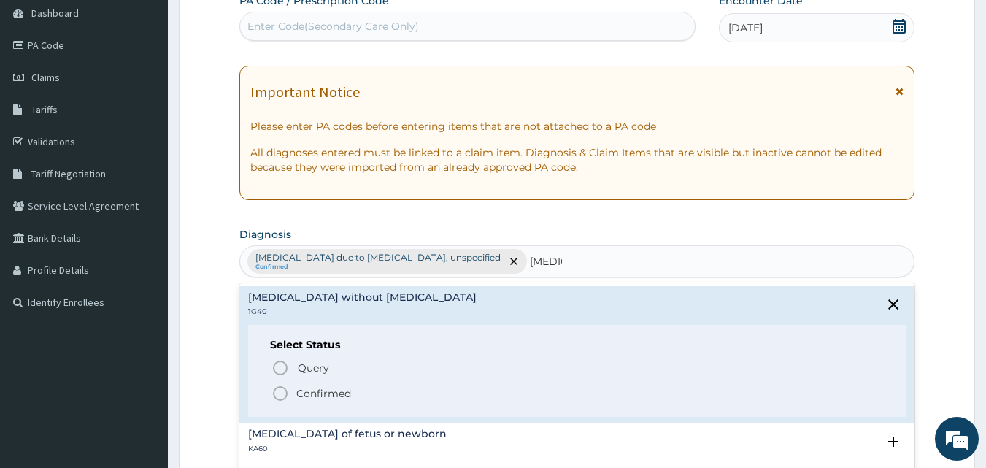
click at [275, 395] on icon "status option filled" at bounding box center [281, 394] width 18 height 18
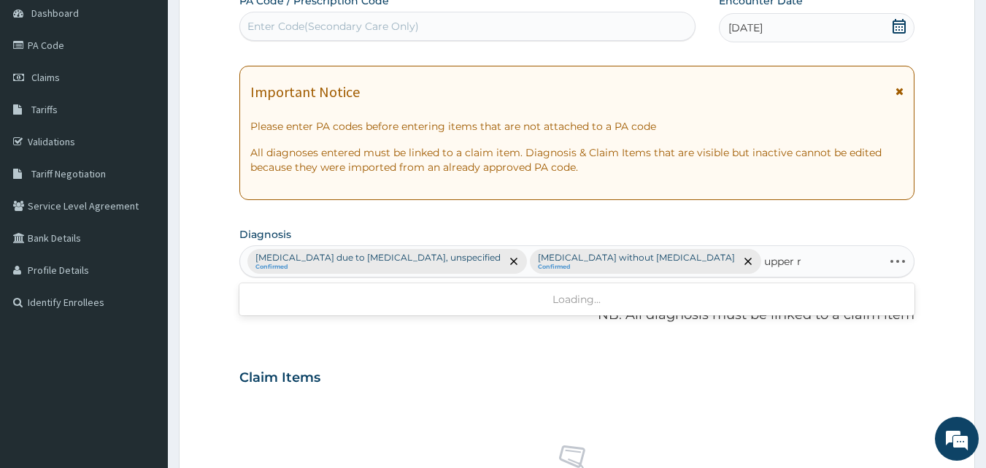
type input "upper"
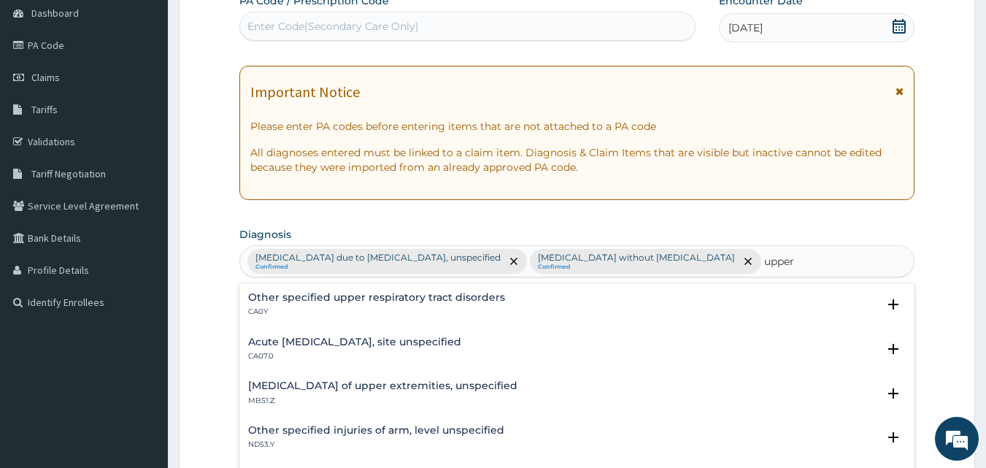
click at [357, 345] on h4 "Acute [MEDICAL_DATA], site unspecified" at bounding box center [354, 342] width 213 height 11
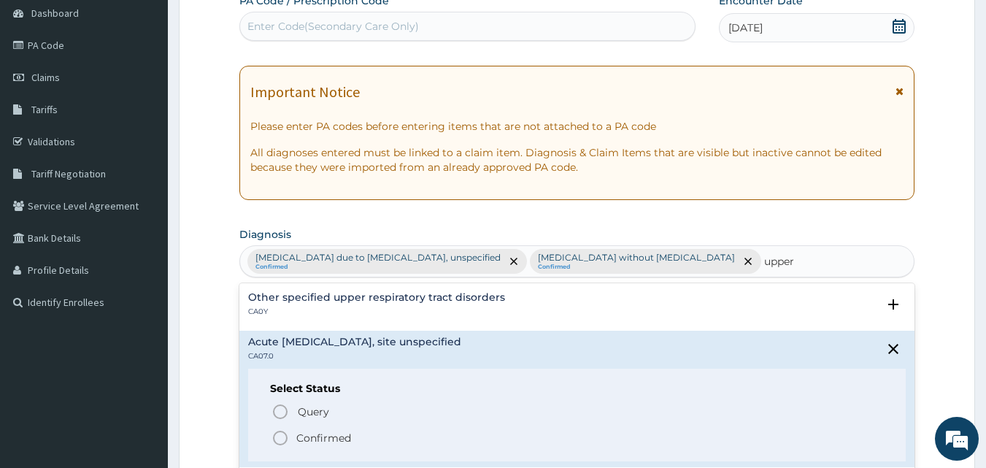
click at [284, 436] on icon "status option filled" at bounding box center [281, 438] width 18 height 18
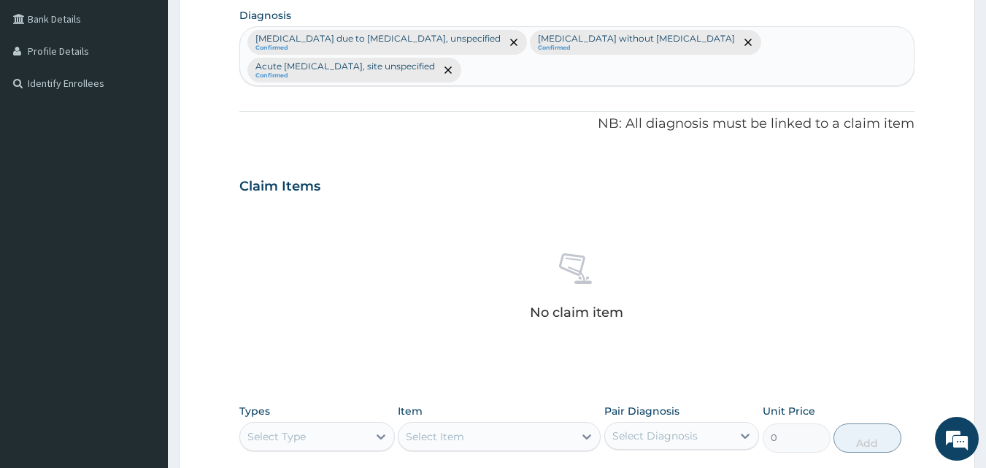
scroll to position [511, 0]
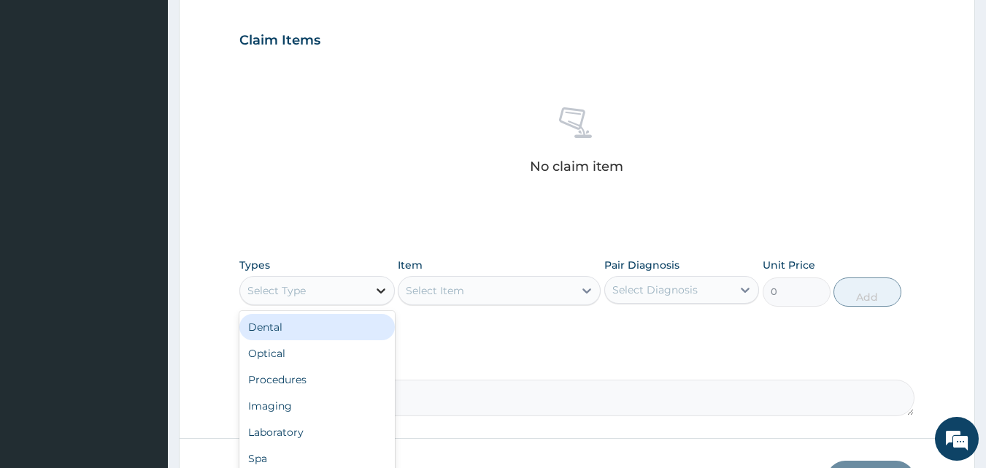
click at [377, 293] on icon at bounding box center [381, 290] width 15 height 15
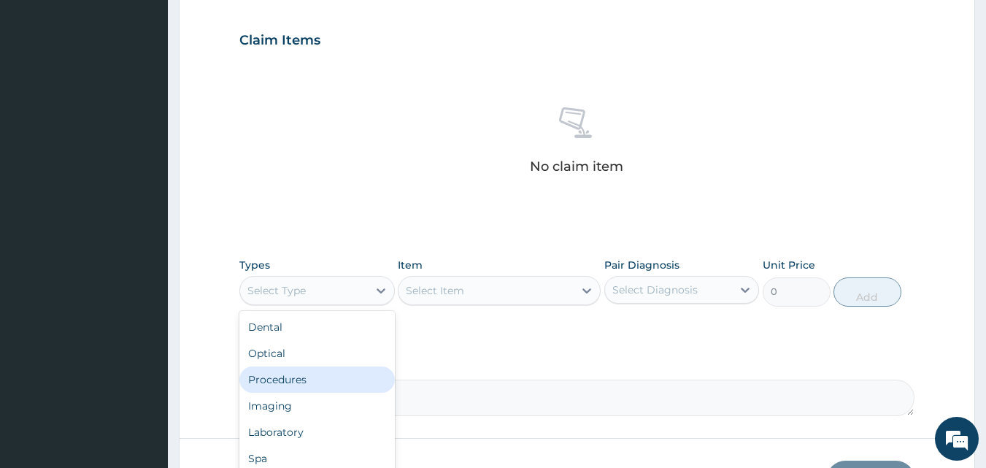
click at [325, 375] on div "Procedures" at bounding box center [316, 379] width 155 height 26
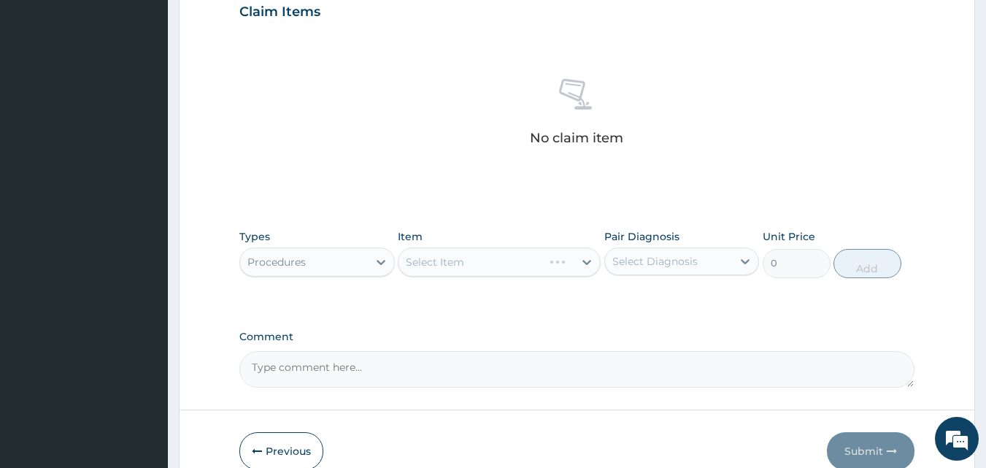
scroll to position [612, 0]
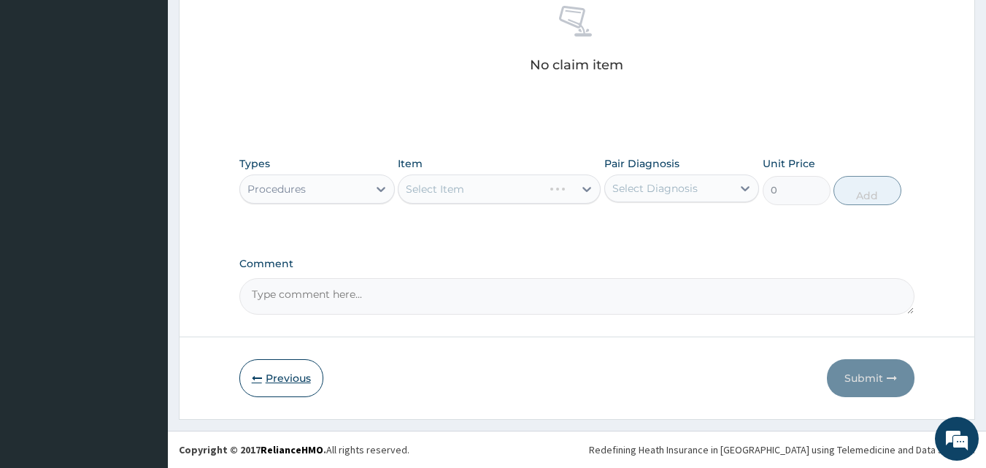
click at [264, 372] on button "Previous" at bounding box center [281, 378] width 84 height 38
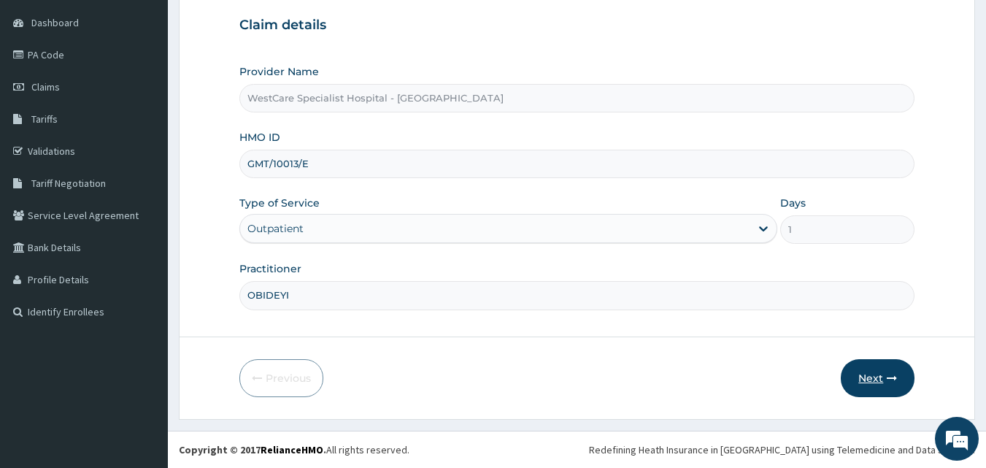
click at [880, 380] on button "Next" at bounding box center [878, 378] width 74 height 38
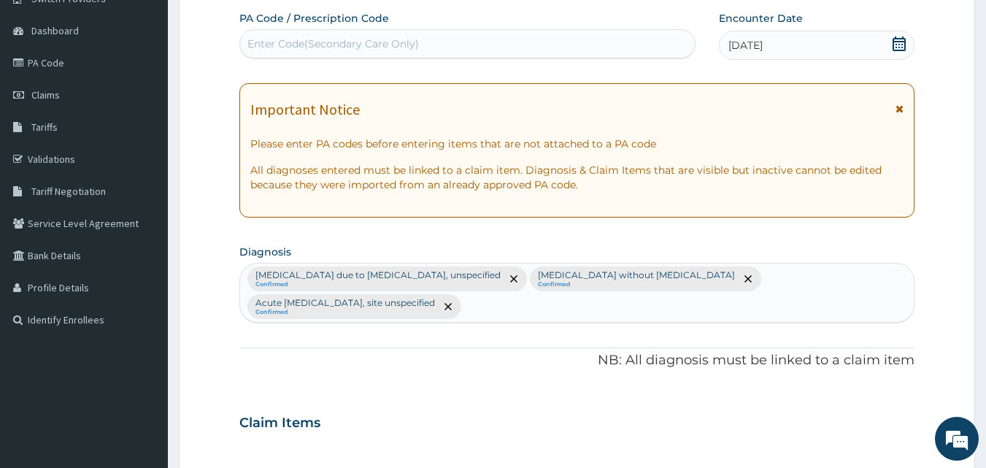
scroll to position [0, 0]
